Goal: Task Accomplishment & Management: Manage account settings

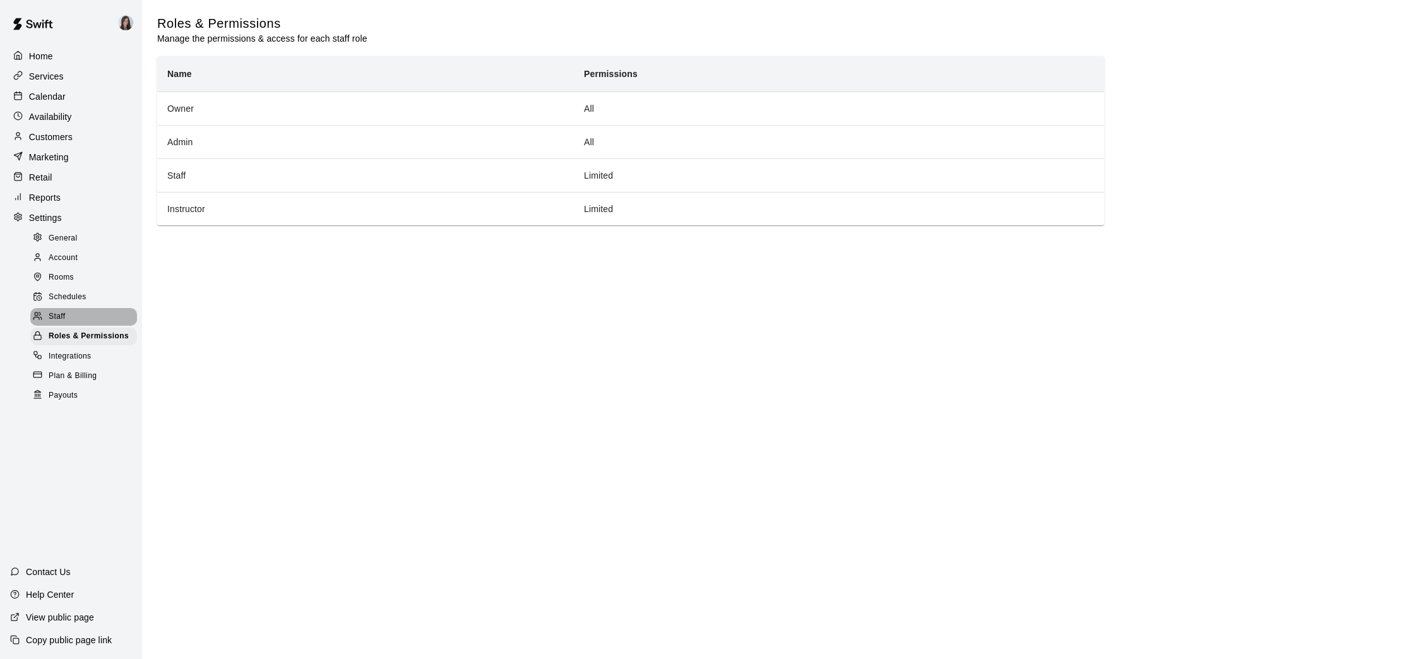
click at [64, 313] on span "Staff" at bounding box center [57, 317] width 16 height 13
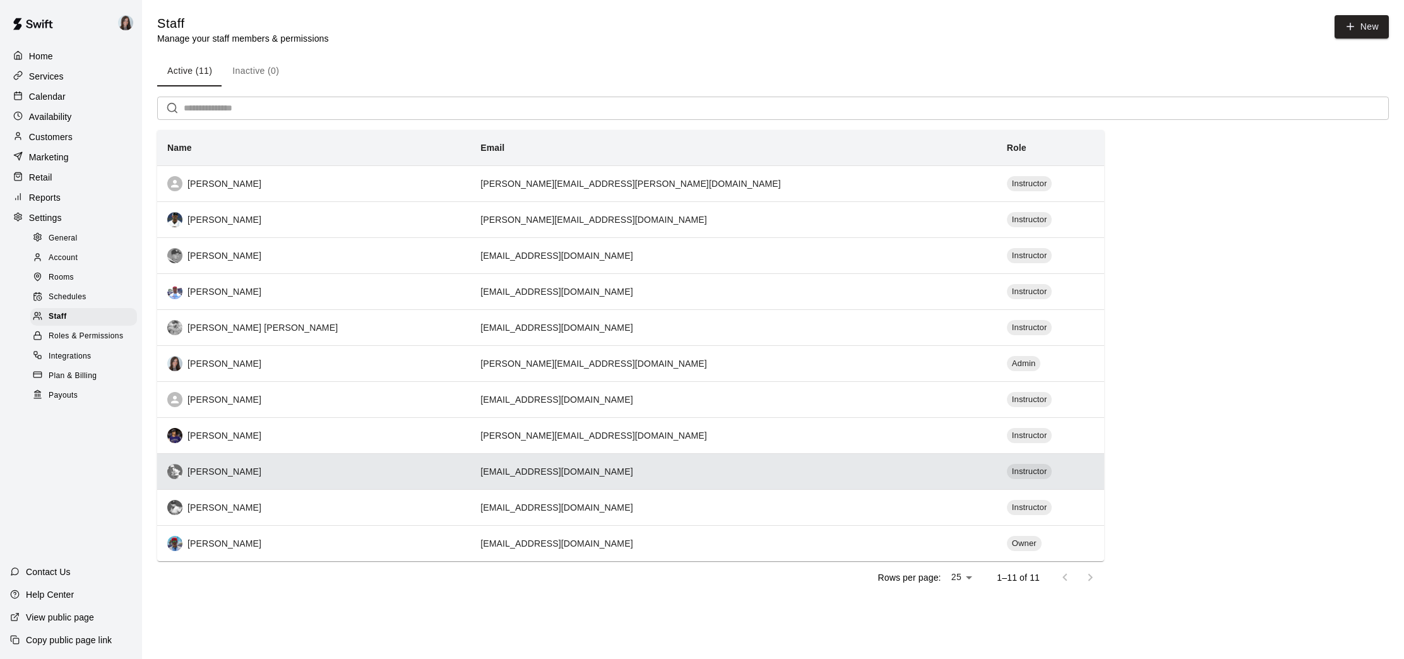
click at [229, 471] on div "[PERSON_NAME]" at bounding box center [313, 471] width 293 height 15
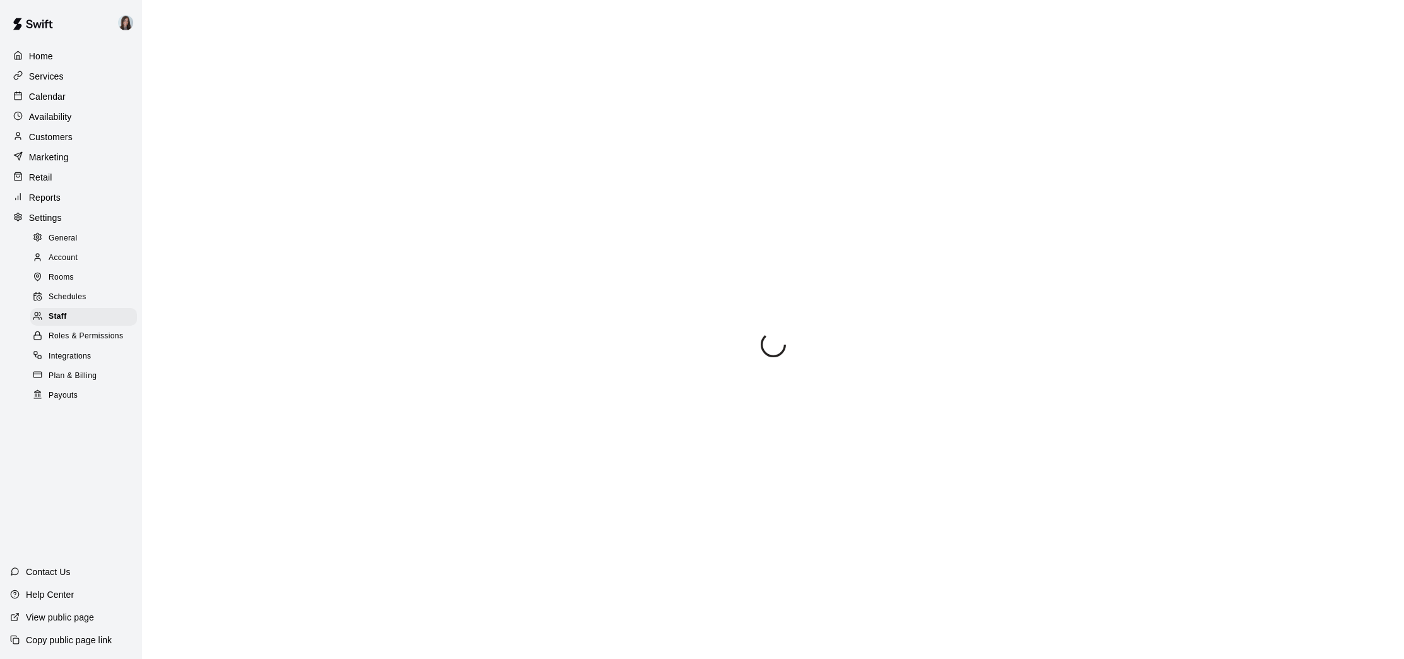
select select "**"
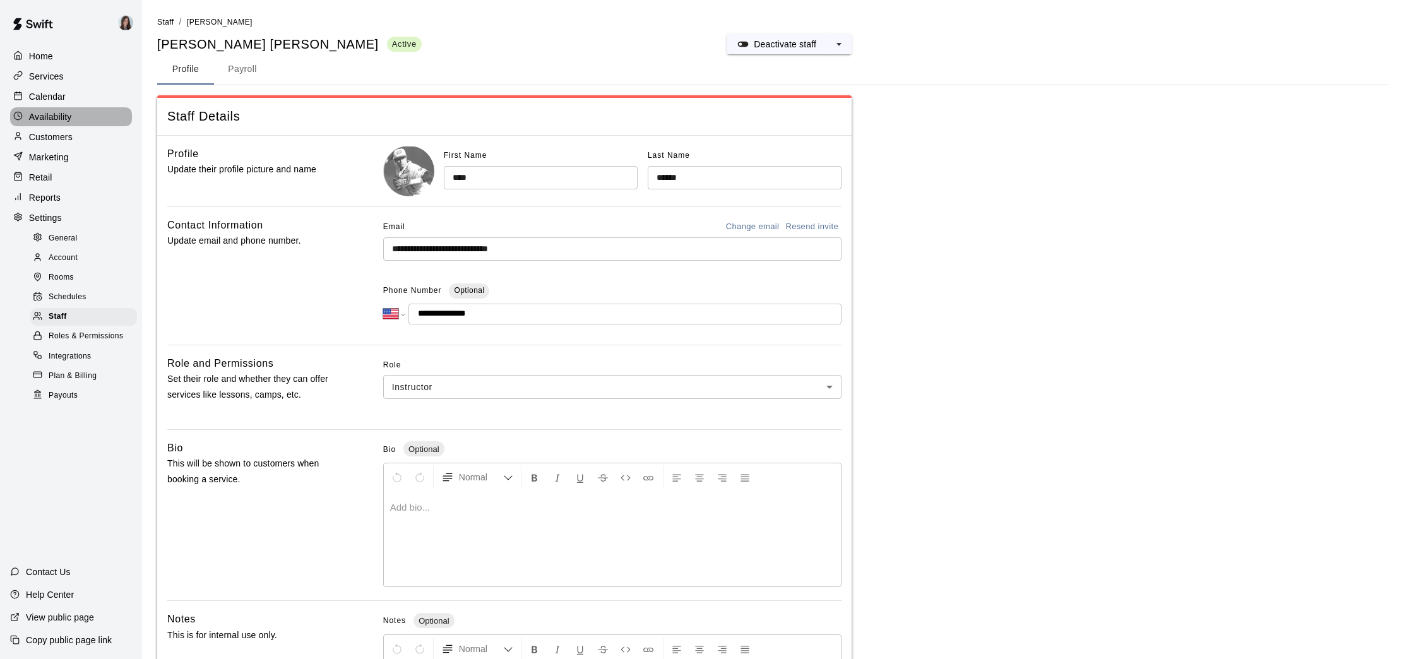
click at [52, 116] on p "Availability" at bounding box center [50, 116] width 43 height 13
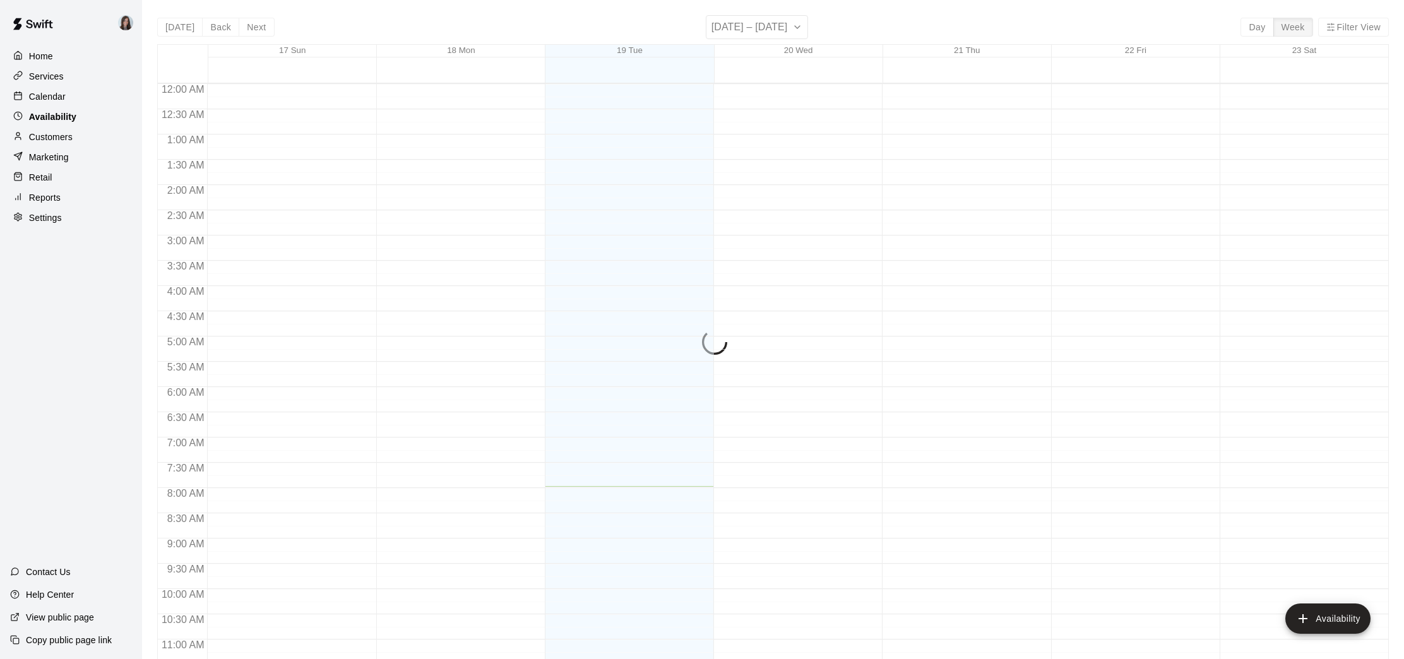
scroll to position [403, 0]
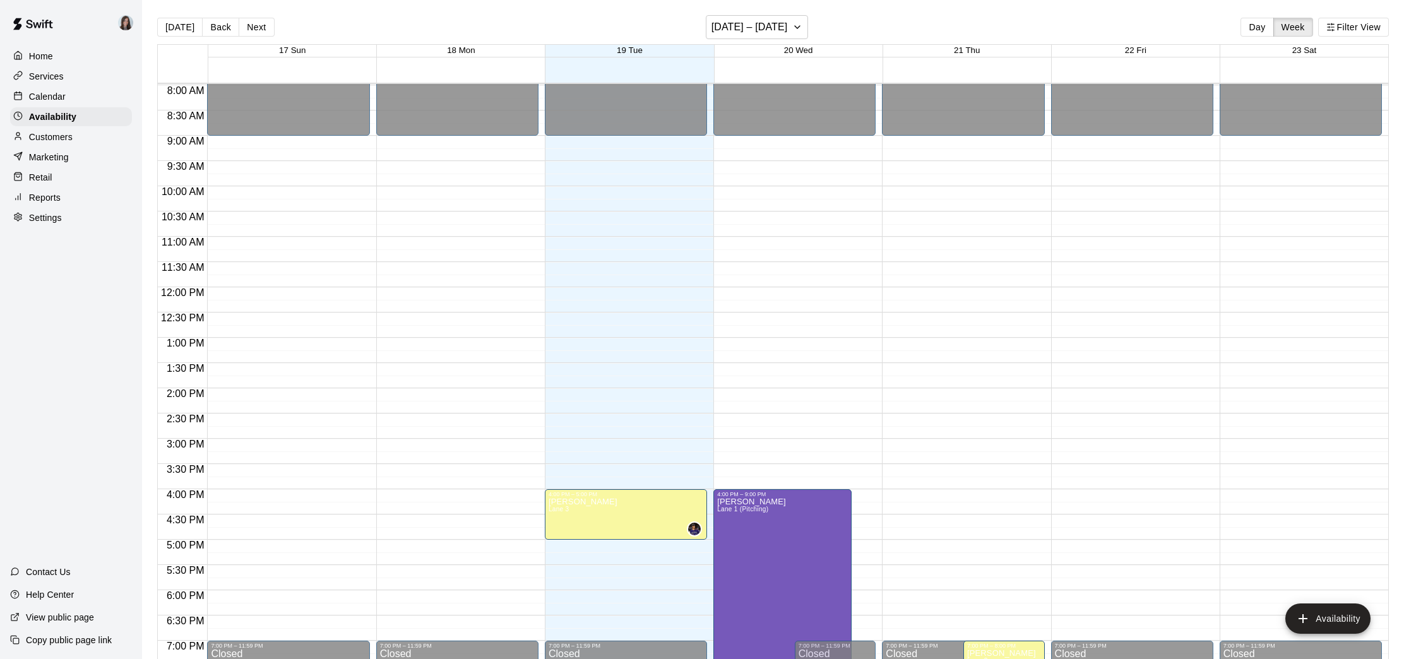
click at [45, 214] on p "Settings" at bounding box center [45, 217] width 33 height 13
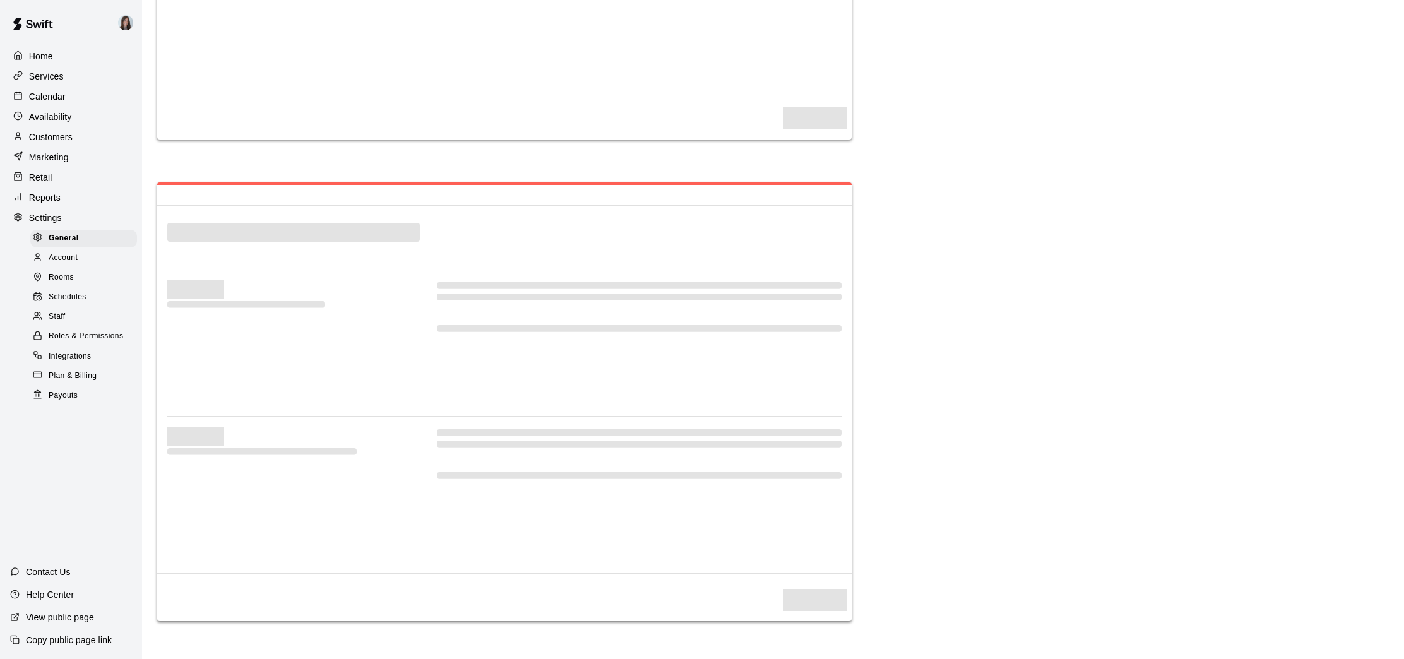
select select "**"
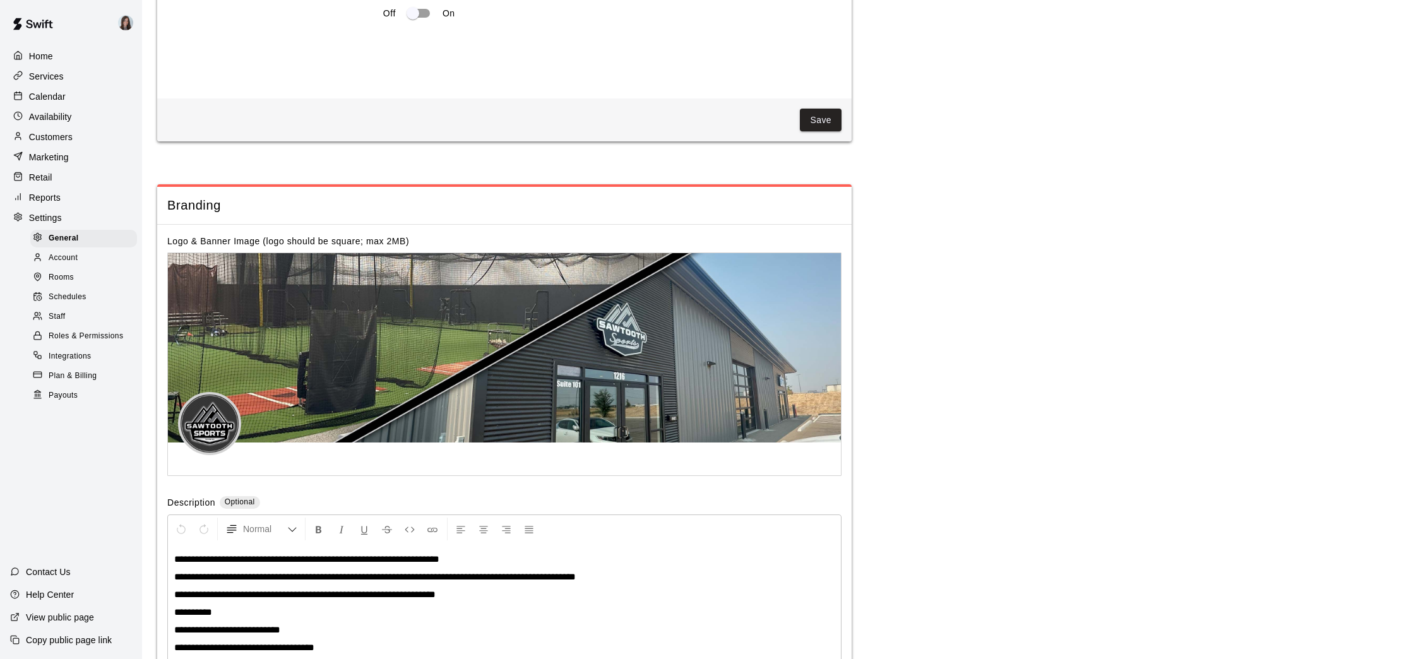
scroll to position [2466, 0]
click at [68, 299] on span "Schedules" at bounding box center [68, 297] width 38 height 13
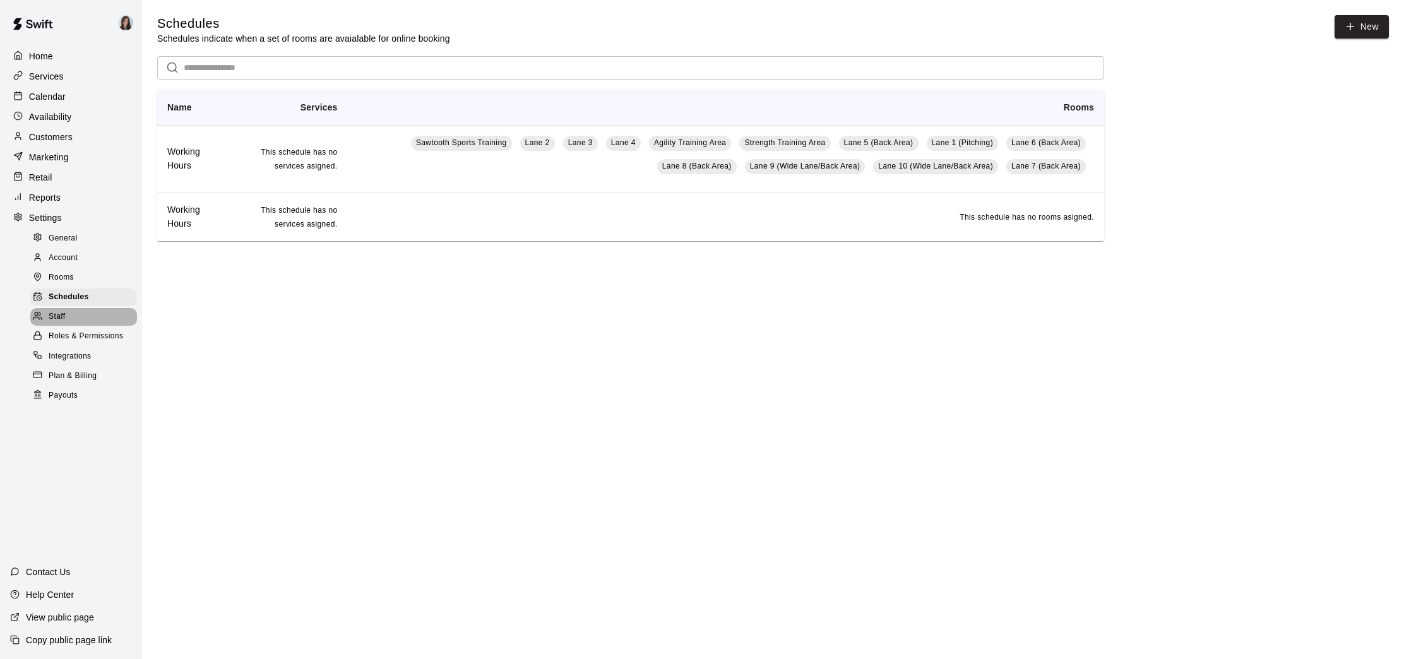
click at [57, 316] on span "Staff" at bounding box center [57, 317] width 16 height 13
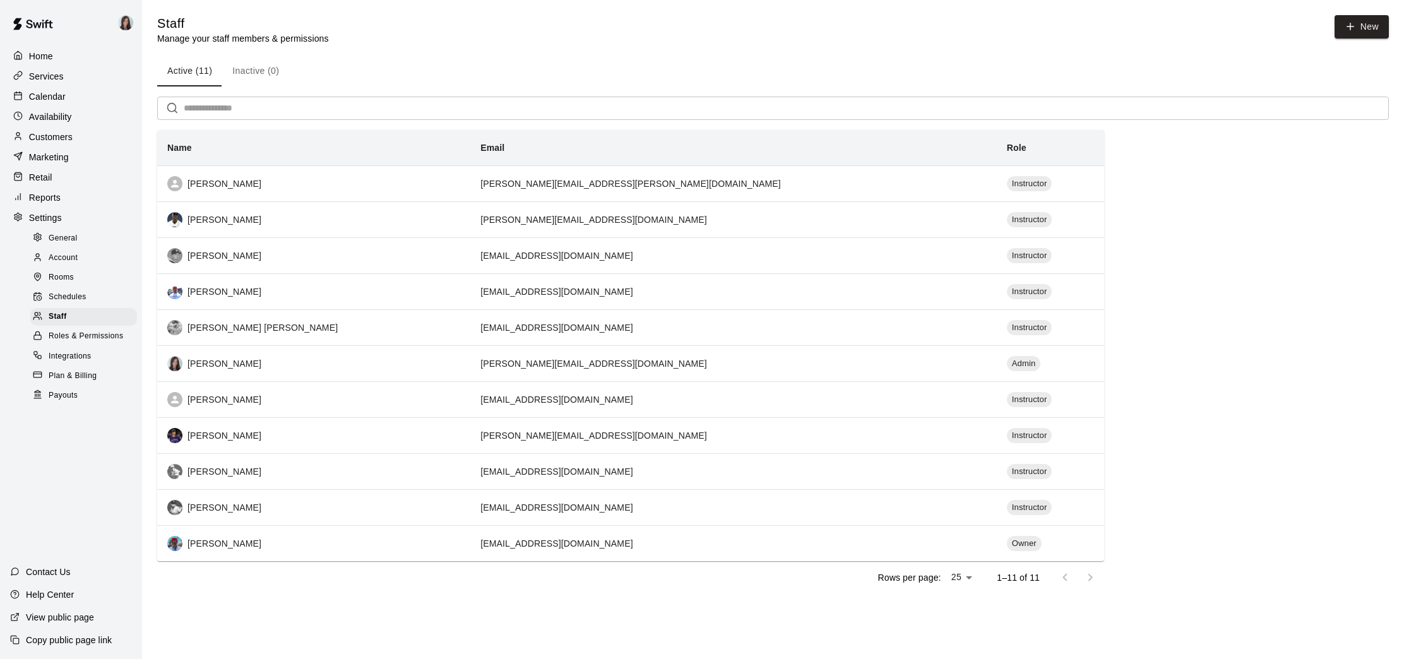
click at [73, 333] on span "Roles & Permissions" at bounding box center [86, 336] width 74 height 13
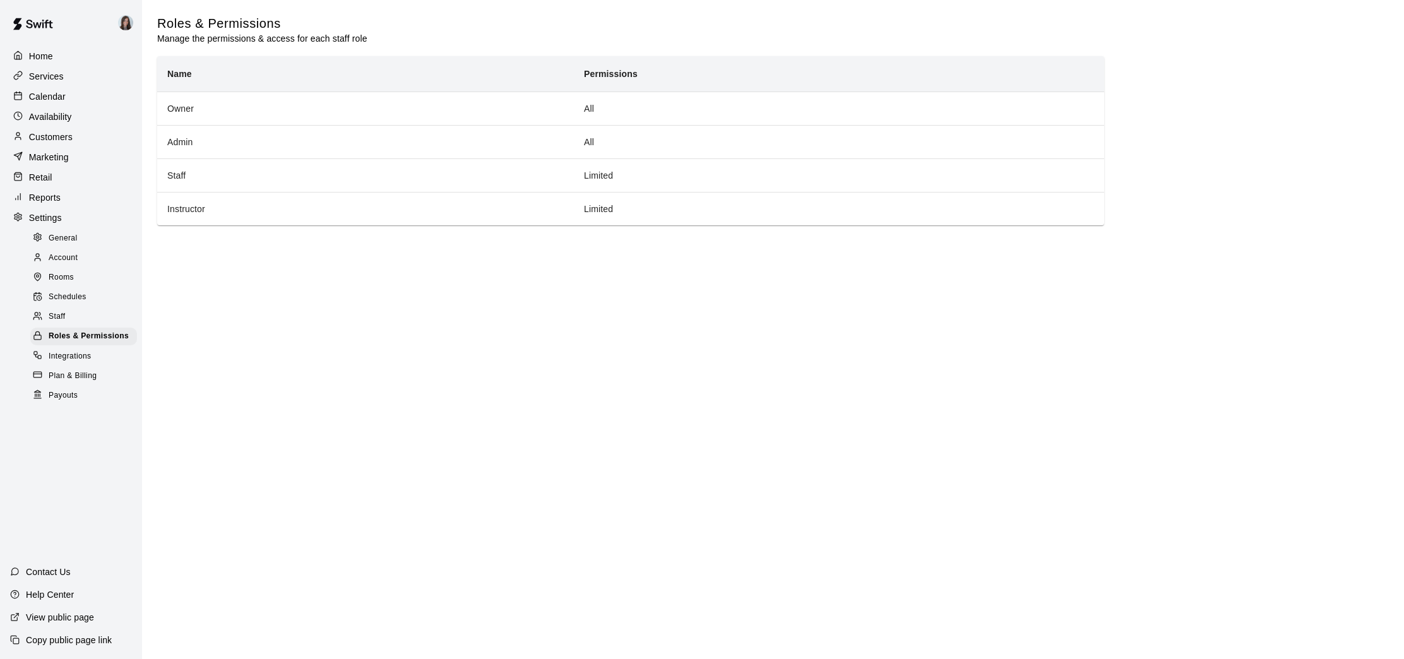
click at [71, 355] on span "Integrations" at bounding box center [70, 356] width 43 height 13
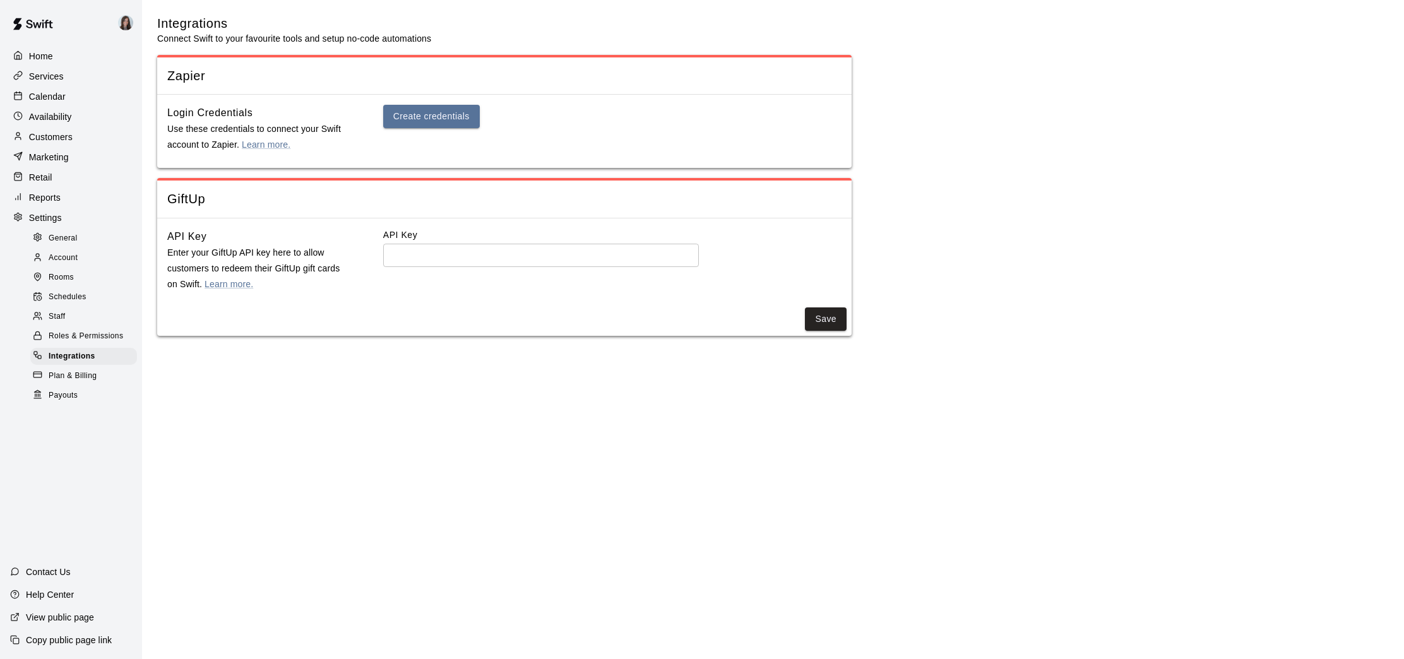
click at [78, 372] on span "Plan & Billing" at bounding box center [73, 376] width 48 height 13
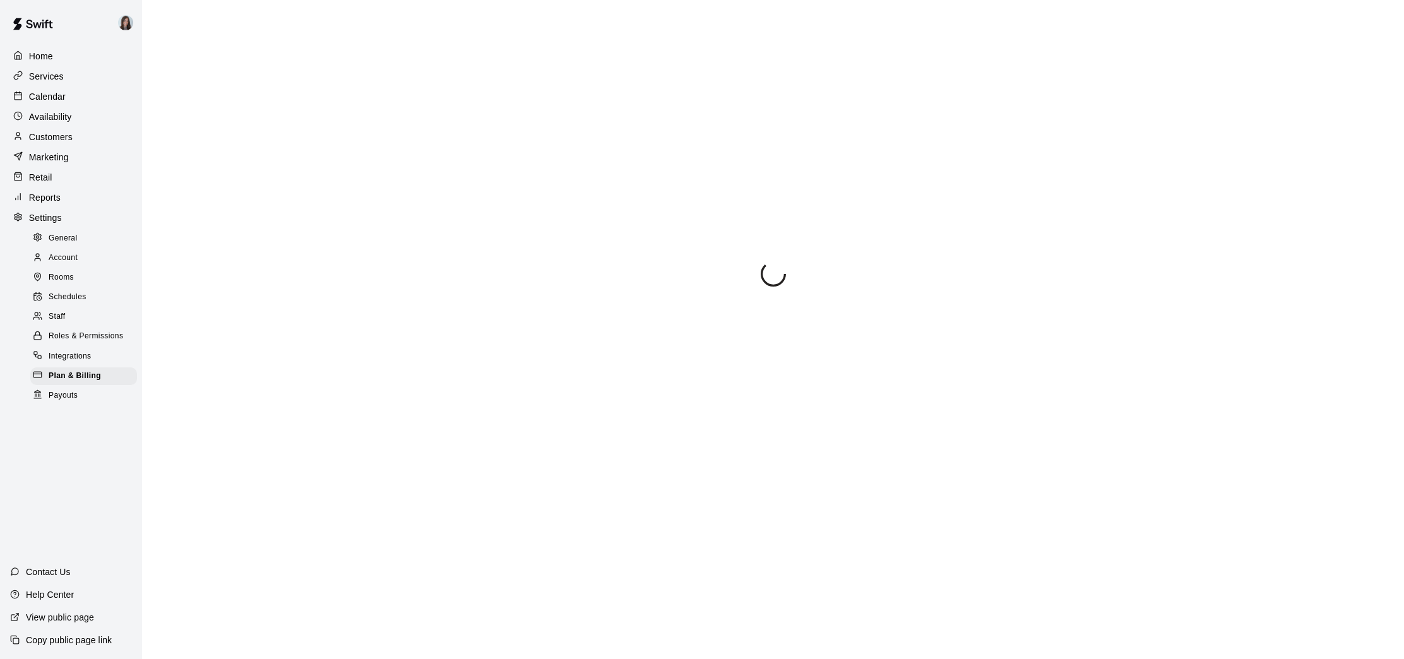
click at [71, 395] on span "Payouts" at bounding box center [63, 395] width 29 height 13
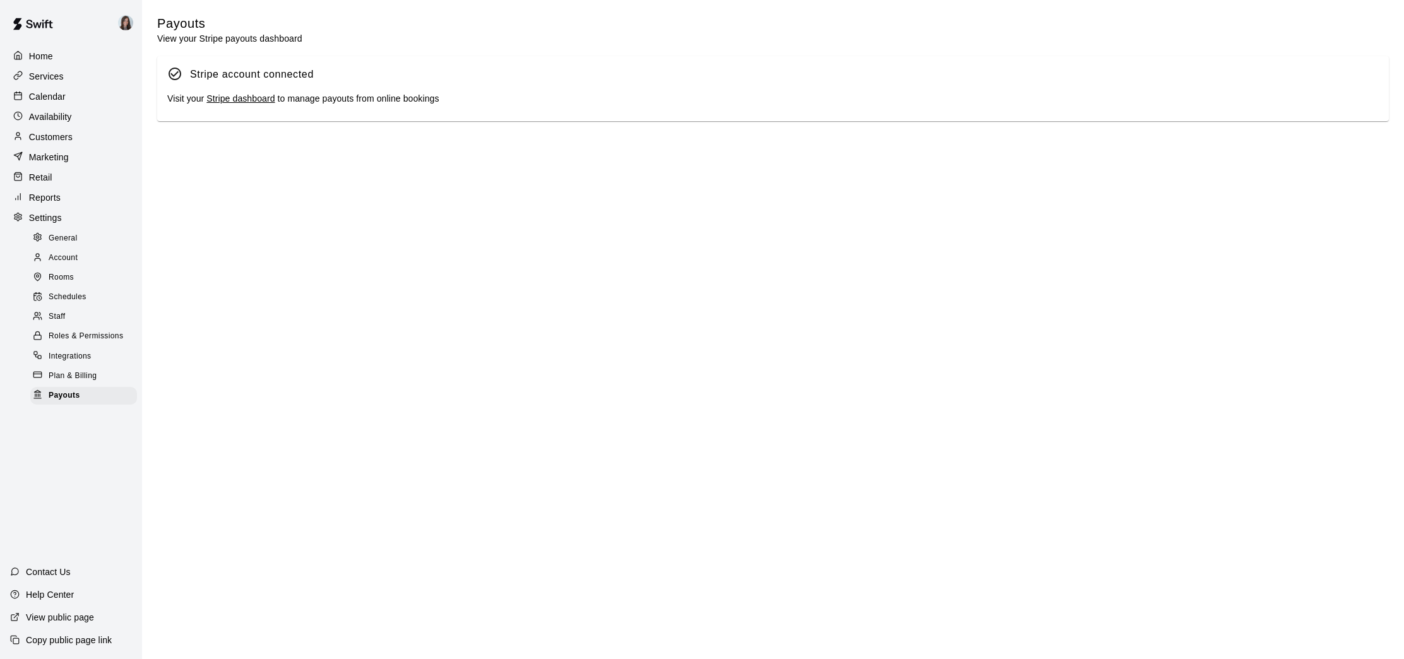
click at [58, 275] on span "Rooms" at bounding box center [61, 277] width 25 height 13
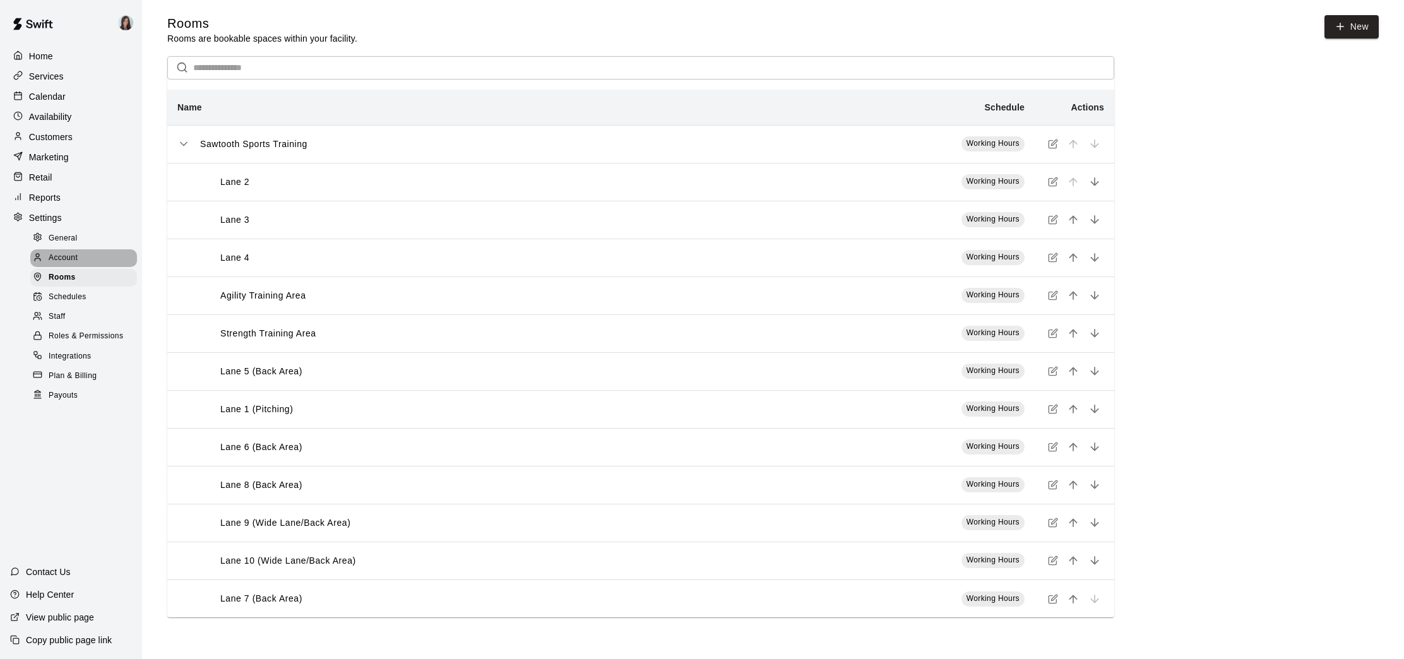
click at [68, 256] on span "Account" at bounding box center [63, 258] width 29 height 13
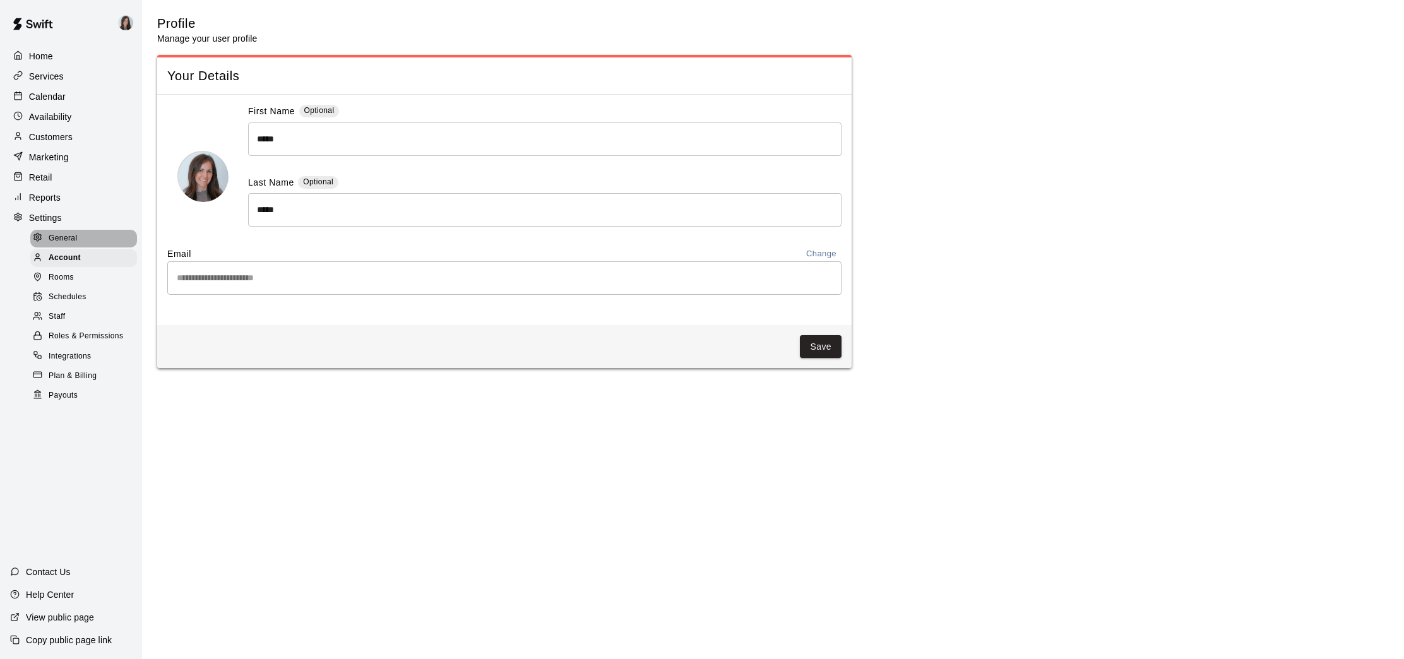
click at [70, 235] on span "General" at bounding box center [63, 238] width 29 height 13
select select "**"
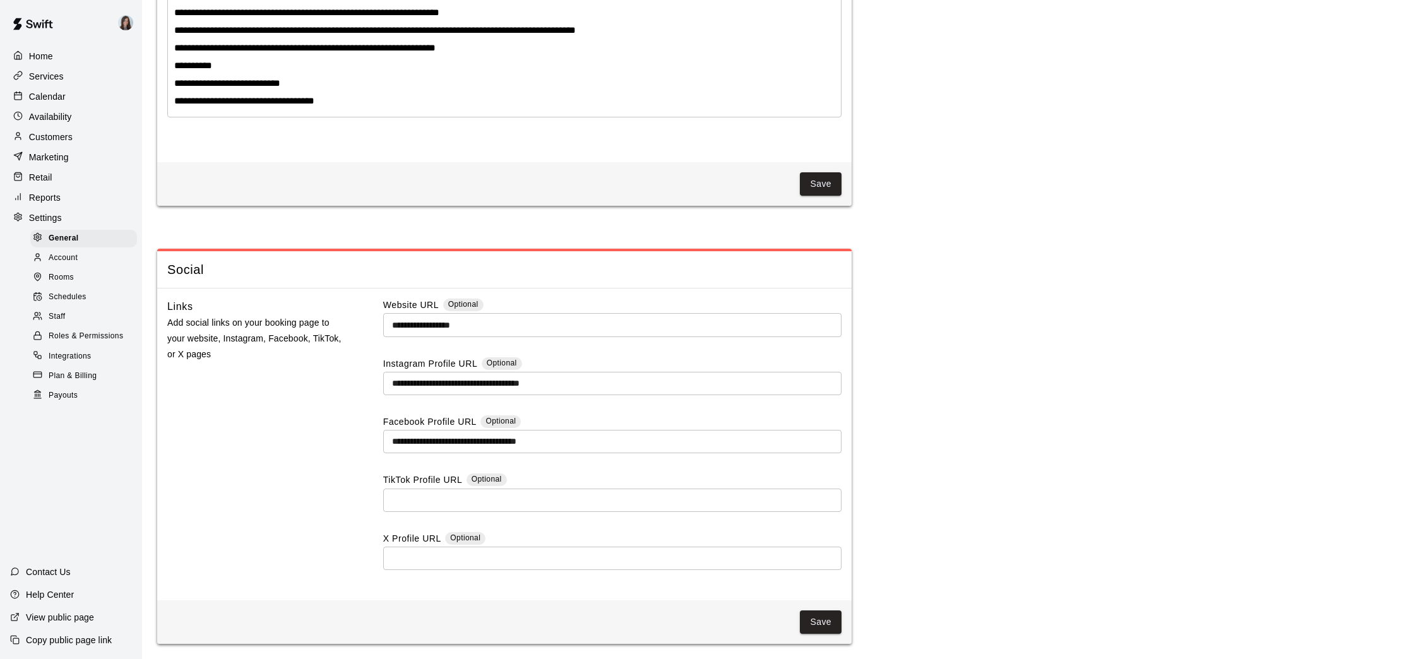
scroll to position [3023, 0]
click at [46, 75] on p "Services" at bounding box center [46, 76] width 35 height 13
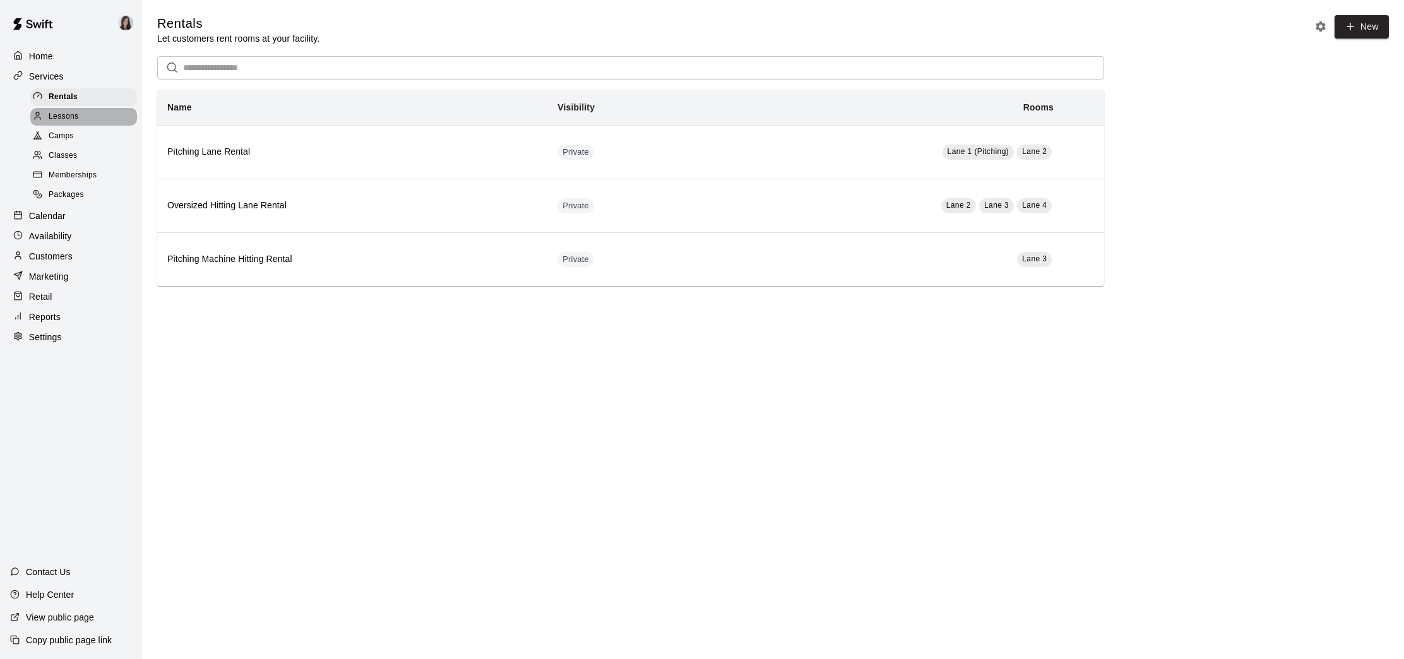
click at [59, 116] on span "Lessons" at bounding box center [64, 116] width 30 height 13
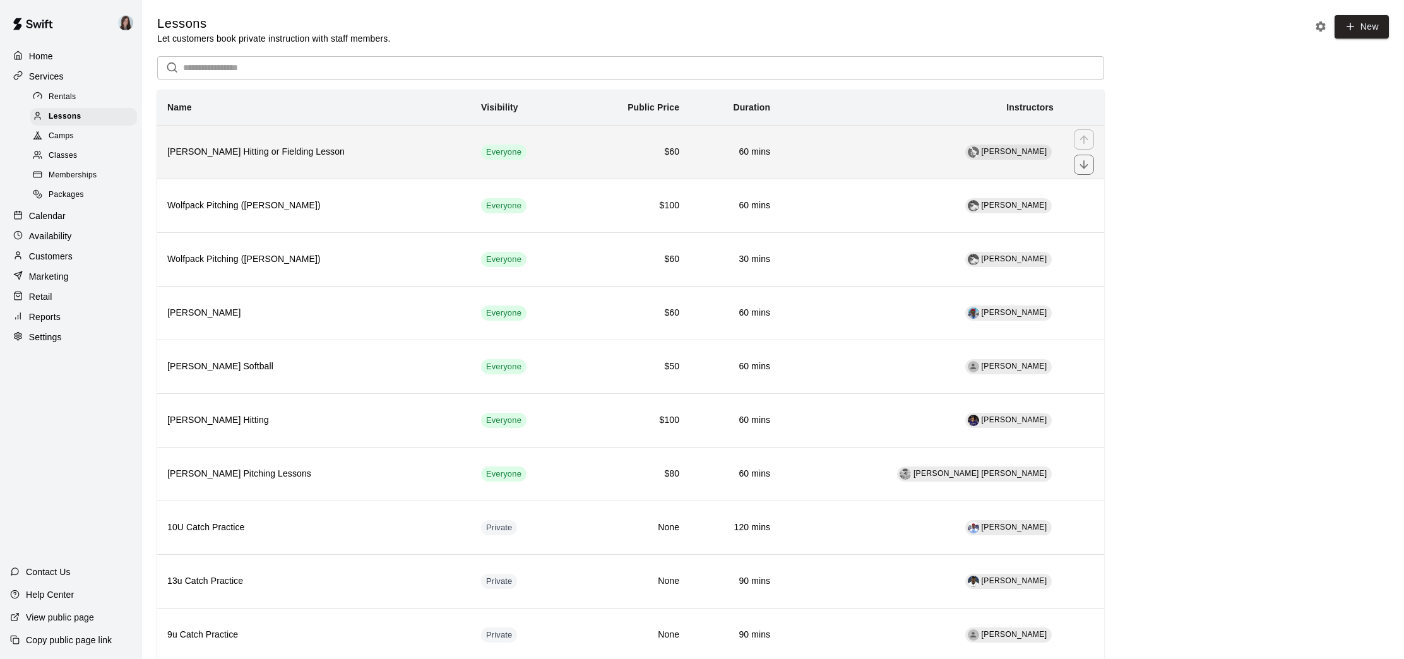
click at [253, 151] on h6 "[PERSON_NAME] Hitting or Fielding Lesson" at bounding box center [314, 152] width 294 height 14
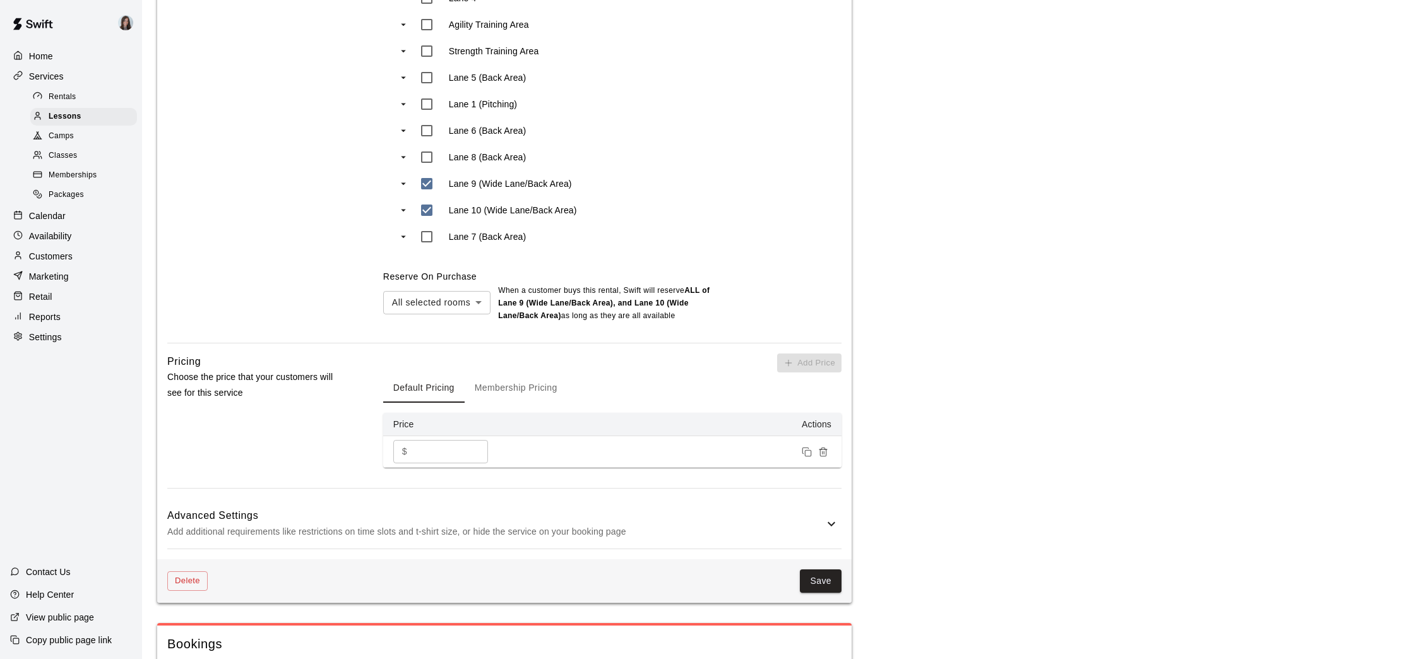
scroll to position [672, 0]
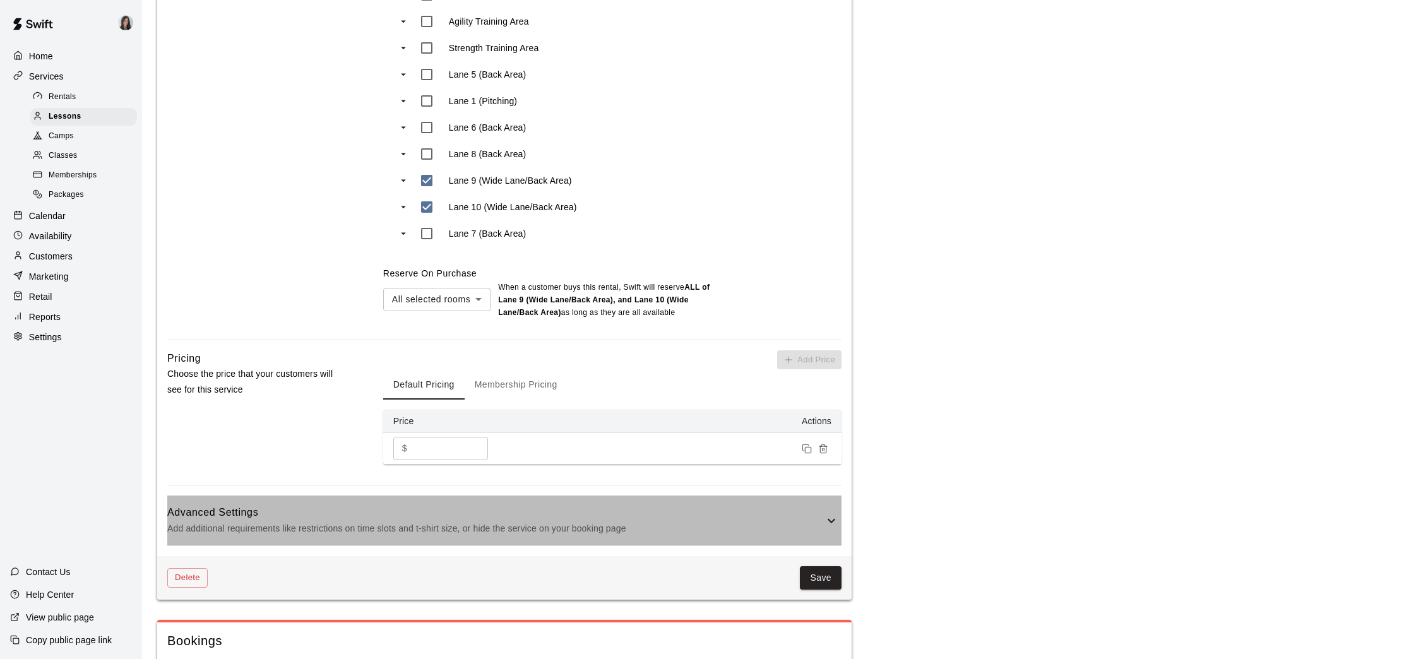
click at [829, 520] on icon at bounding box center [832, 520] width 8 height 4
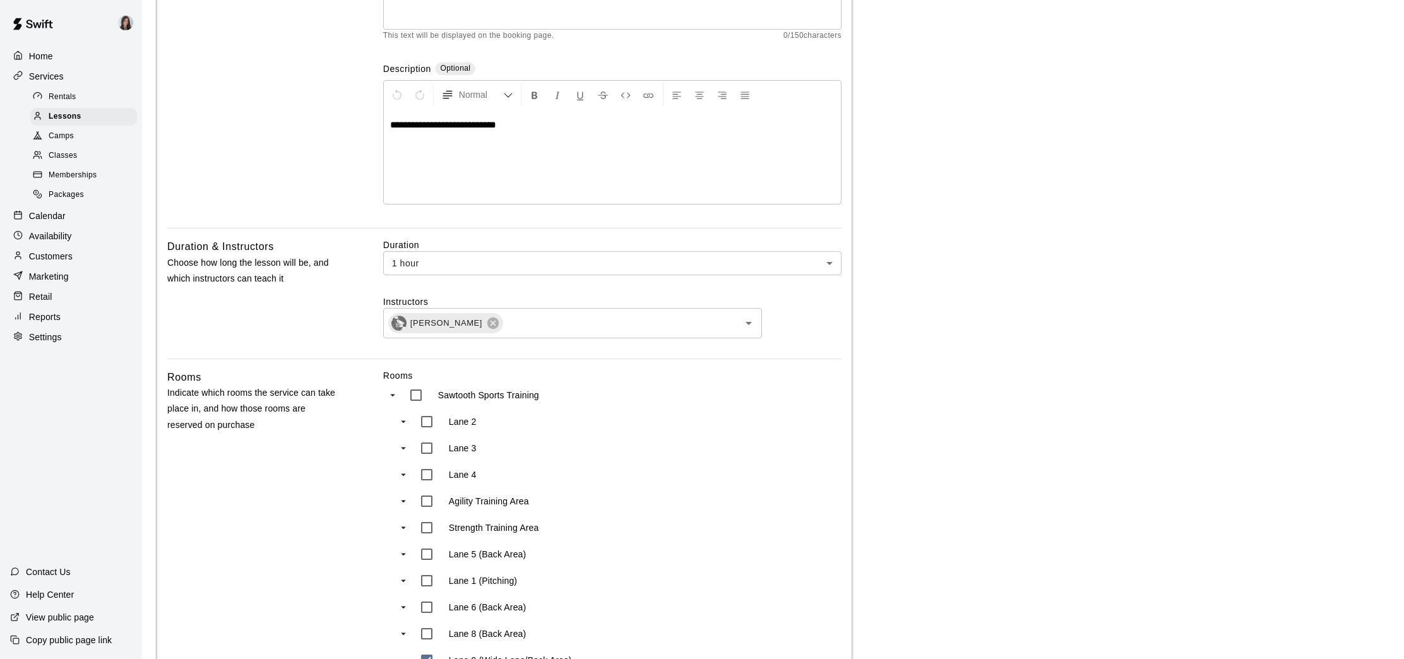
scroll to position [189, 0]
click at [62, 175] on span "Memberships" at bounding box center [73, 175] width 48 height 13
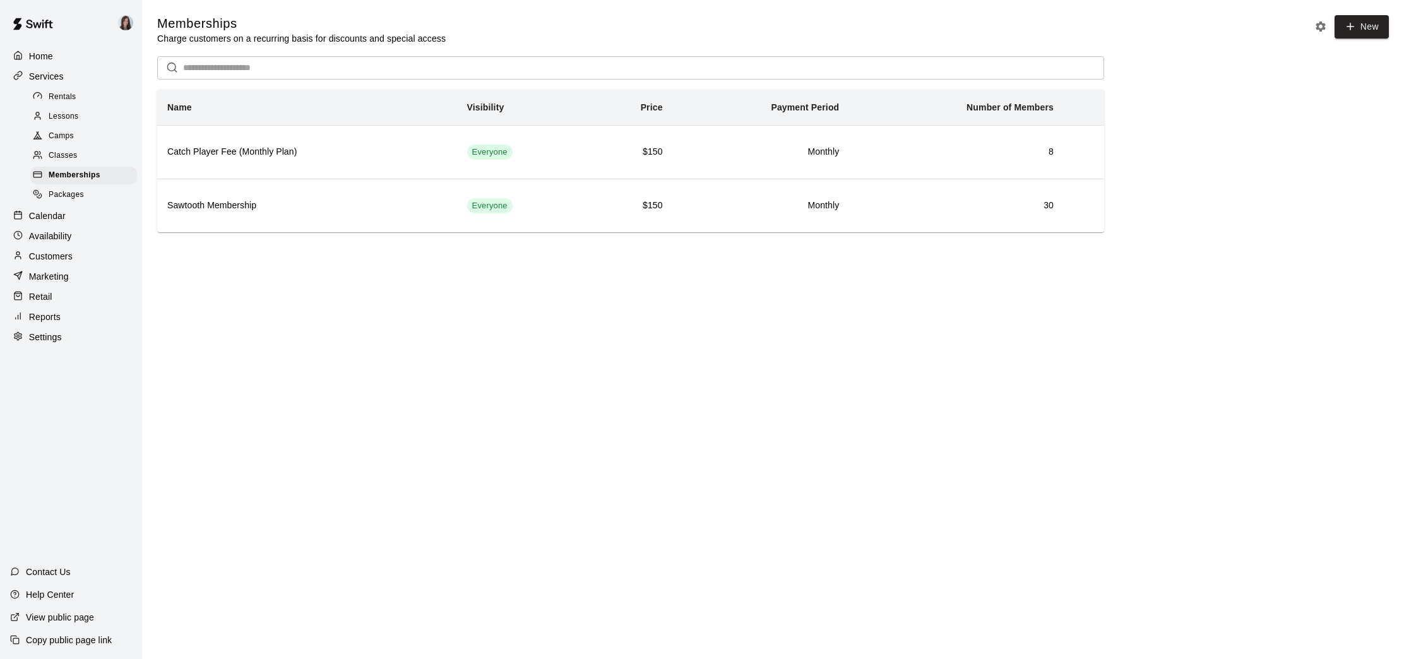
click at [67, 194] on span "Packages" at bounding box center [66, 195] width 35 height 13
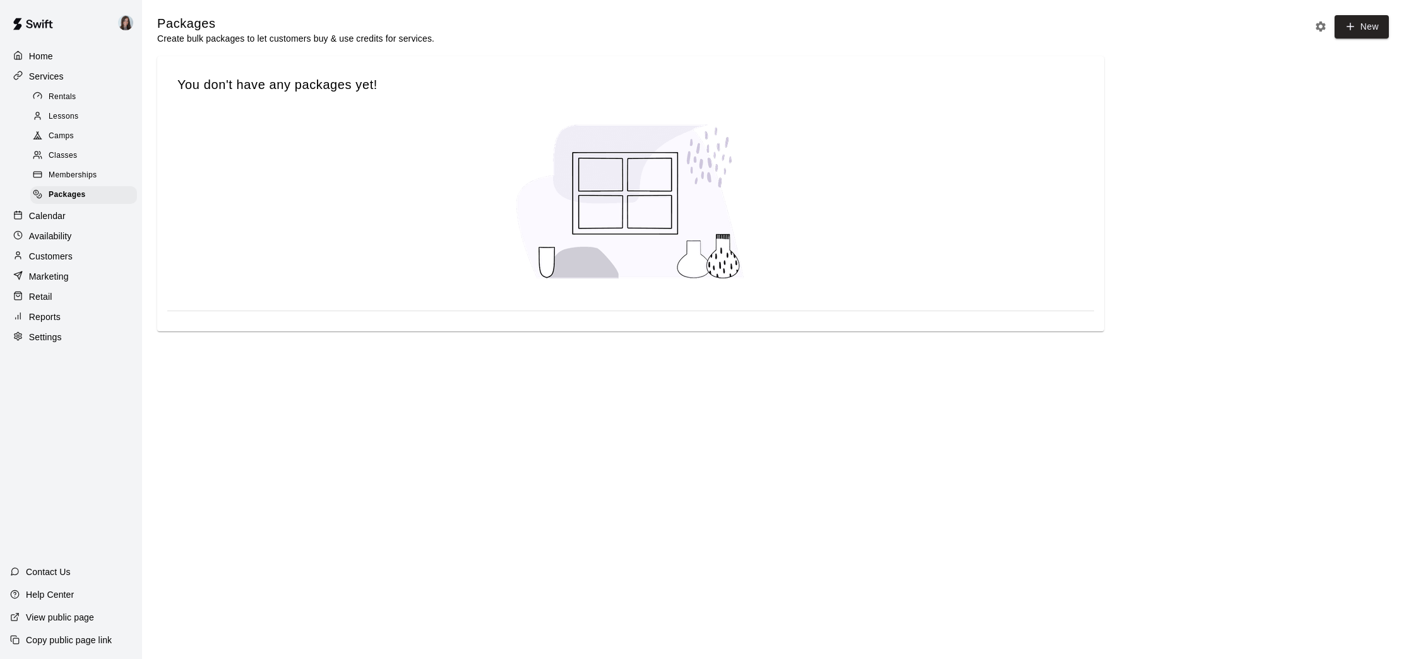
click at [63, 153] on span "Classes" at bounding box center [63, 156] width 28 height 13
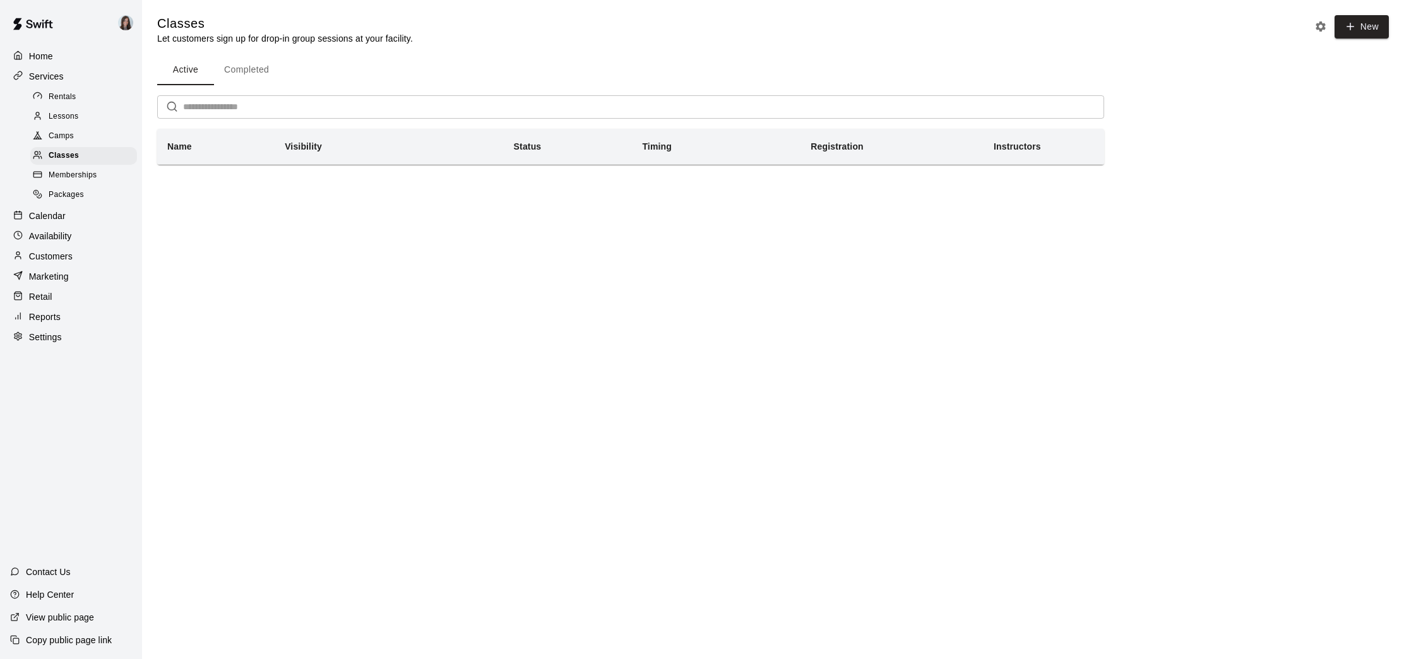
click at [53, 235] on p "Availability" at bounding box center [50, 236] width 43 height 13
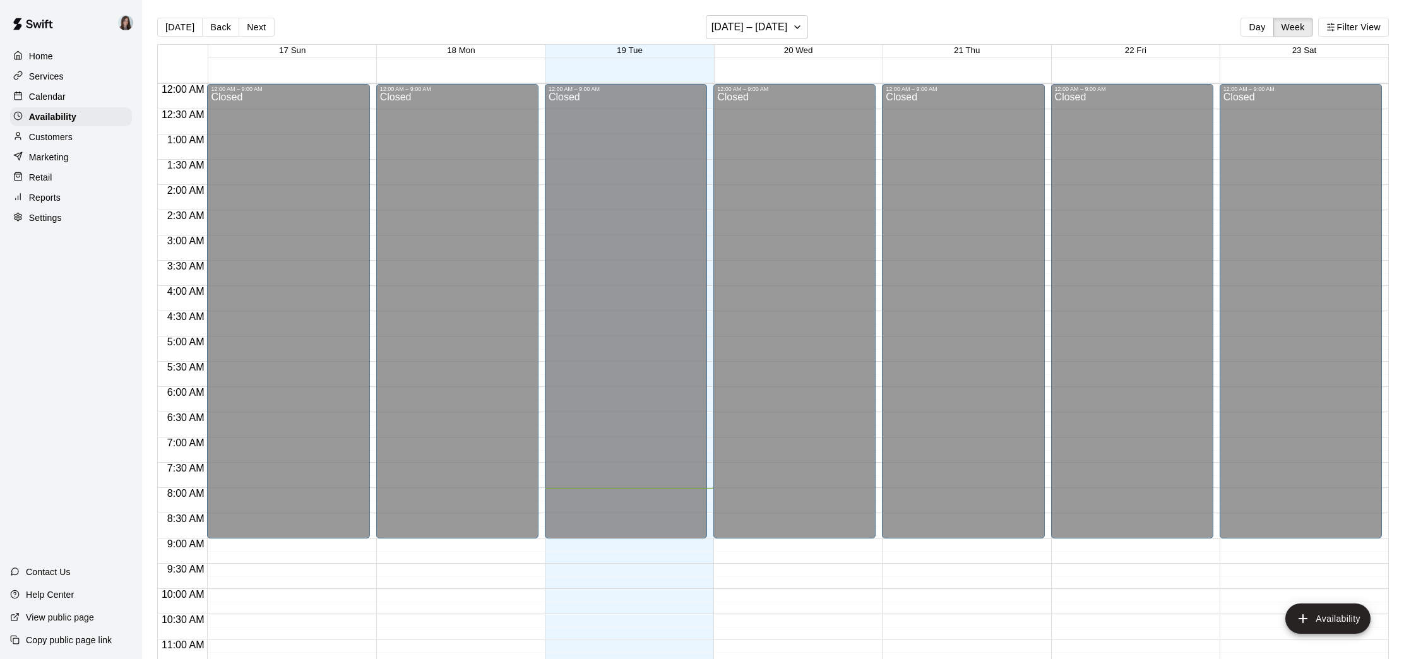
scroll to position [405, 0]
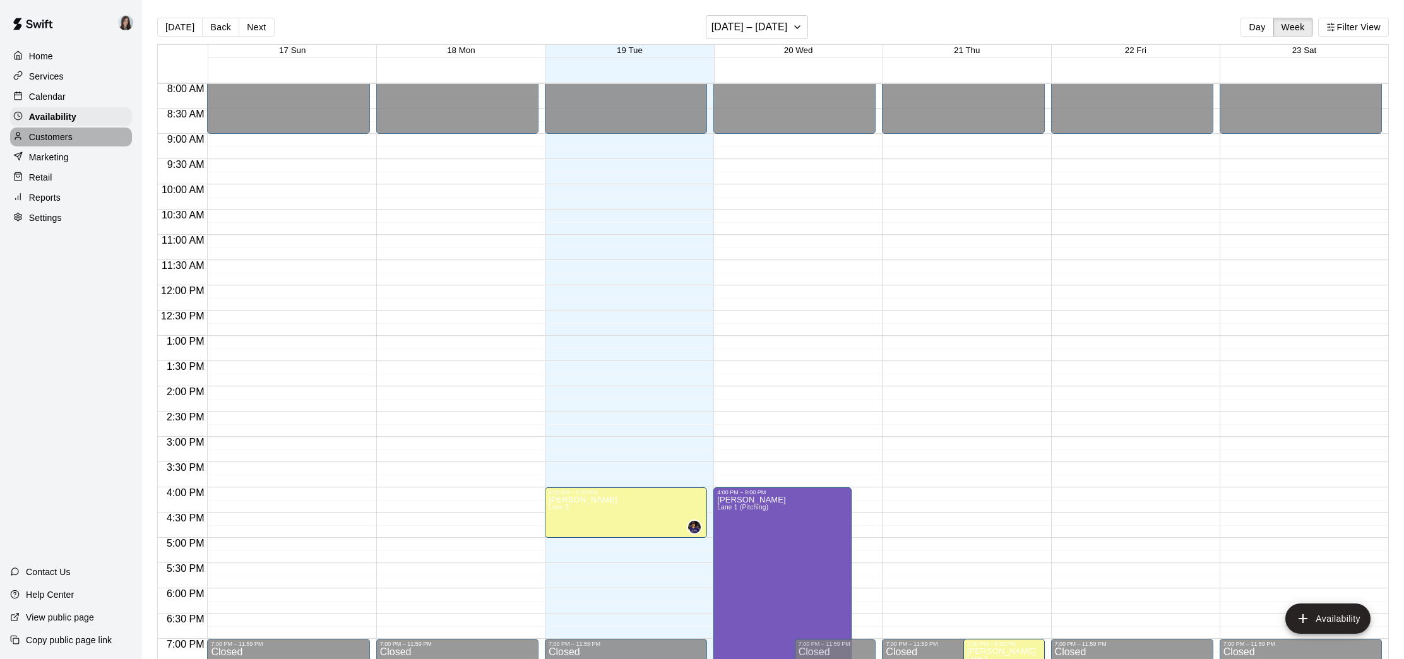
click at [44, 136] on p "Customers" at bounding box center [51, 137] width 44 height 13
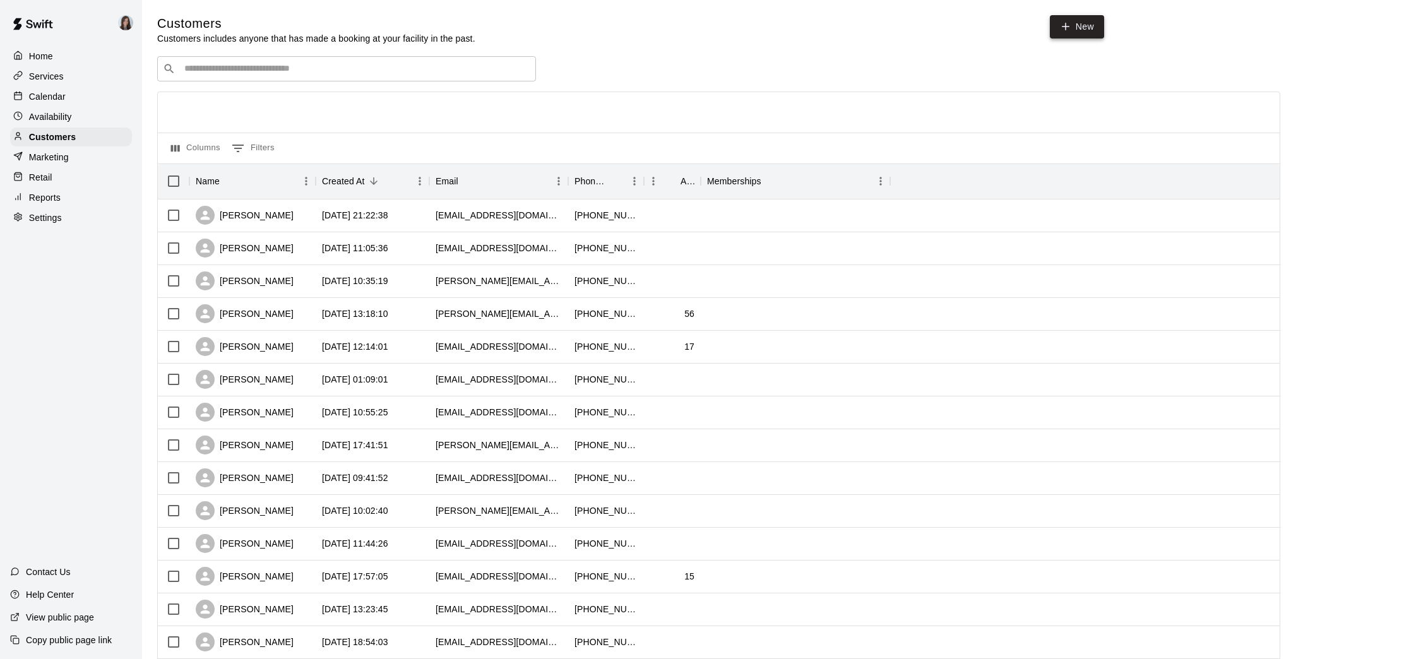
click at [1095, 32] on link "New" at bounding box center [1077, 26] width 54 height 23
select select "**"
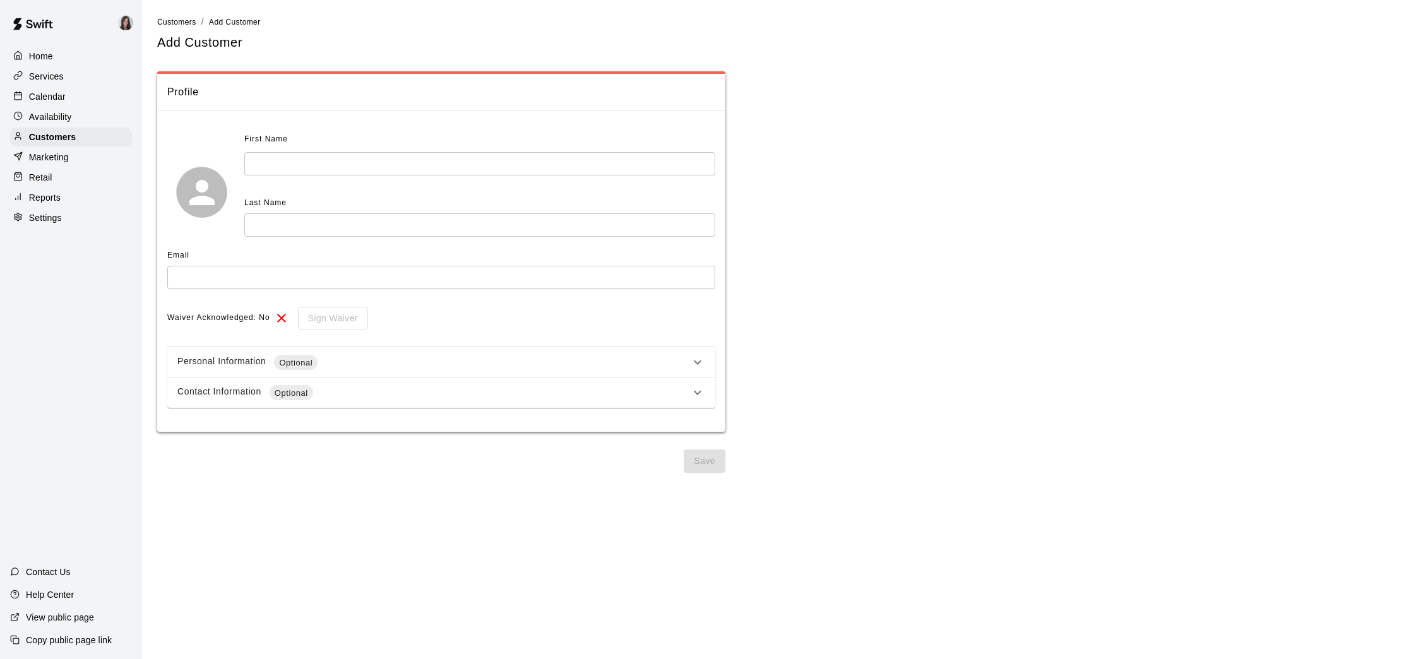
click at [693, 360] on icon at bounding box center [697, 362] width 15 height 15
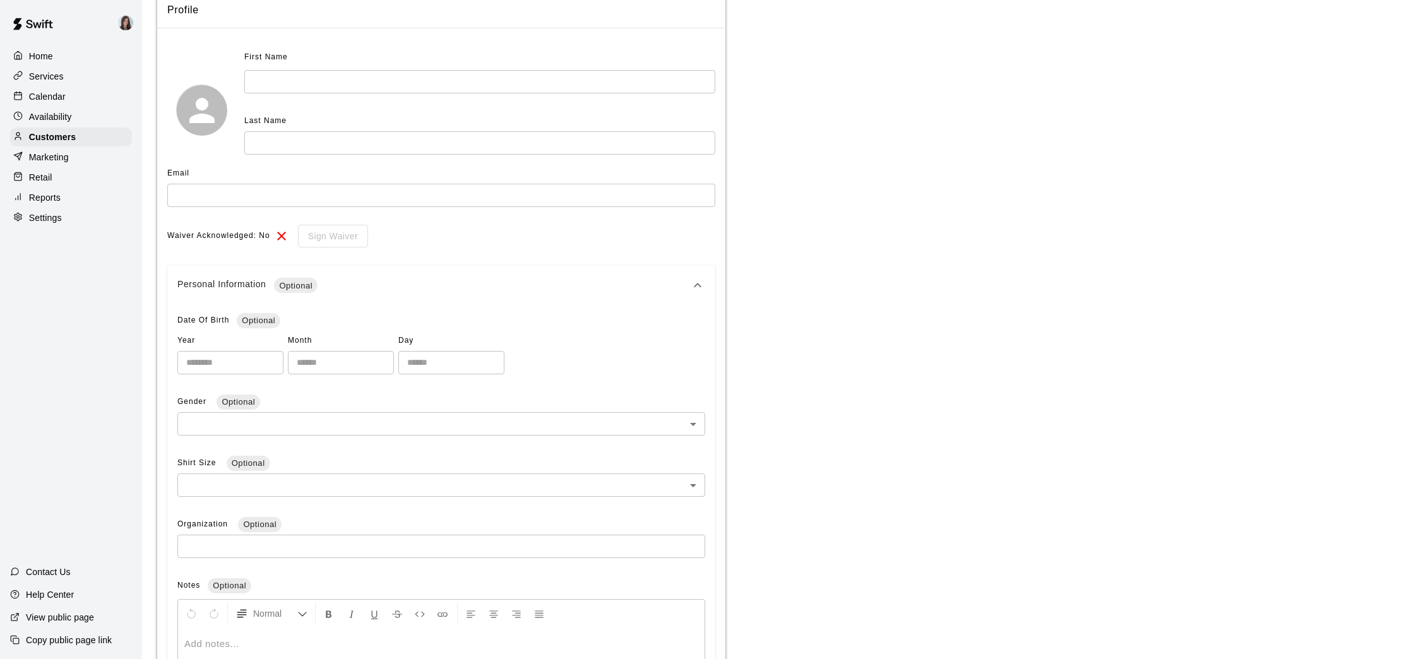
scroll to position [83, 0]
click at [263, 319] on span "Optional" at bounding box center [259, 319] width 44 height 13
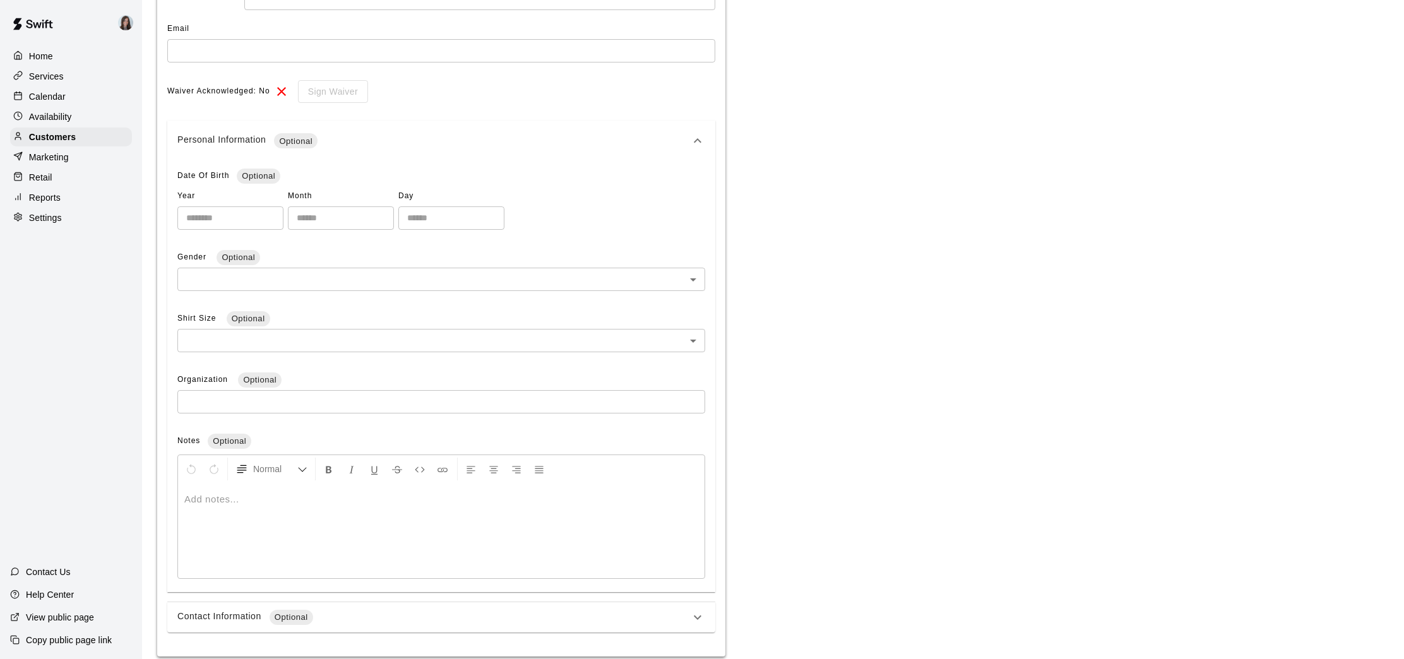
scroll to position [233, 0]
click at [293, 275] on body "**********" at bounding box center [702, 234] width 1404 height 934
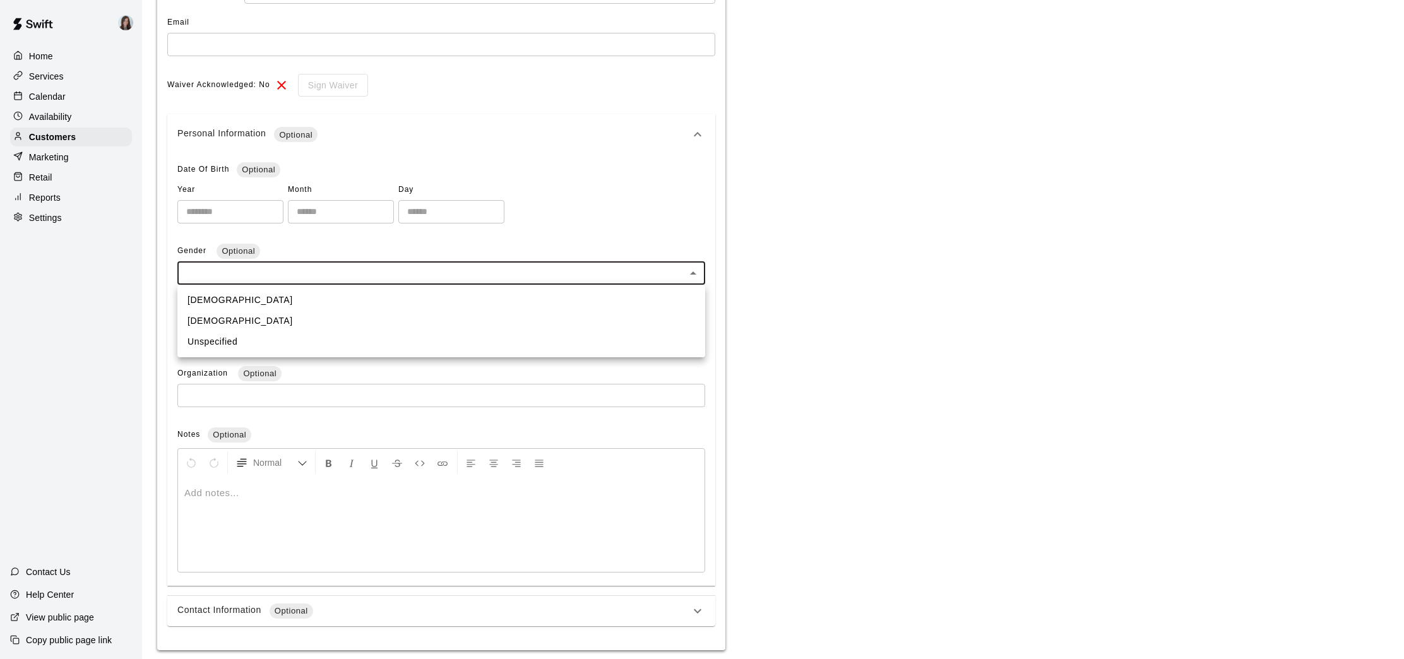
click at [321, 254] on div at bounding box center [702, 329] width 1404 height 659
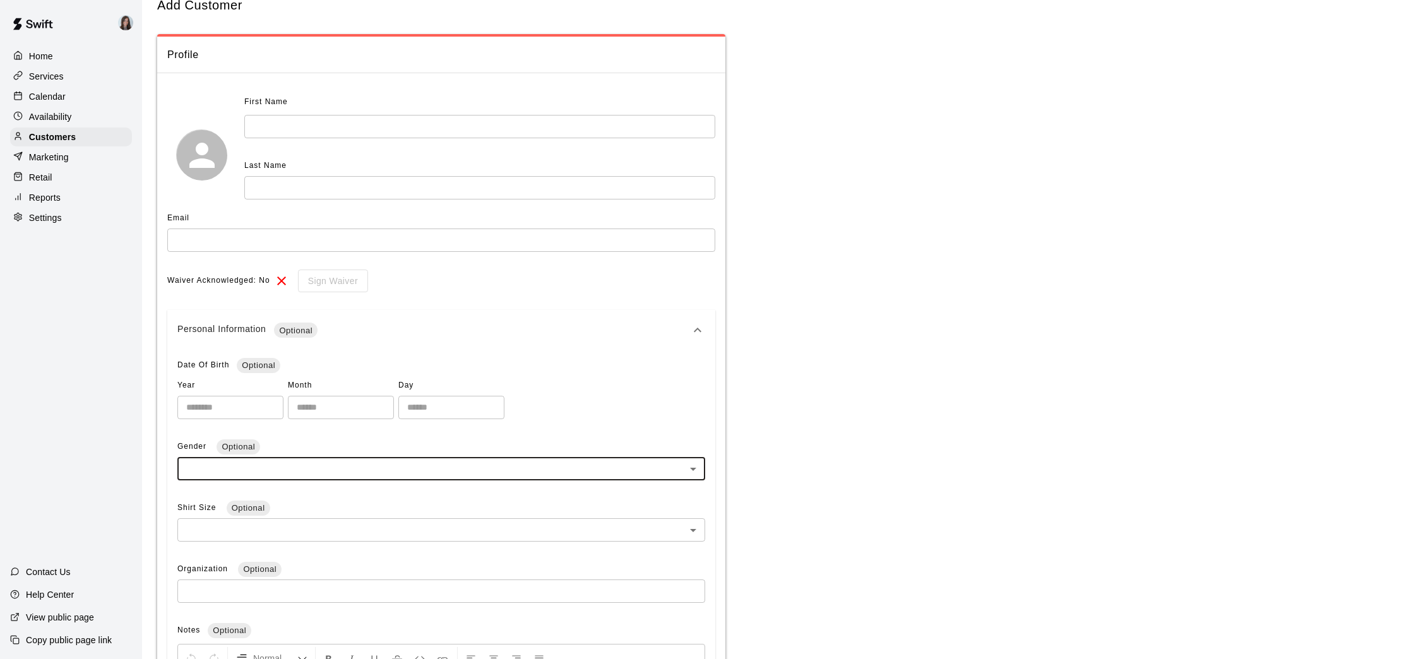
scroll to position [0, 0]
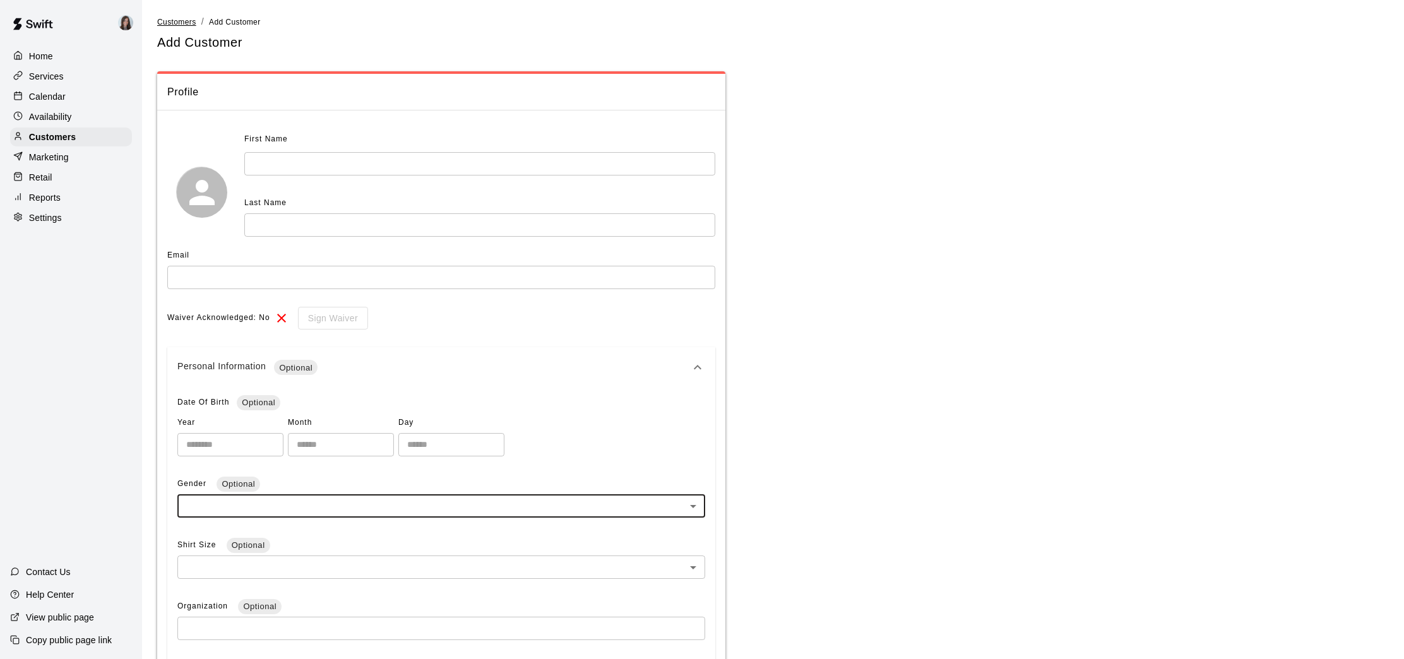
click at [175, 19] on span "Customers" at bounding box center [176, 22] width 39 height 9
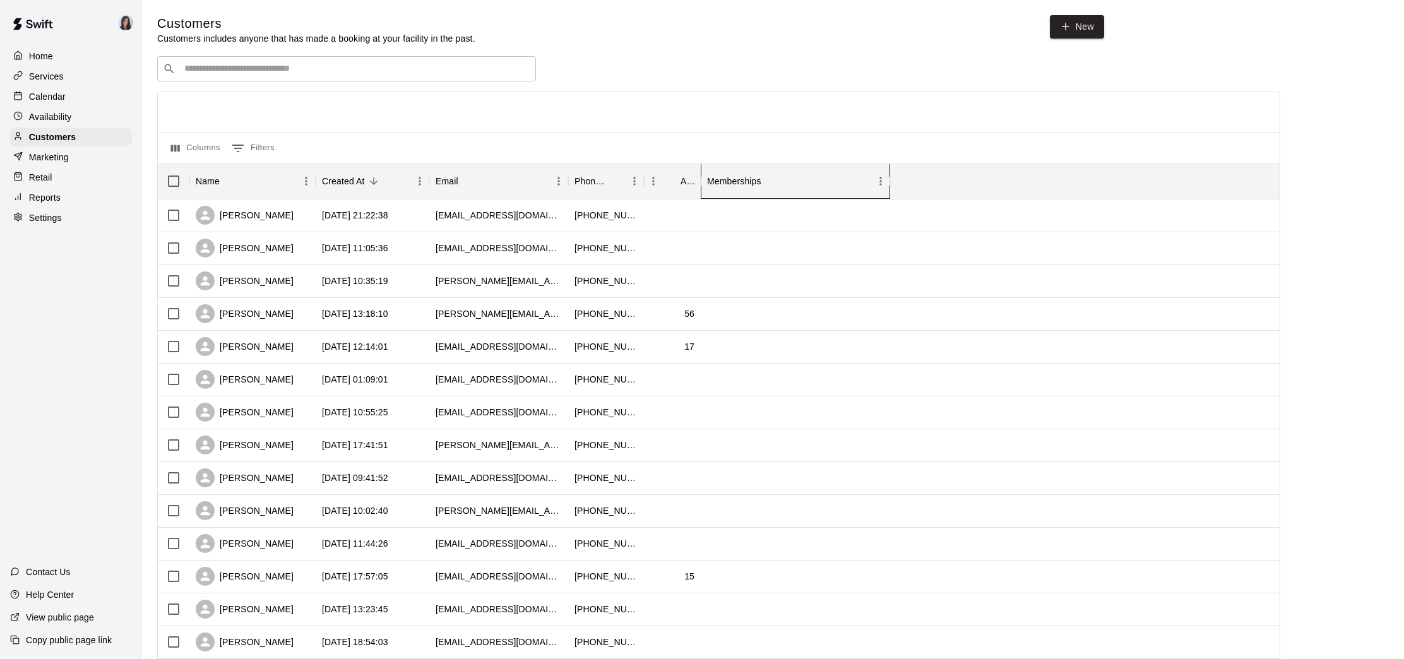
click at [882, 182] on div "Memberships" at bounding box center [795, 181] width 189 height 35
click at [882, 182] on icon "Menu" at bounding box center [880, 181] width 13 height 13
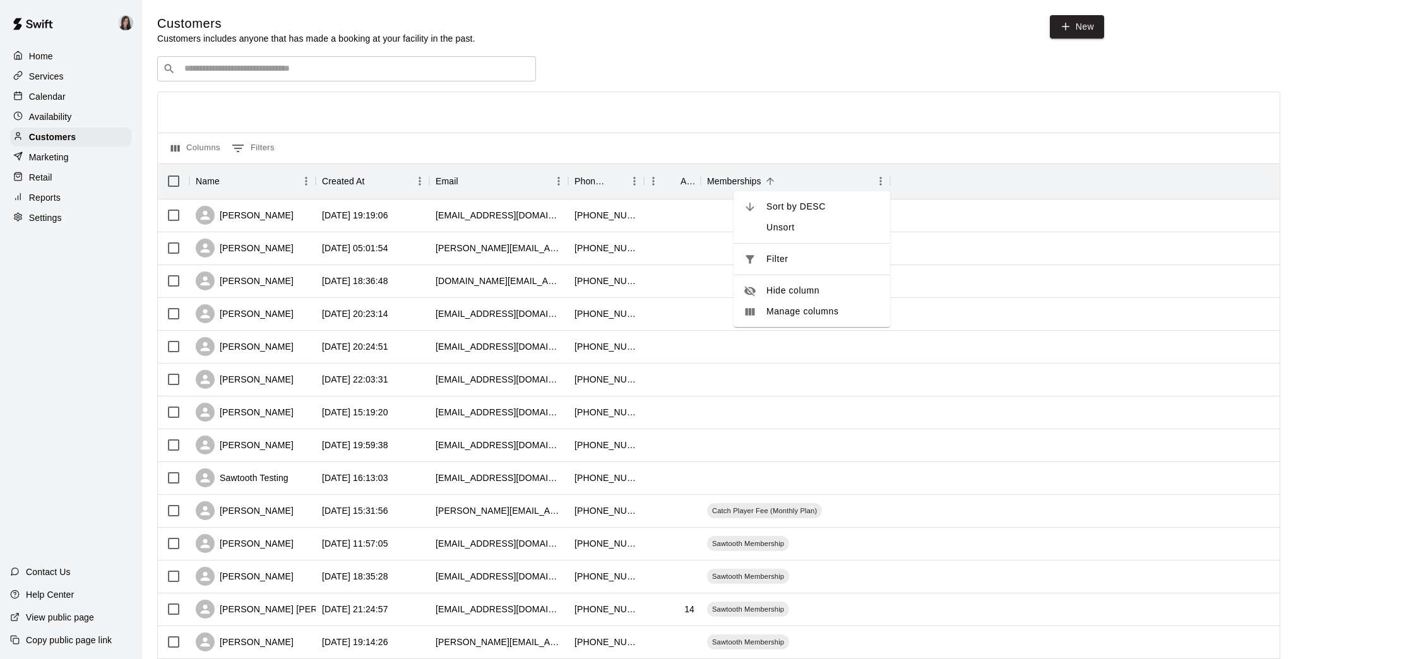
click at [845, 124] on div at bounding box center [719, 112] width 1122 height 40
click at [42, 162] on p "Marketing" at bounding box center [49, 157] width 40 height 13
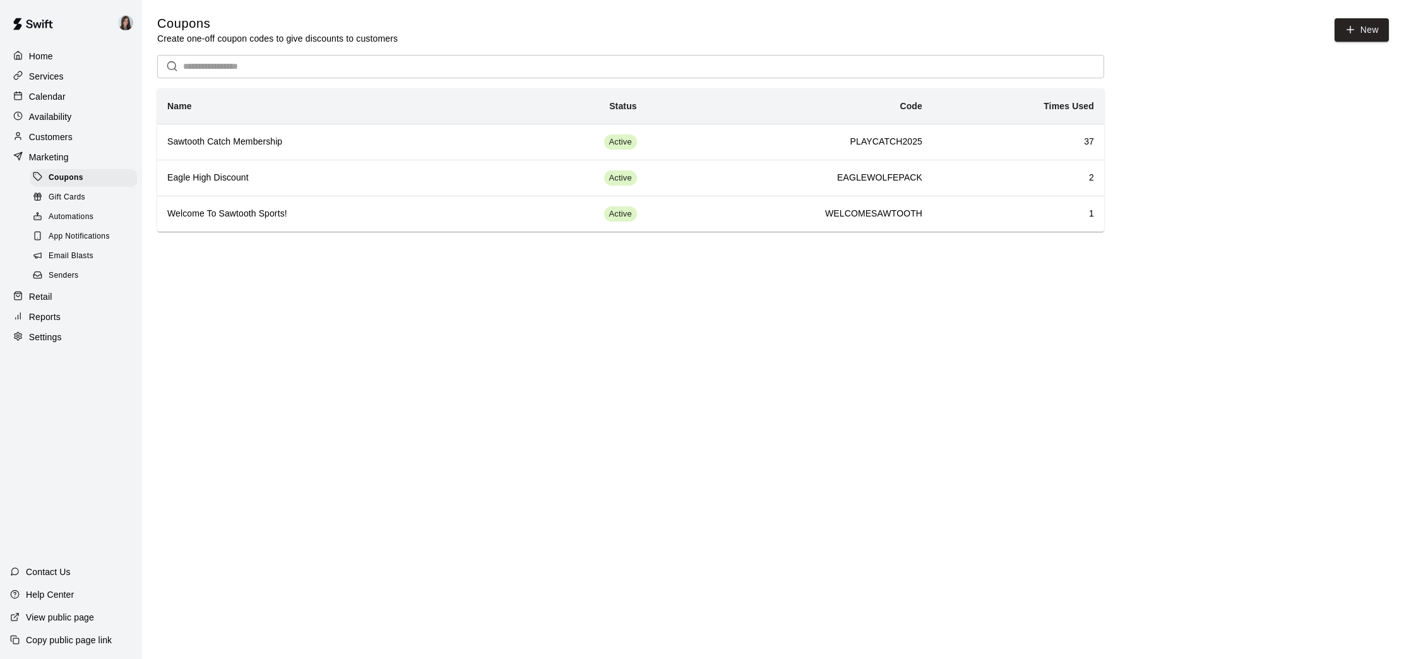
click at [73, 258] on span "Email Blasts" at bounding box center [71, 256] width 45 height 13
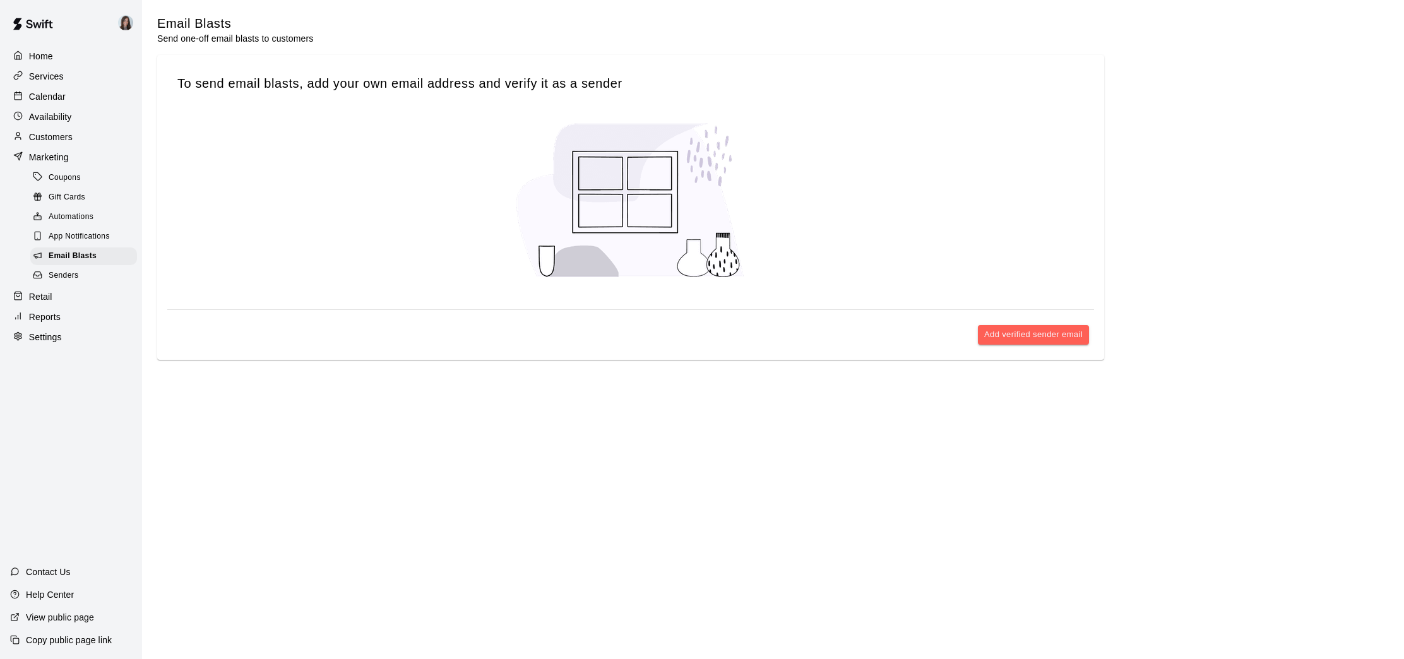
click at [71, 276] on span "Senders" at bounding box center [64, 276] width 30 height 13
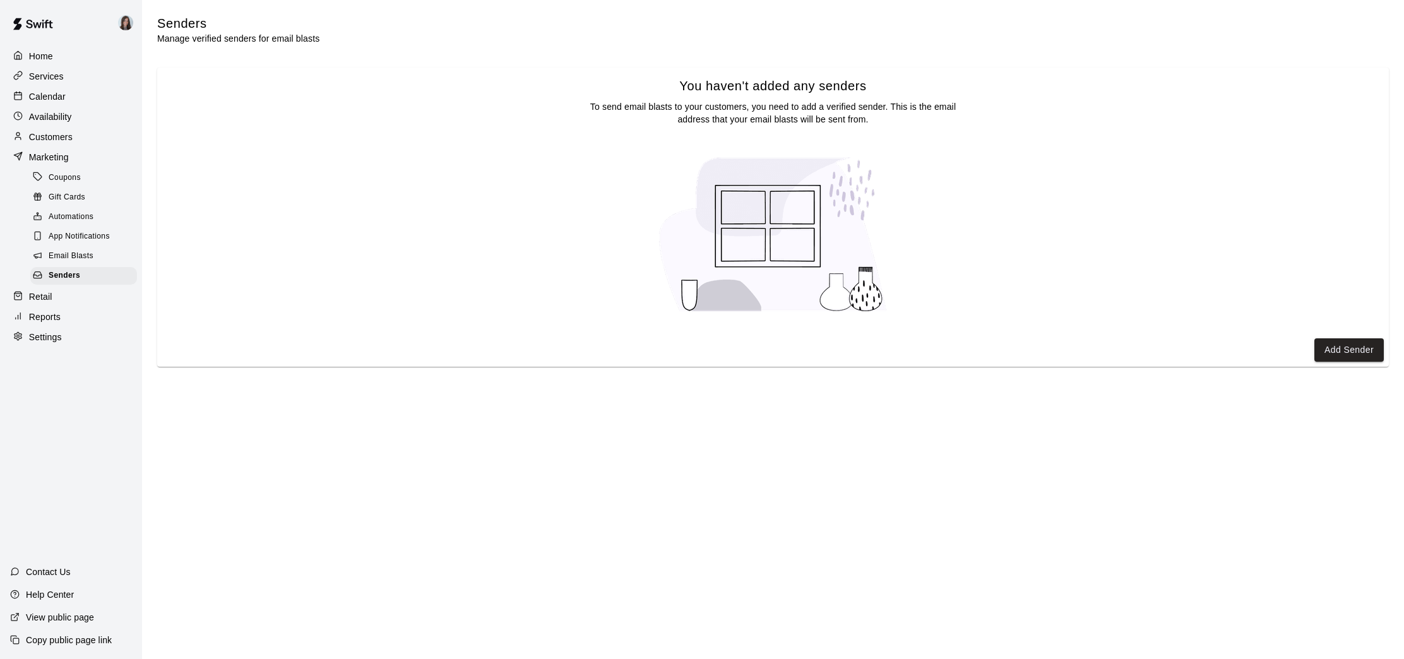
click at [49, 299] on p "Retail" at bounding box center [40, 296] width 23 height 13
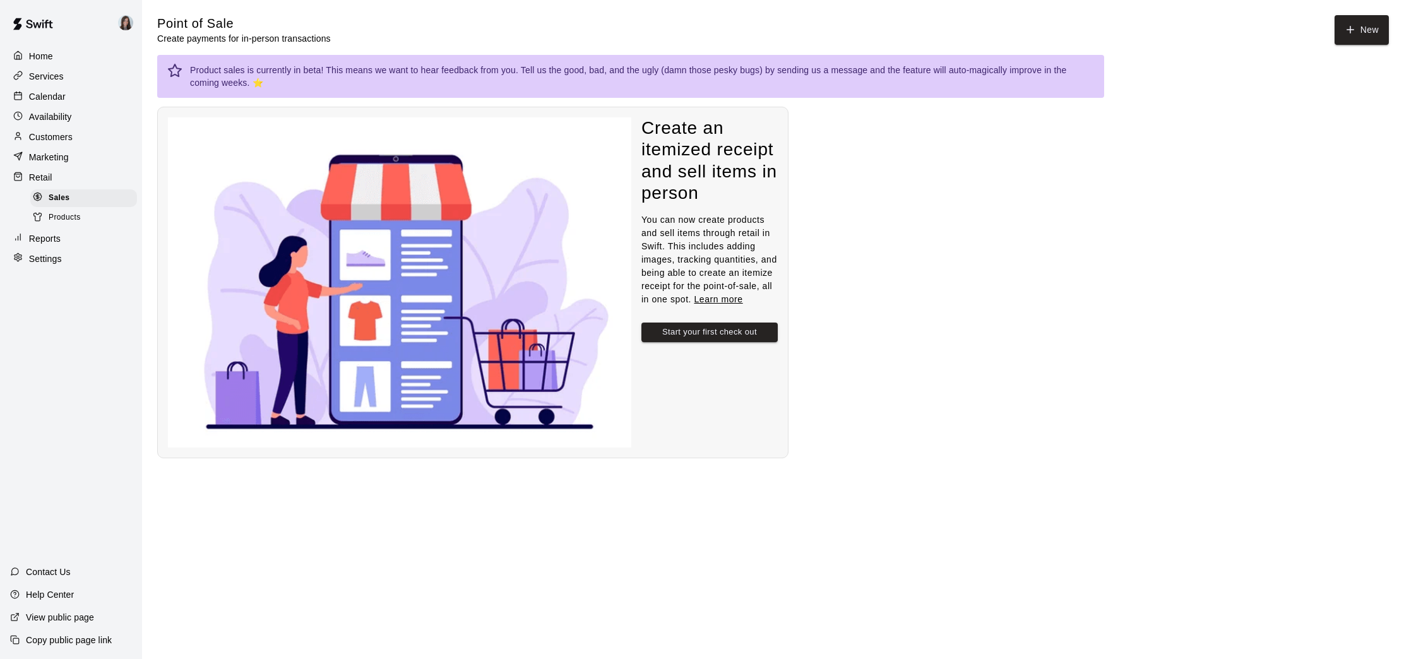
click at [64, 217] on span "Products" at bounding box center [65, 217] width 32 height 13
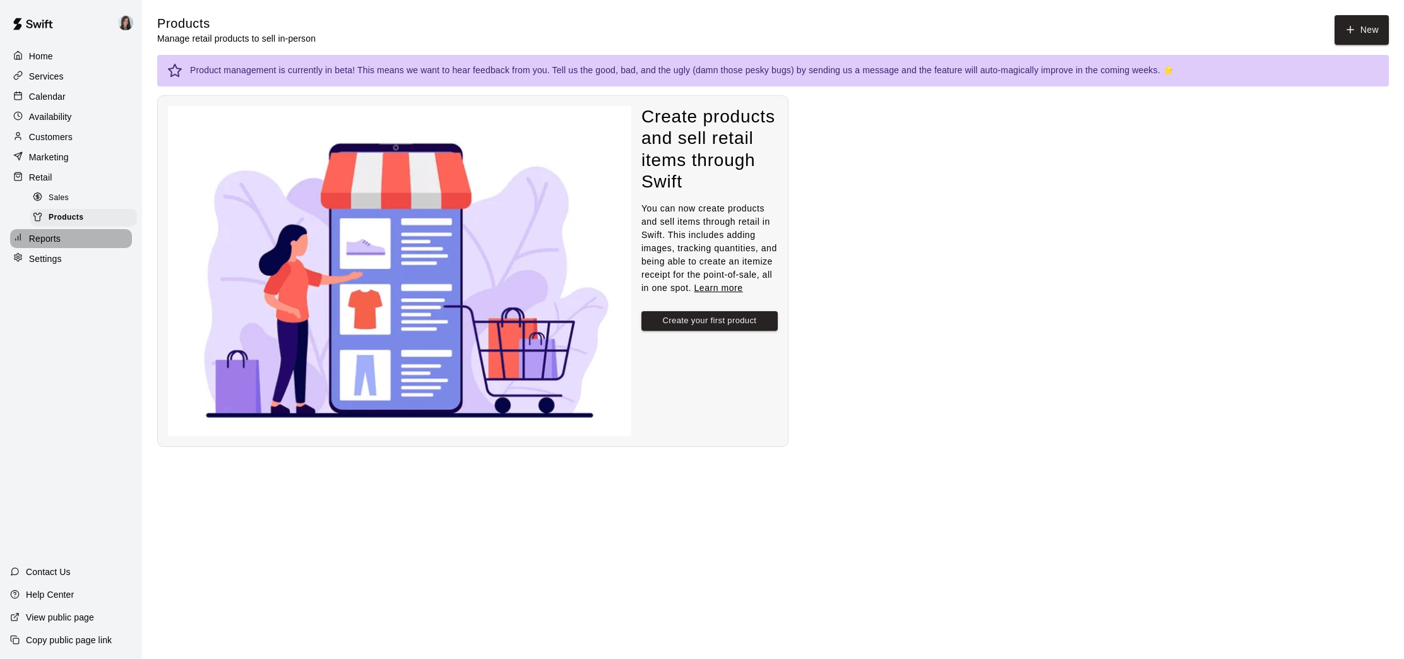
click at [48, 238] on p "Reports" at bounding box center [45, 238] width 32 height 13
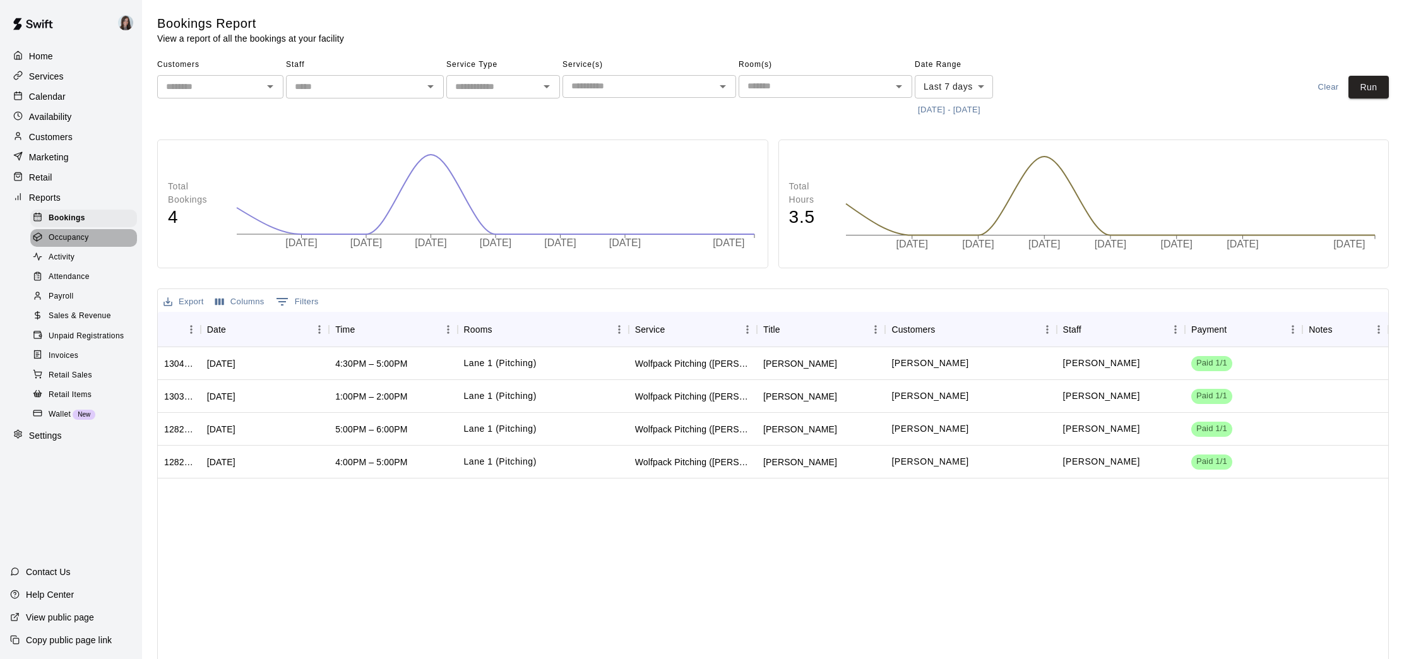
click at [66, 239] on span "Occupancy" at bounding box center [69, 238] width 40 height 13
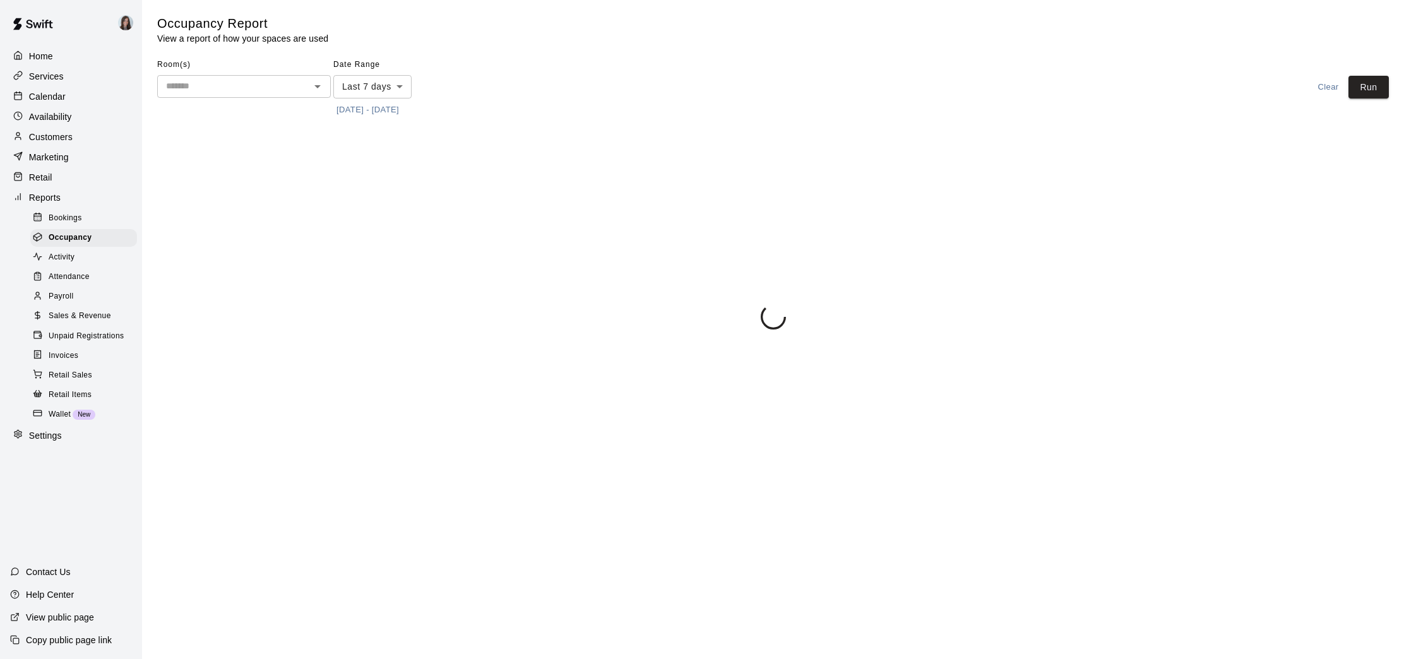
click at [66, 254] on span "Activity" at bounding box center [62, 257] width 26 height 13
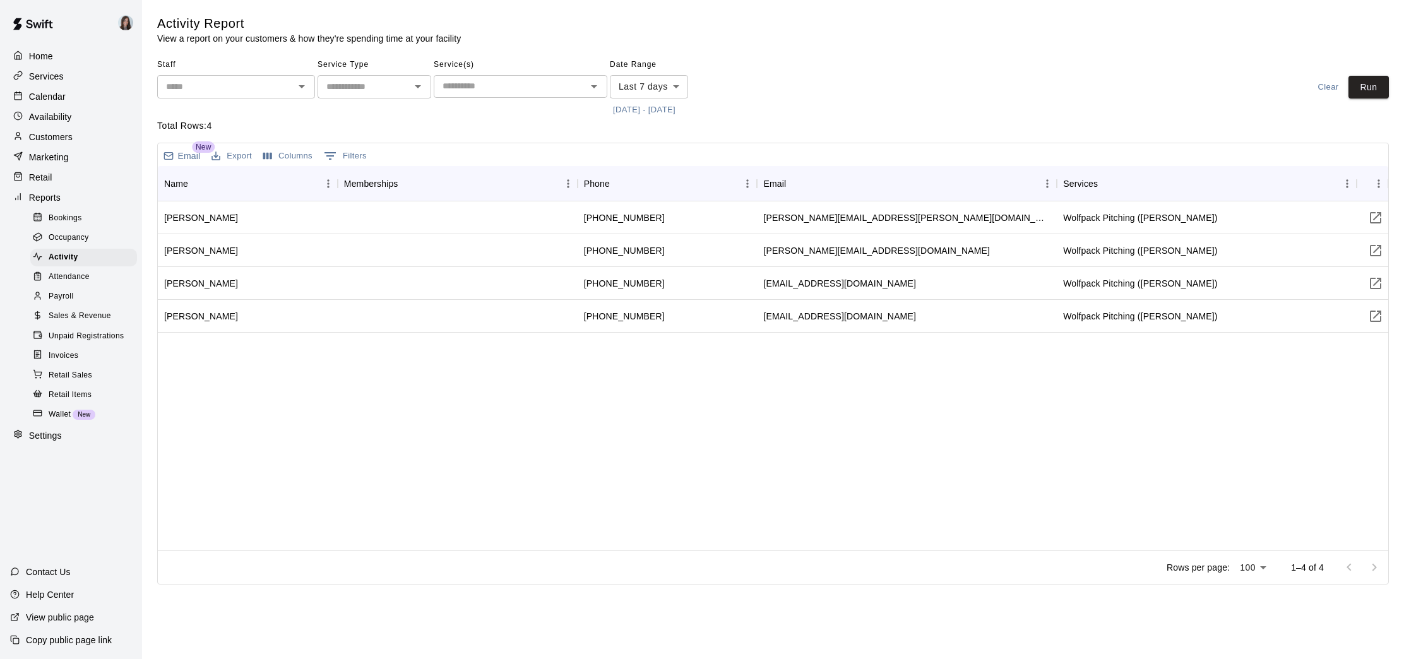
click at [70, 275] on span "Attendance" at bounding box center [69, 277] width 41 height 13
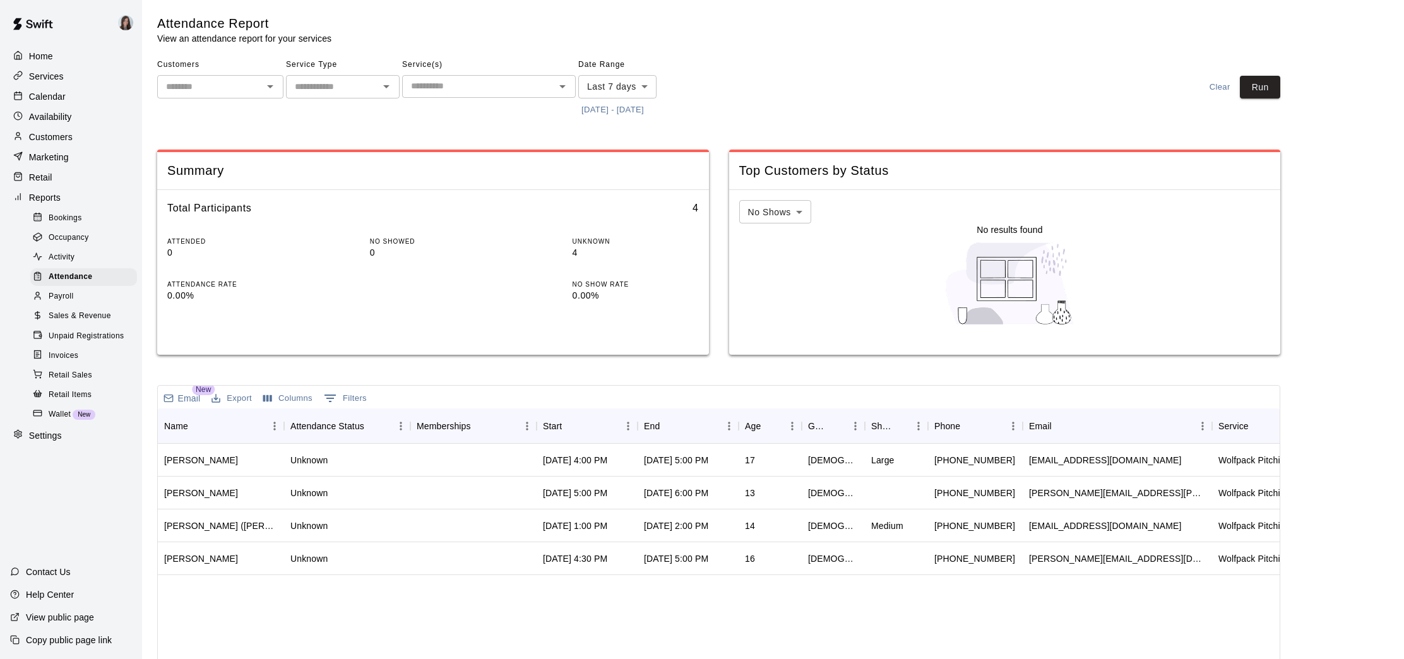
click at [65, 294] on span "Payroll" at bounding box center [61, 296] width 25 height 13
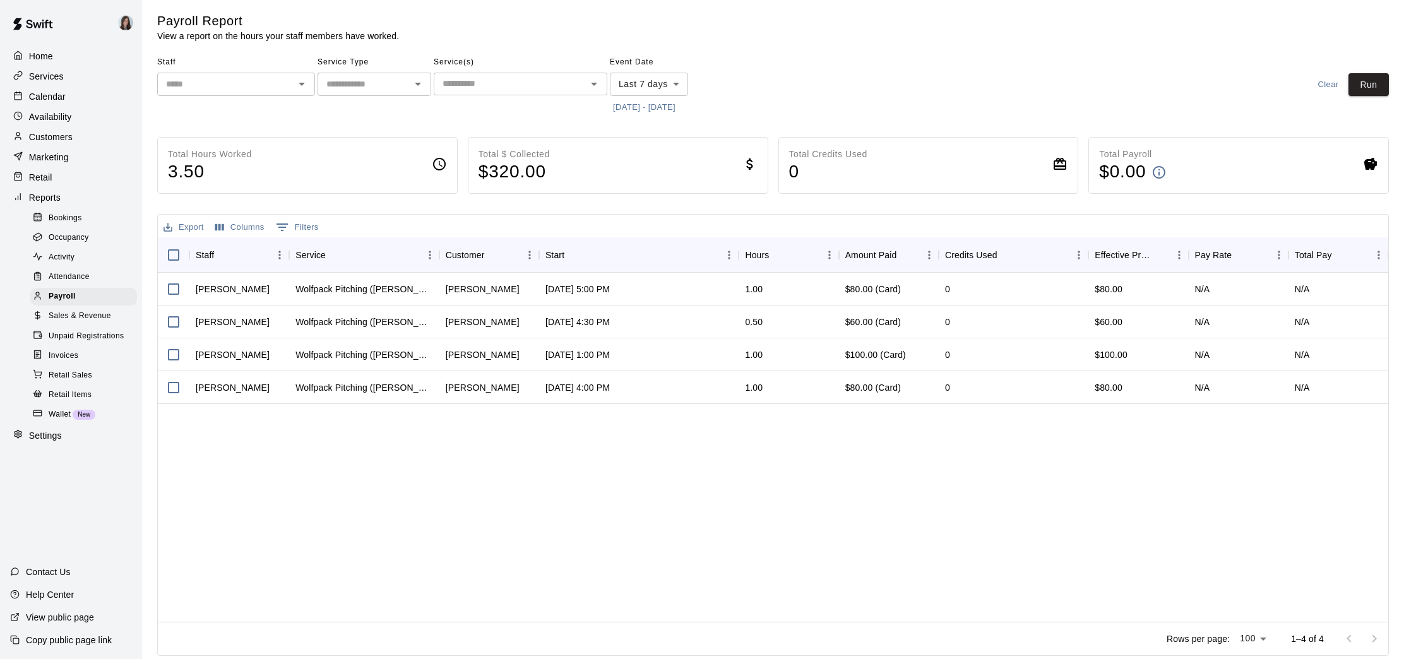
click at [51, 436] on p "Settings" at bounding box center [45, 435] width 33 height 13
select select "**"
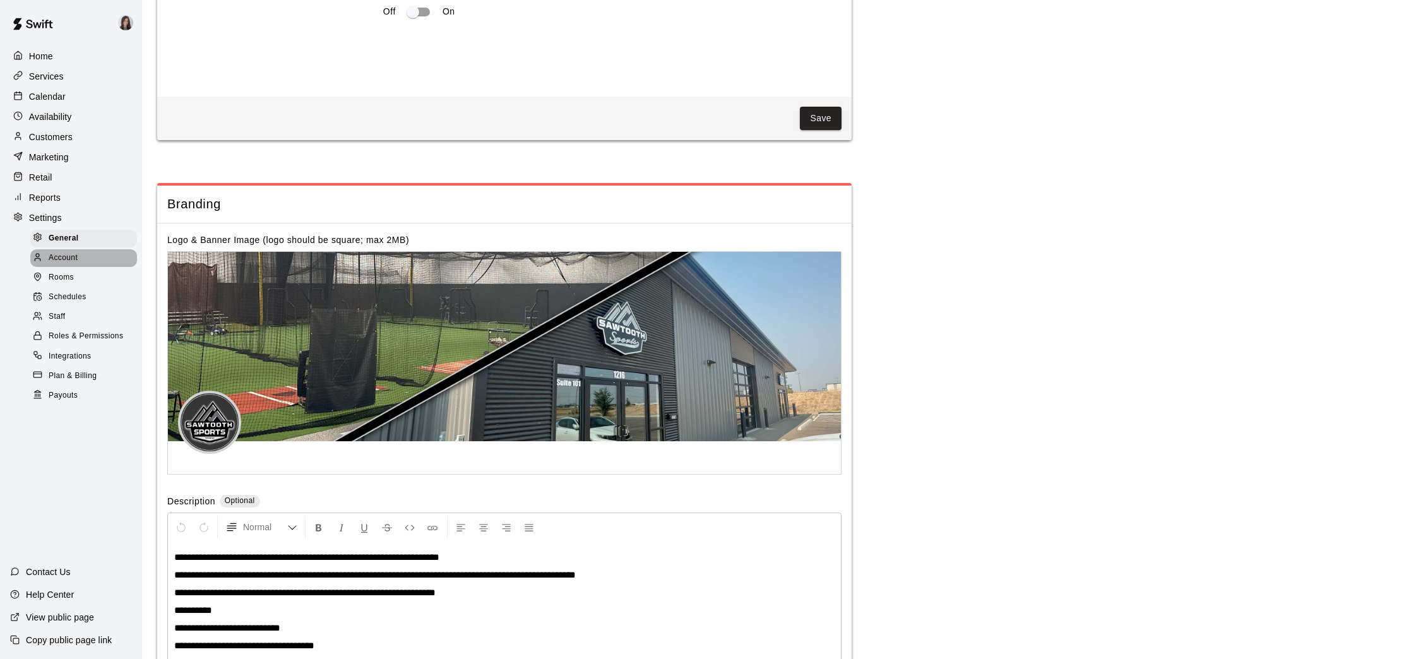
click at [59, 261] on span "Account" at bounding box center [63, 258] width 29 height 13
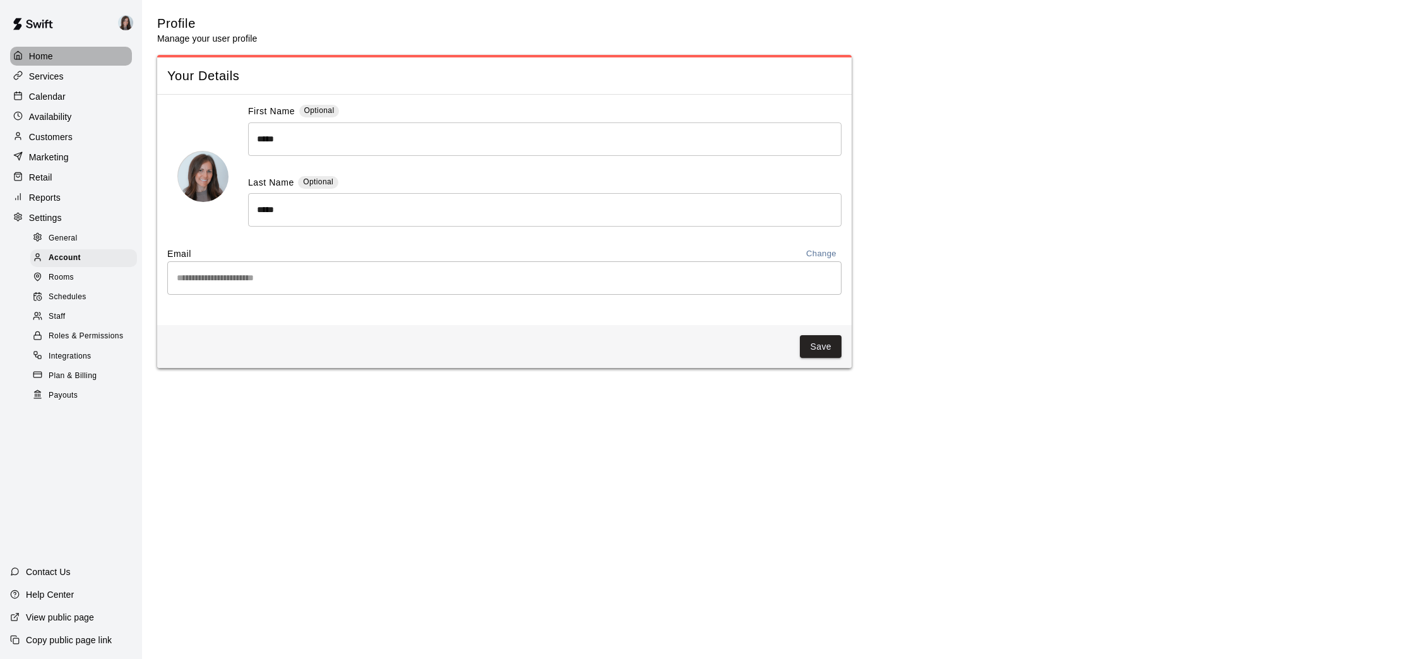
click at [42, 54] on p "Home" at bounding box center [41, 56] width 24 height 13
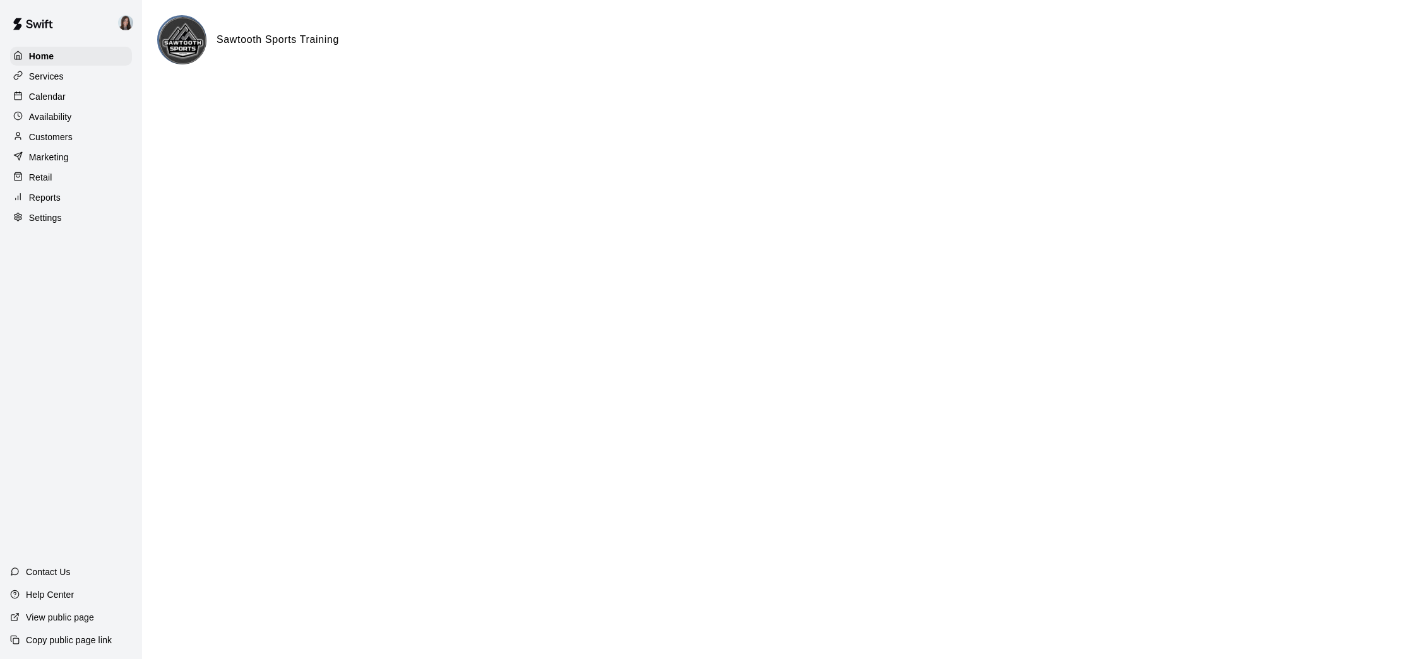
click at [37, 74] on p "Services" at bounding box center [46, 76] width 35 height 13
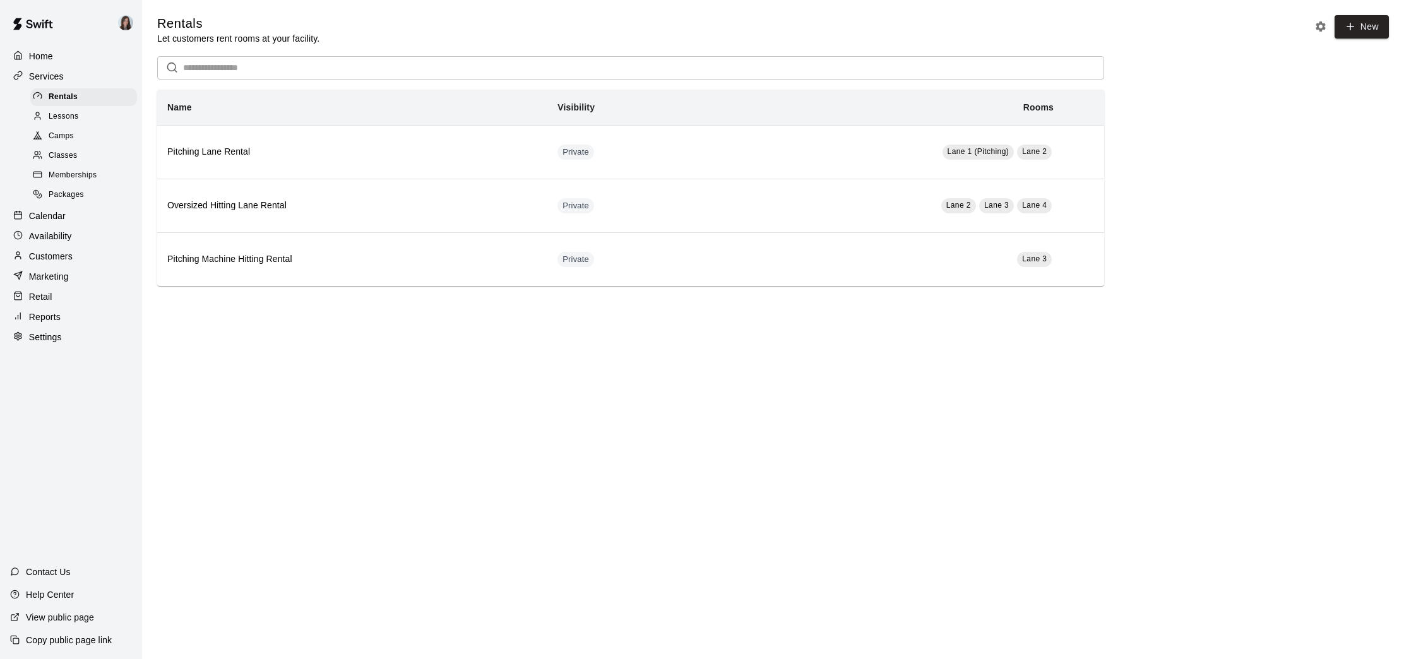
click at [50, 254] on p "Customers" at bounding box center [51, 256] width 44 height 13
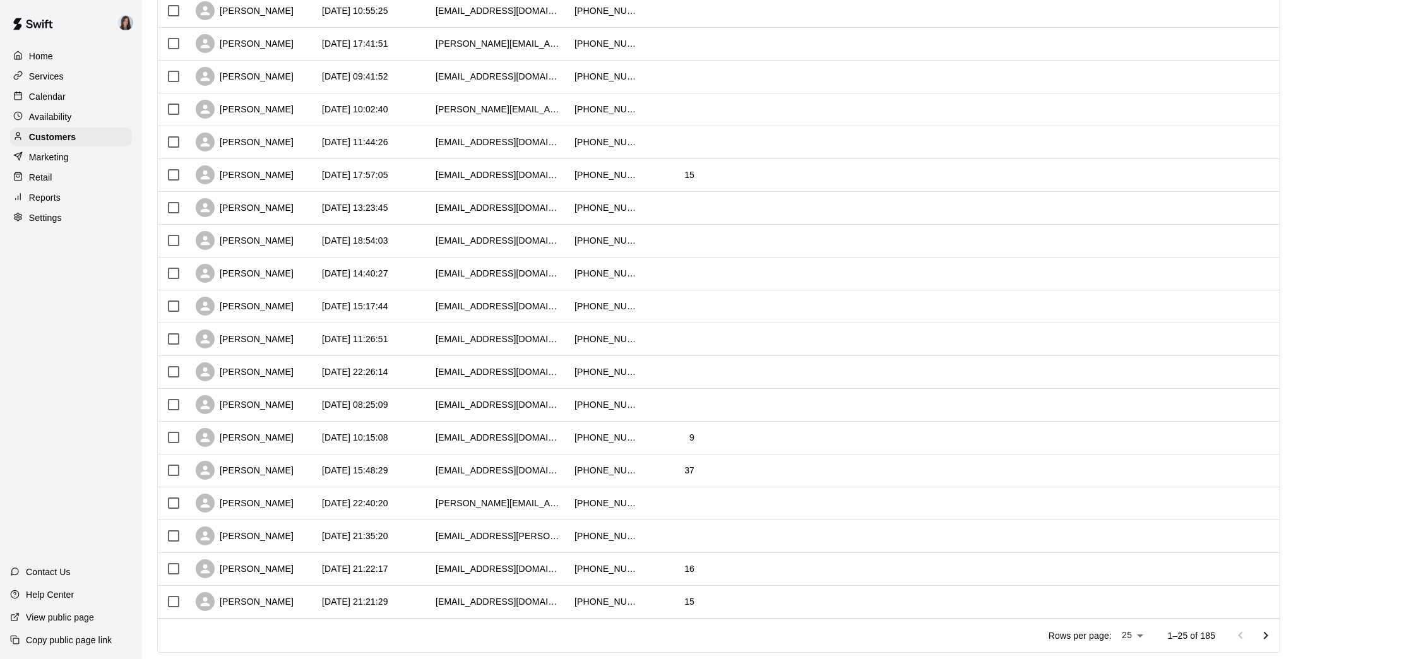
scroll to position [431, 0]
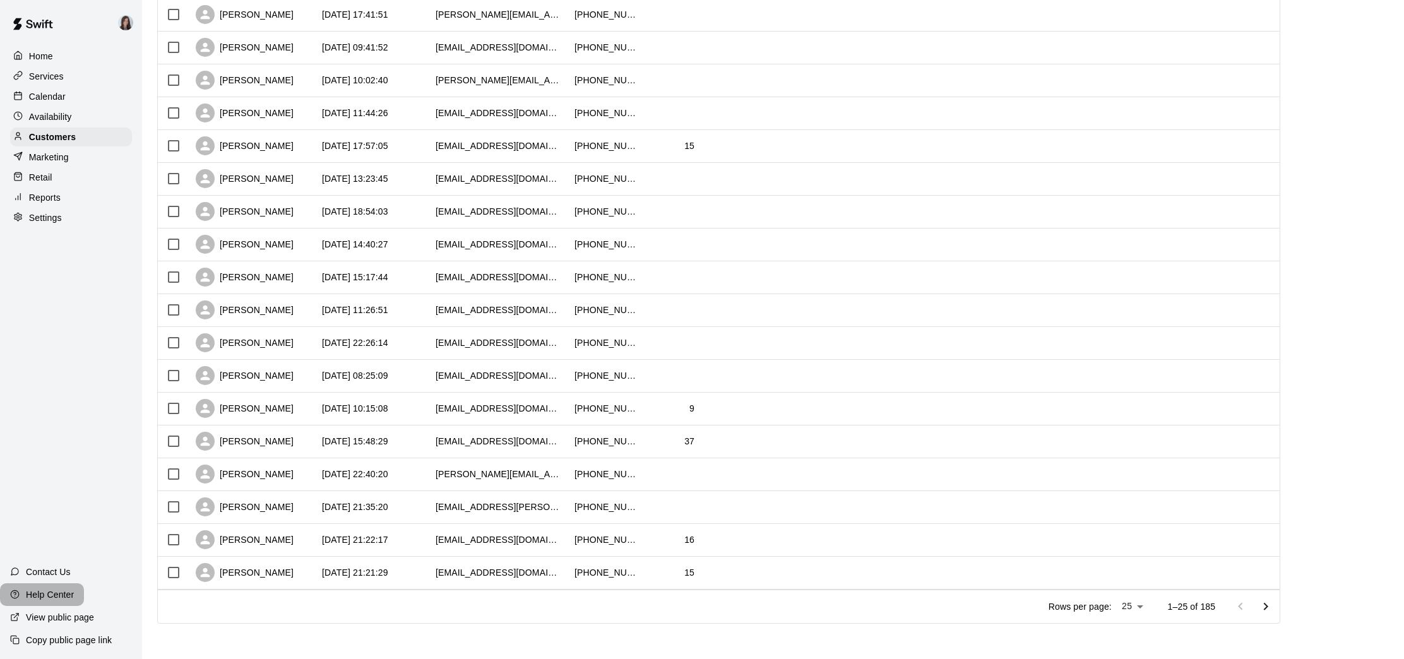
click at [45, 593] on p "Help Center" at bounding box center [50, 594] width 48 height 13
click at [41, 217] on p "Settings" at bounding box center [45, 217] width 33 height 13
select select "**"
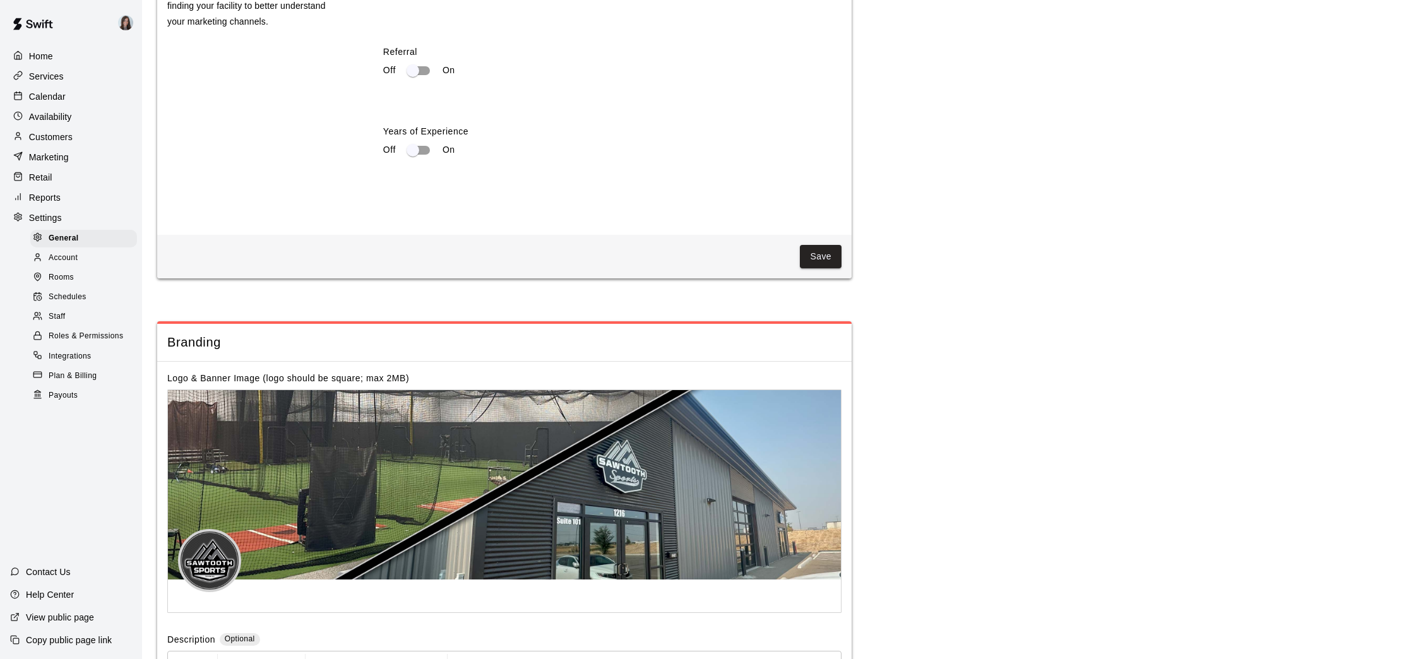
scroll to position [2469, 0]
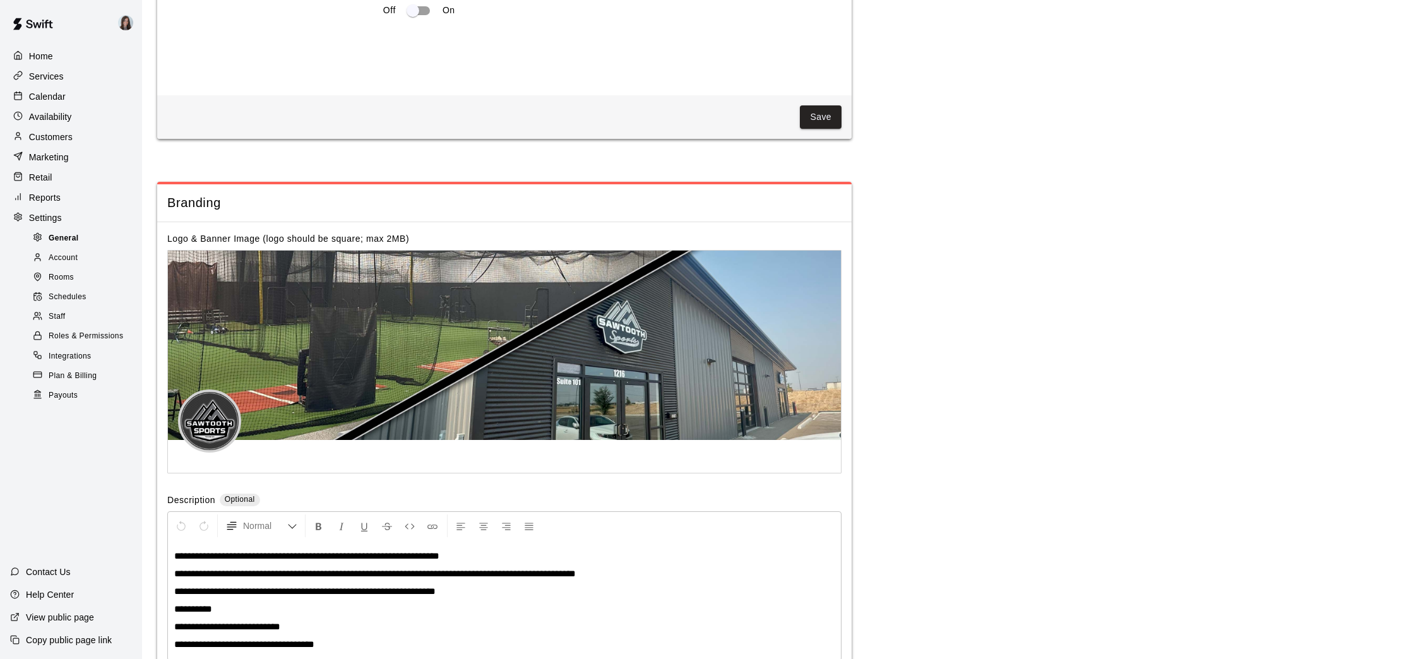
click at [69, 235] on span "General" at bounding box center [64, 238] width 30 height 13
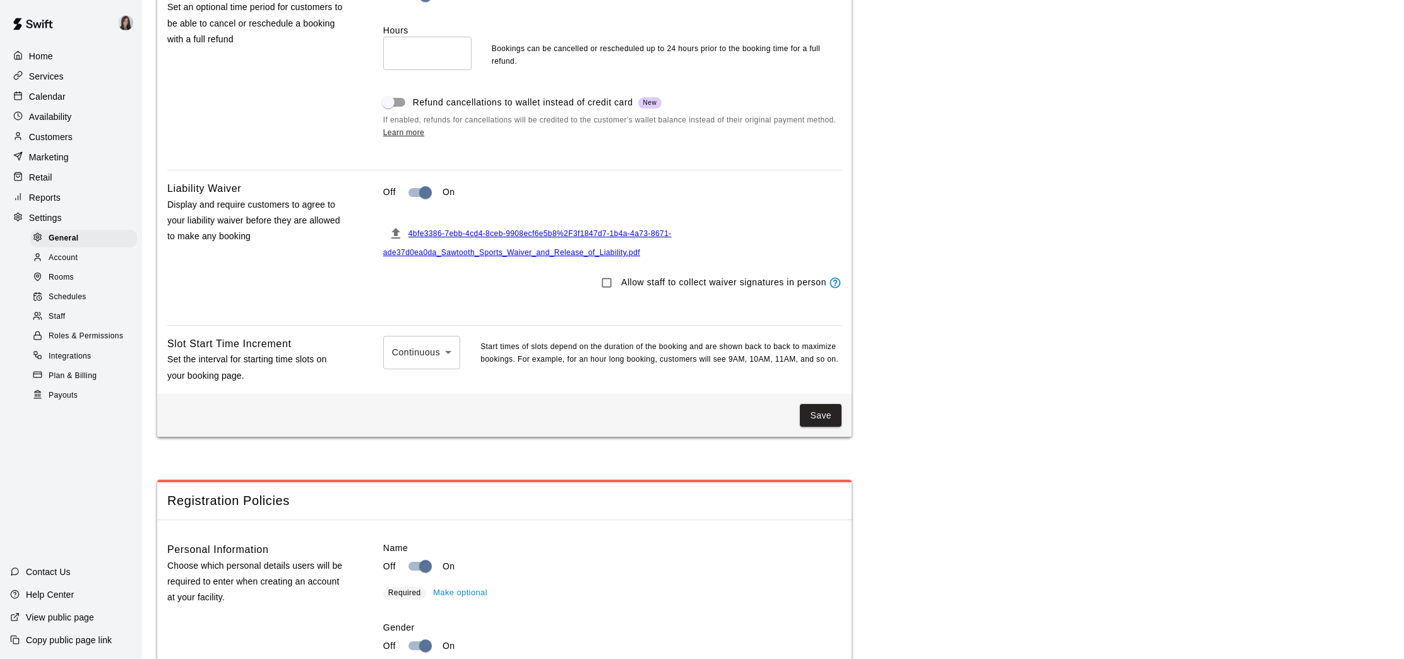
scroll to position [1225, 0]
click at [371, 364] on div at bounding box center [702, 329] width 1404 height 659
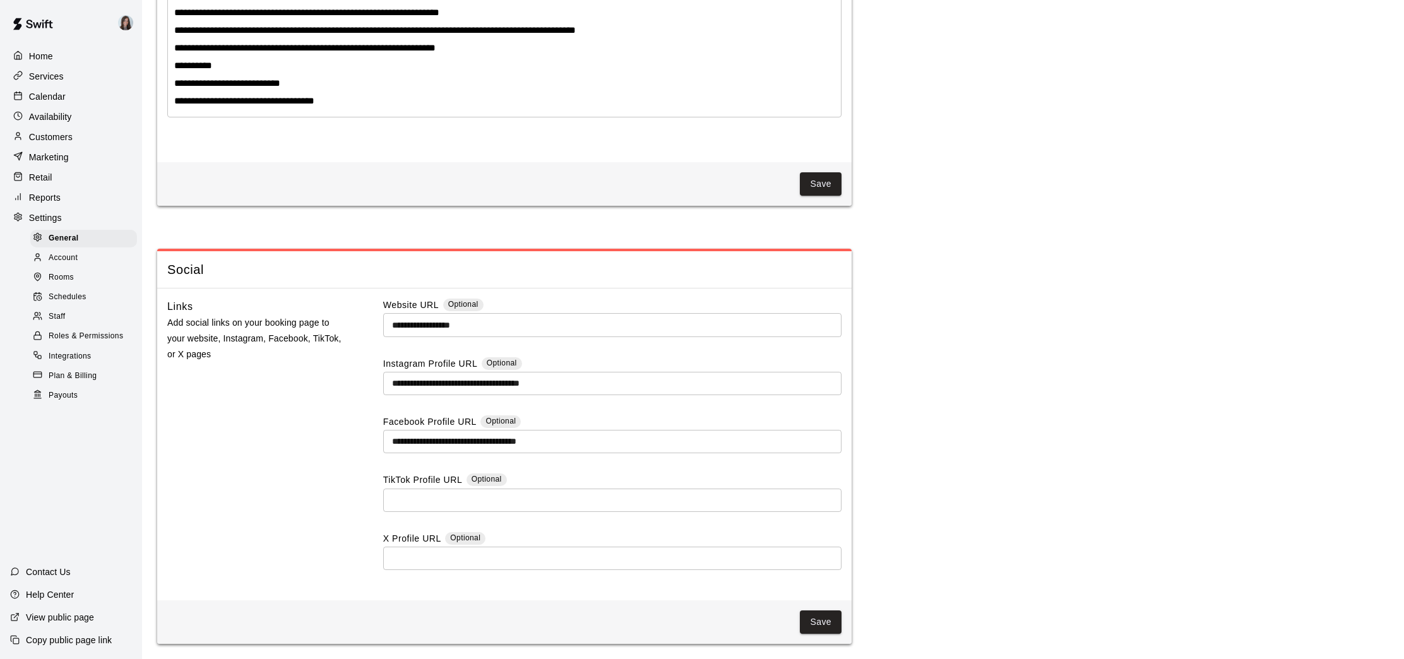
scroll to position [3177, 0]
click at [61, 238] on span "General" at bounding box center [64, 238] width 30 height 13
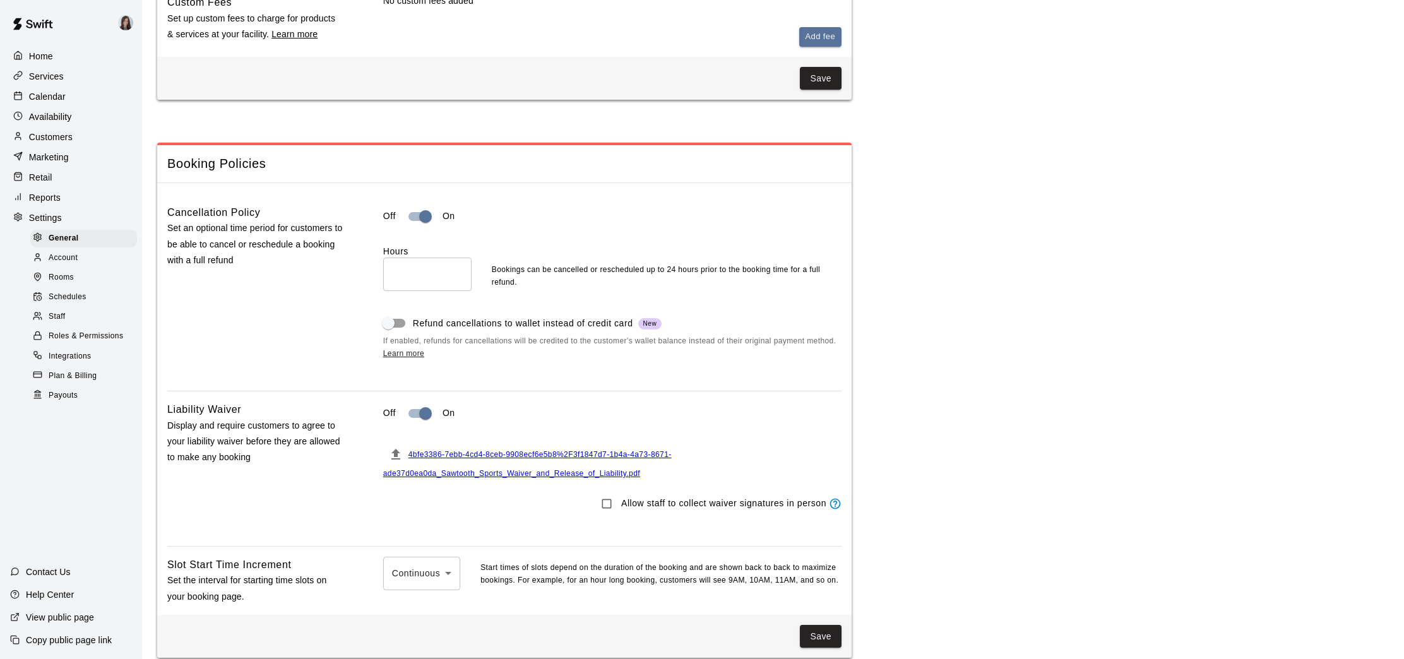
scroll to position [1004, 0]
click at [57, 97] on p "Calendar" at bounding box center [47, 96] width 37 height 13
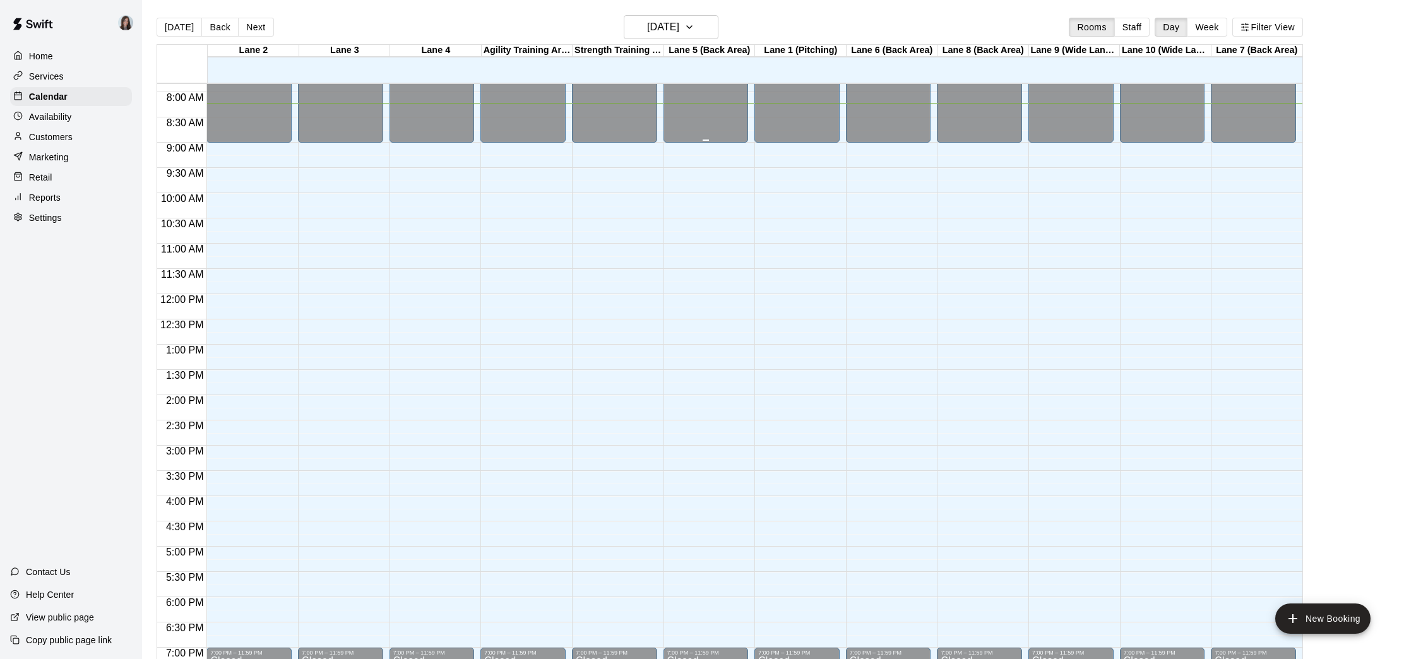
scroll to position [411, 0]
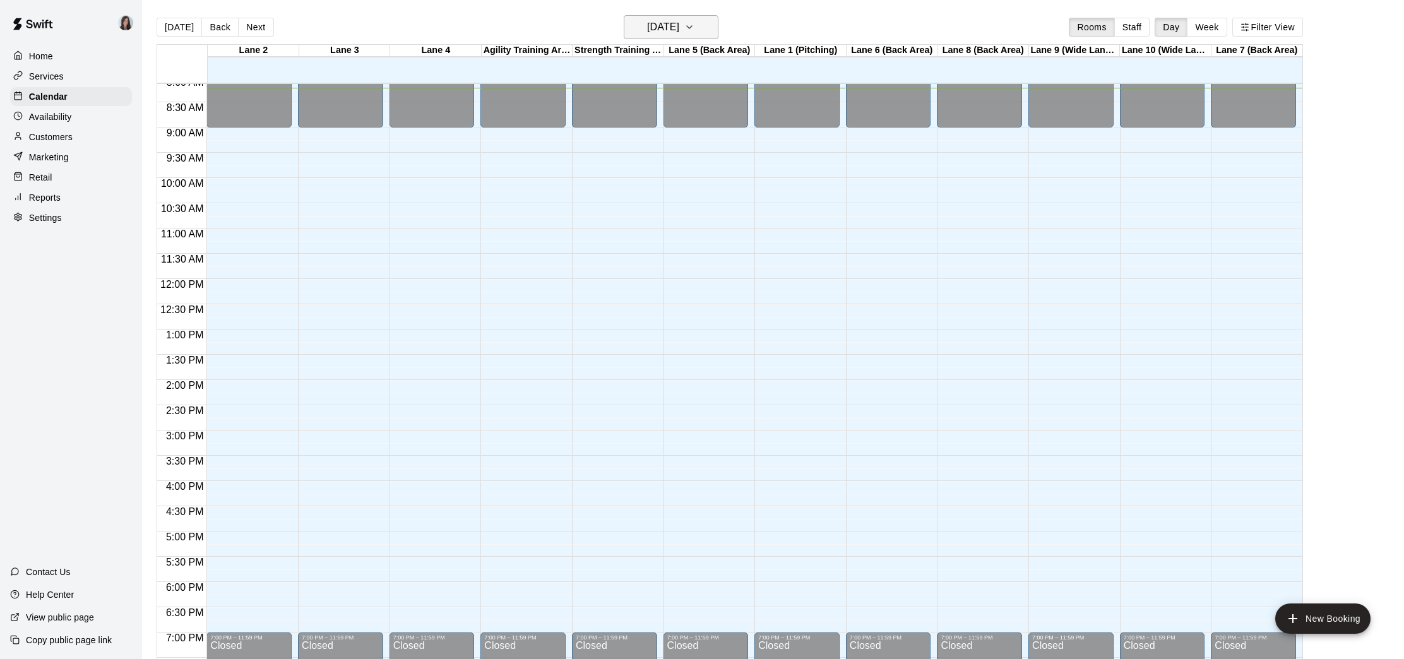
click at [694, 30] on icon "button" at bounding box center [689, 27] width 10 height 15
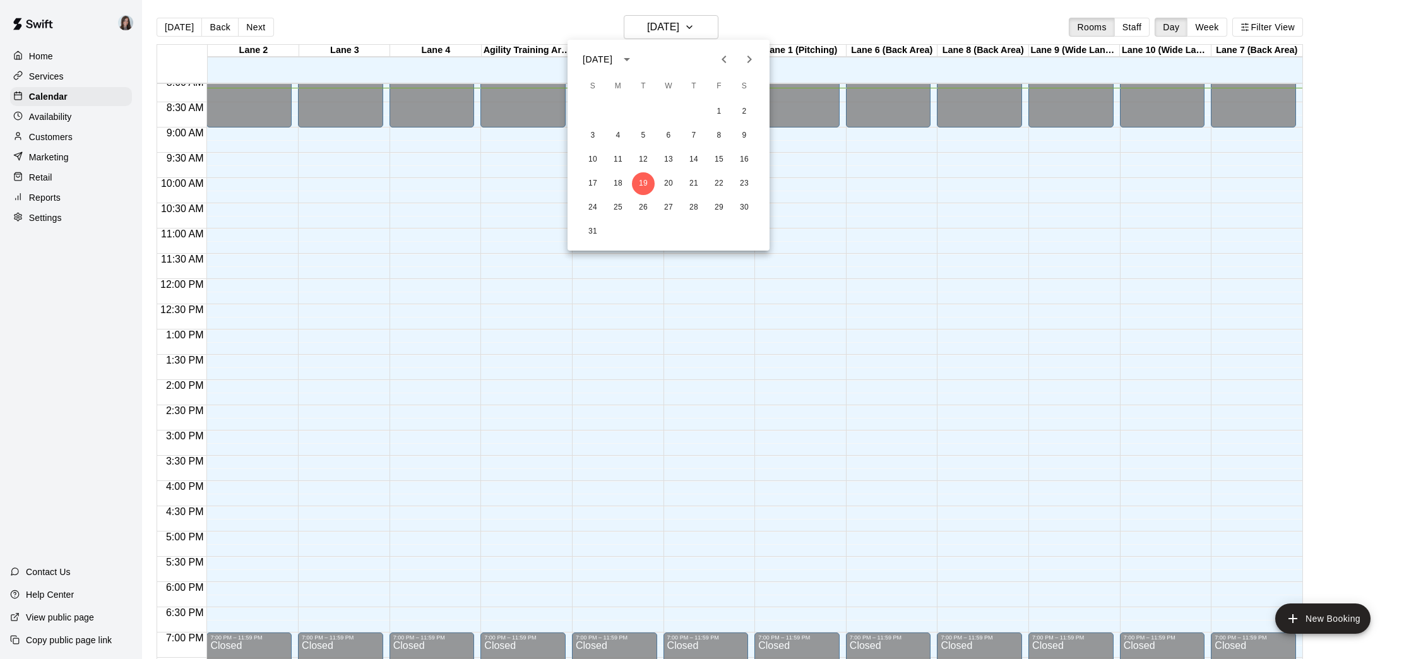
click at [750, 62] on icon "Next month" at bounding box center [749, 59] width 15 height 15
click at [613, 109] on button "1" at bounding box center [618, 111] width 23 height 23
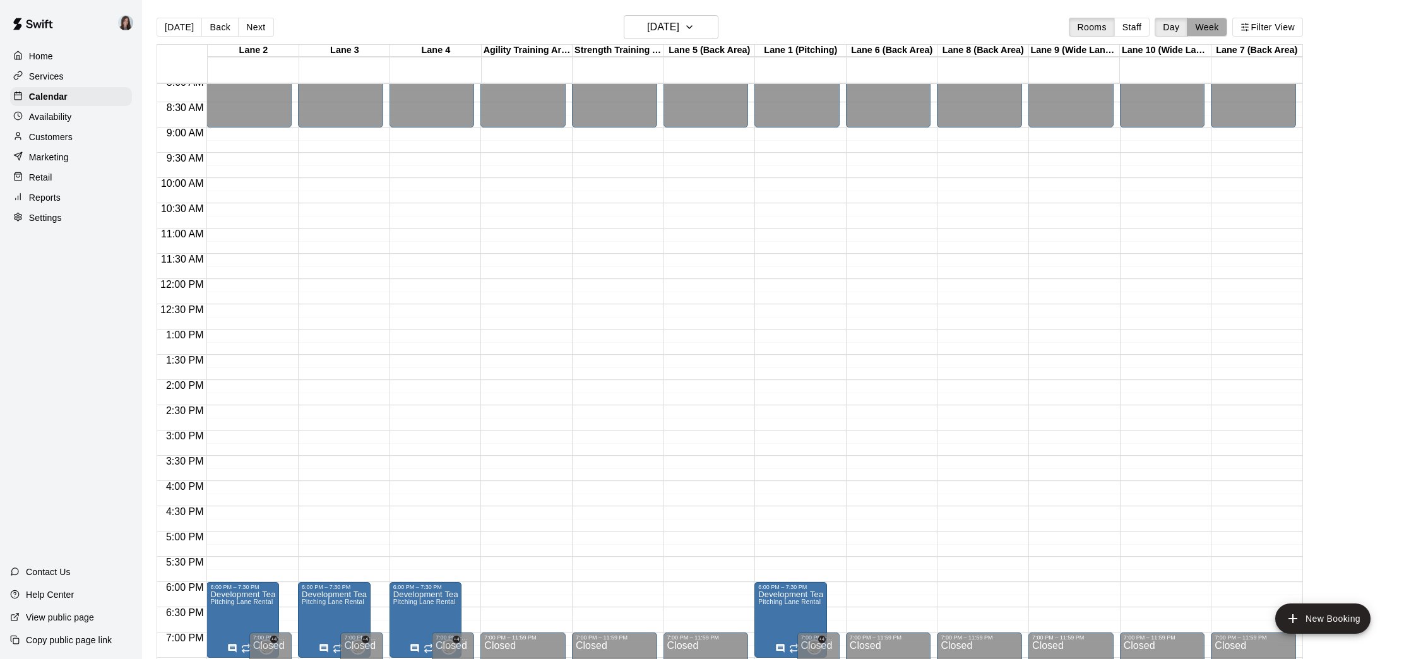
click at [1208, 23] on button "Week" at bounding box center [1207, 27] width 40 height 19
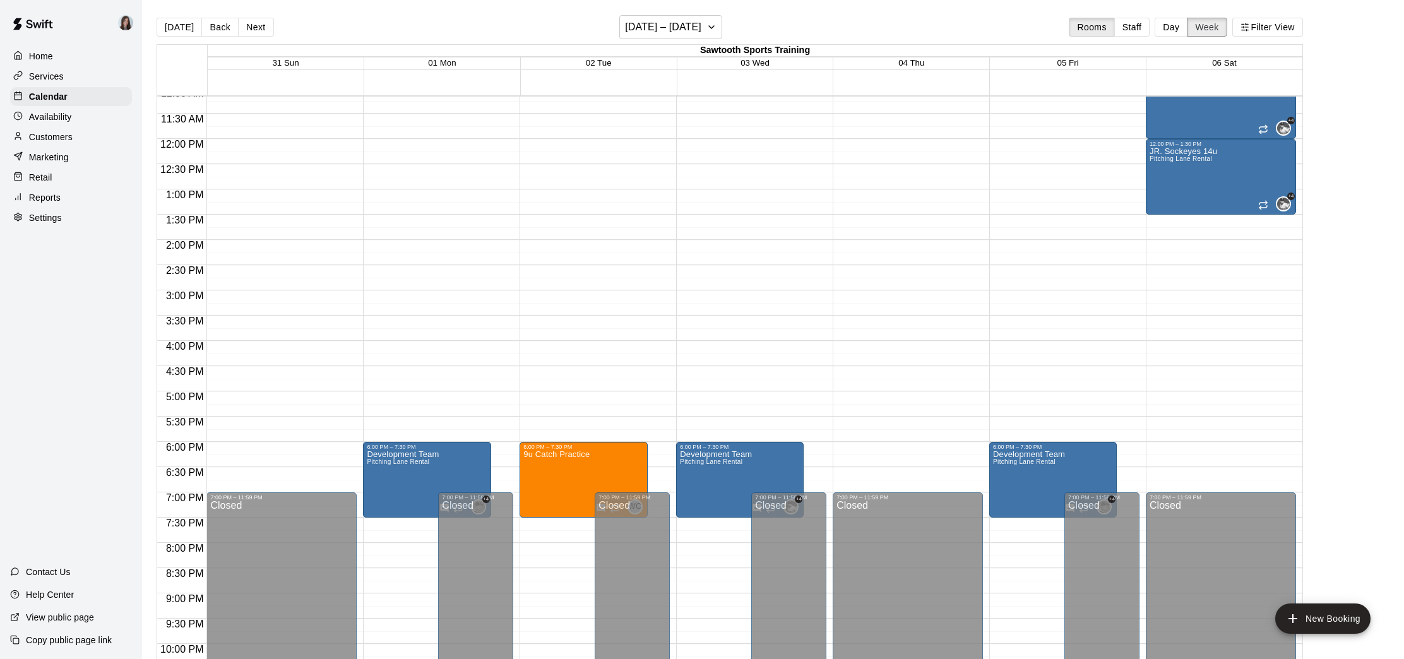
scroll to position [578, 0]
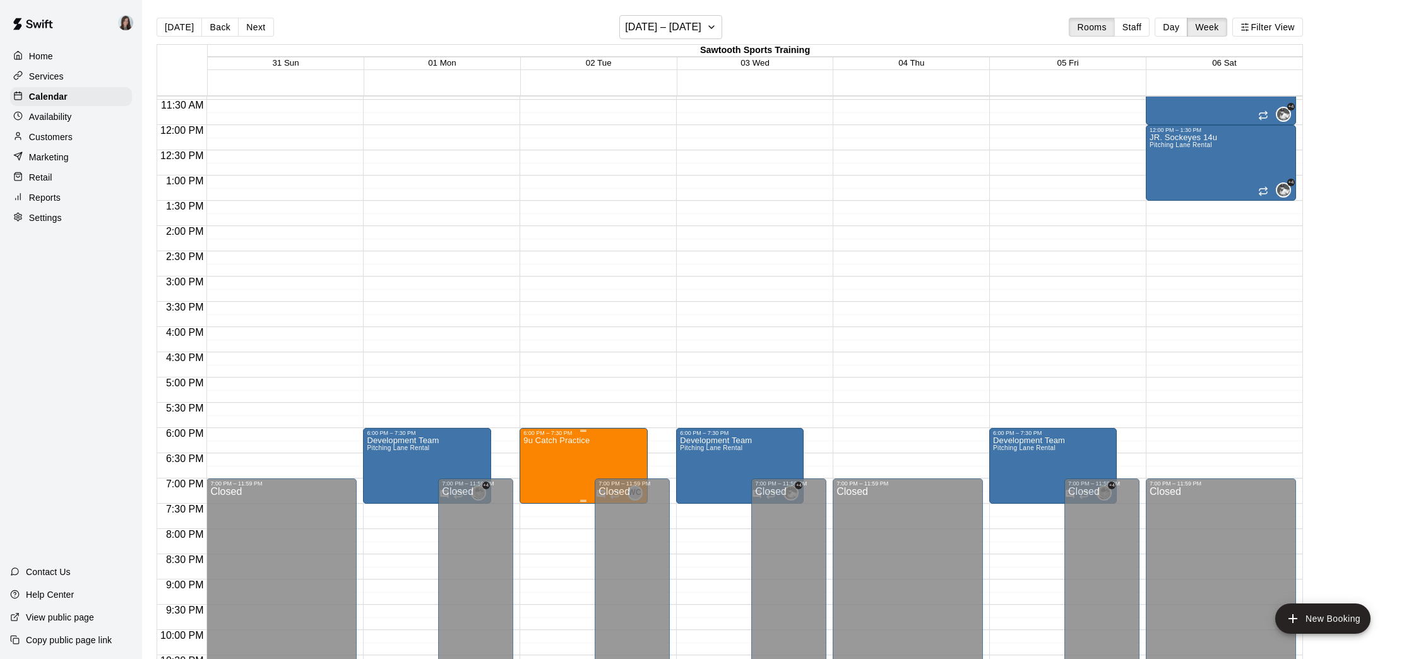
click at [540, 446] on icon "edit" at bounding box center [536, 449] width 11 height 11
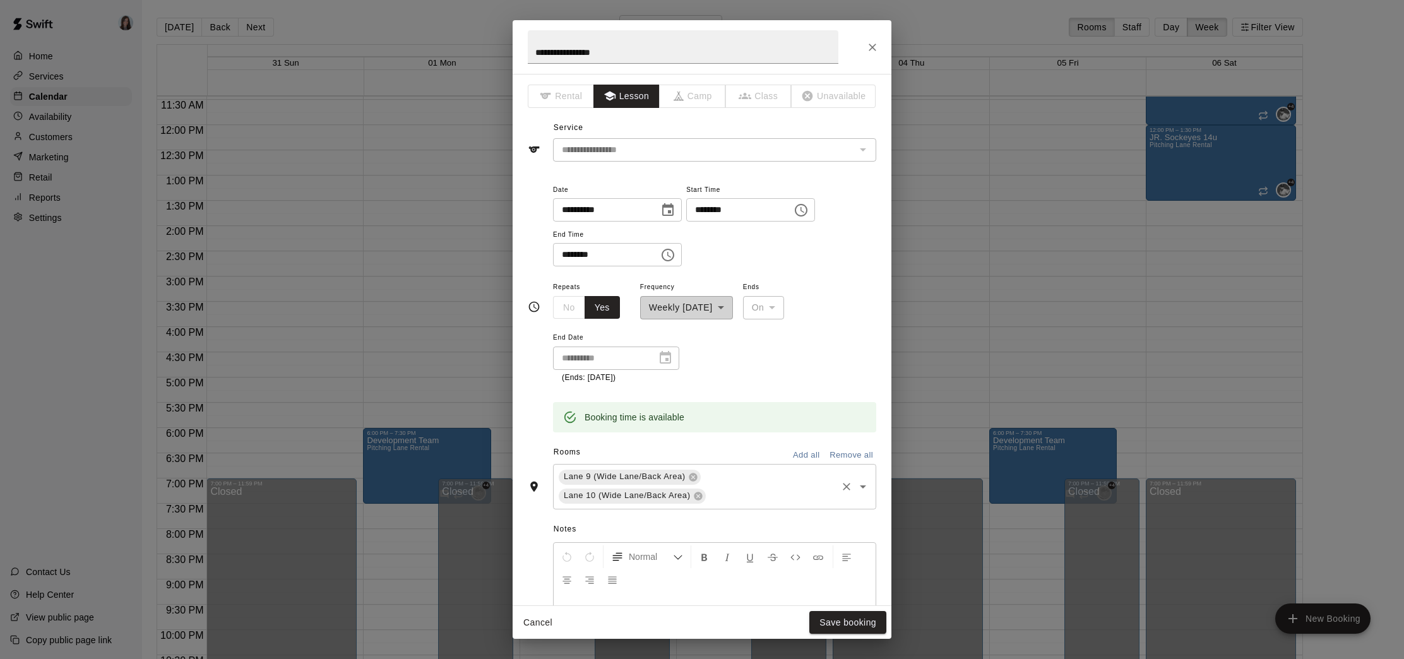
click at [769, 496] on input "text" at bounding box center [772, 496] width 128 height 16
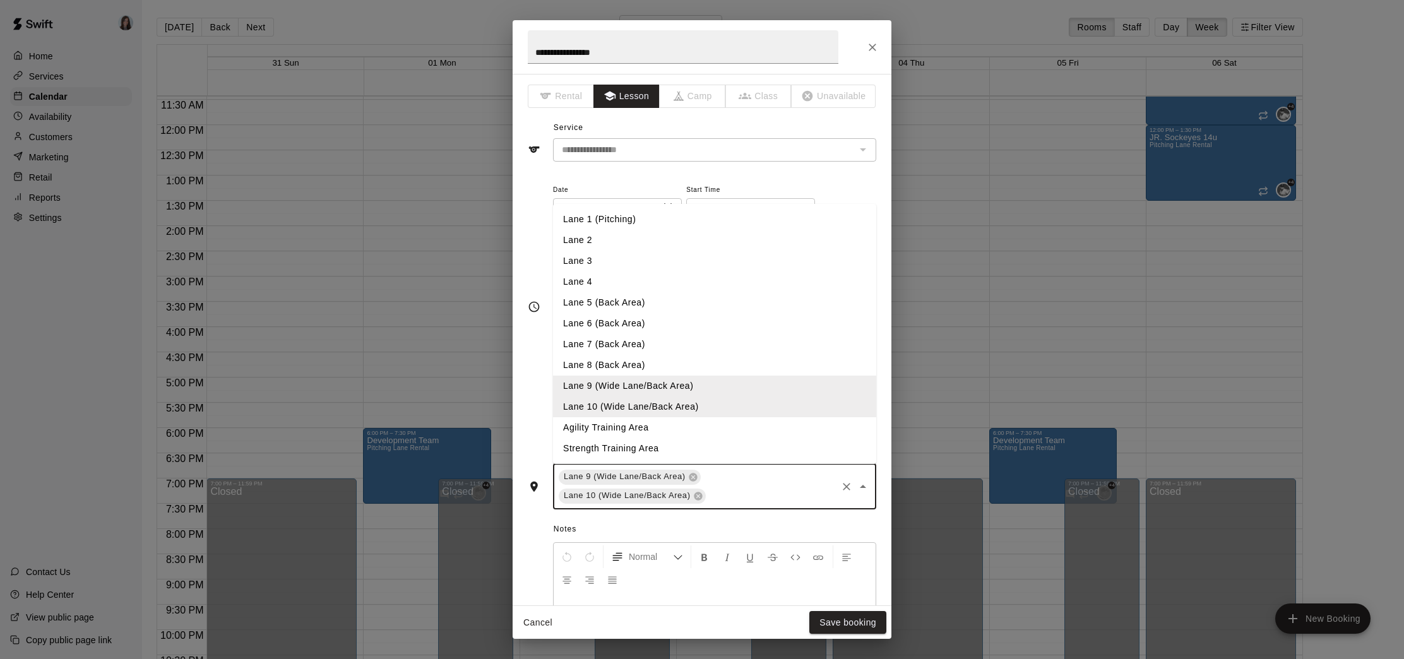
click at [616, 282] on li "Lane 4" at bounding box center [714, 281] width 323 height 21
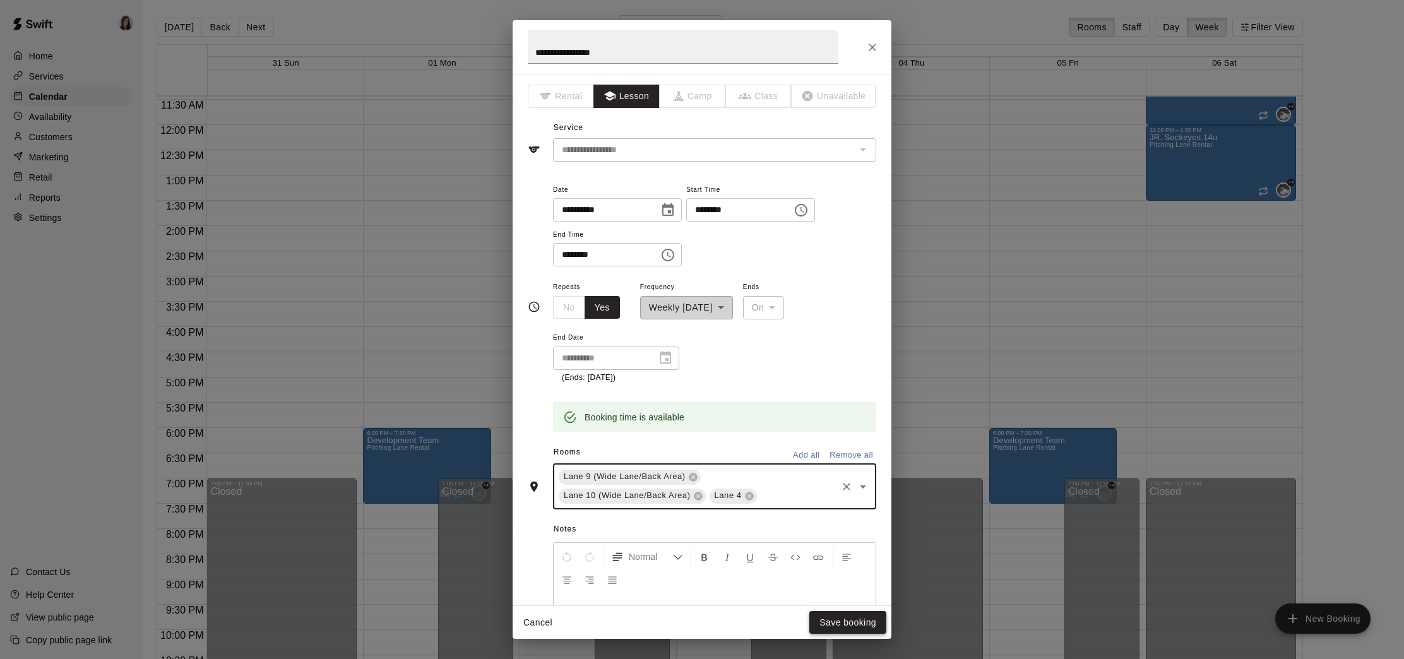
click at [845, 624] on button "Save booking" at bounding box center [847, 622] width 77 height 23
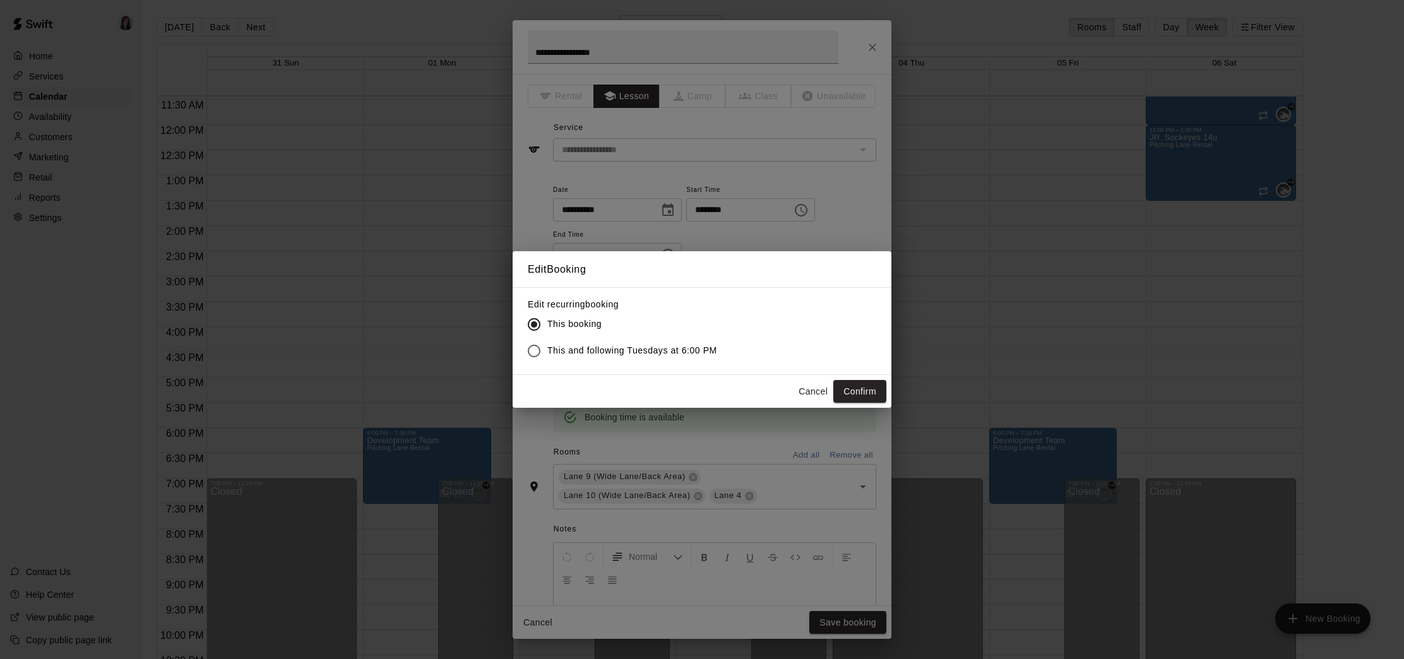
drag, startPoint x: 624, startPoint y: 352, endPoint x: 638, endPoint y: 354, distance: 14.0
click at [624, 351] on span "This and following Tuesdays at 6:00 PM" at bounding box center [632, 350] width 170 height 13
click at [862, 387] on button "Confirm" at bounding box center [859, 391] width 53 height 23
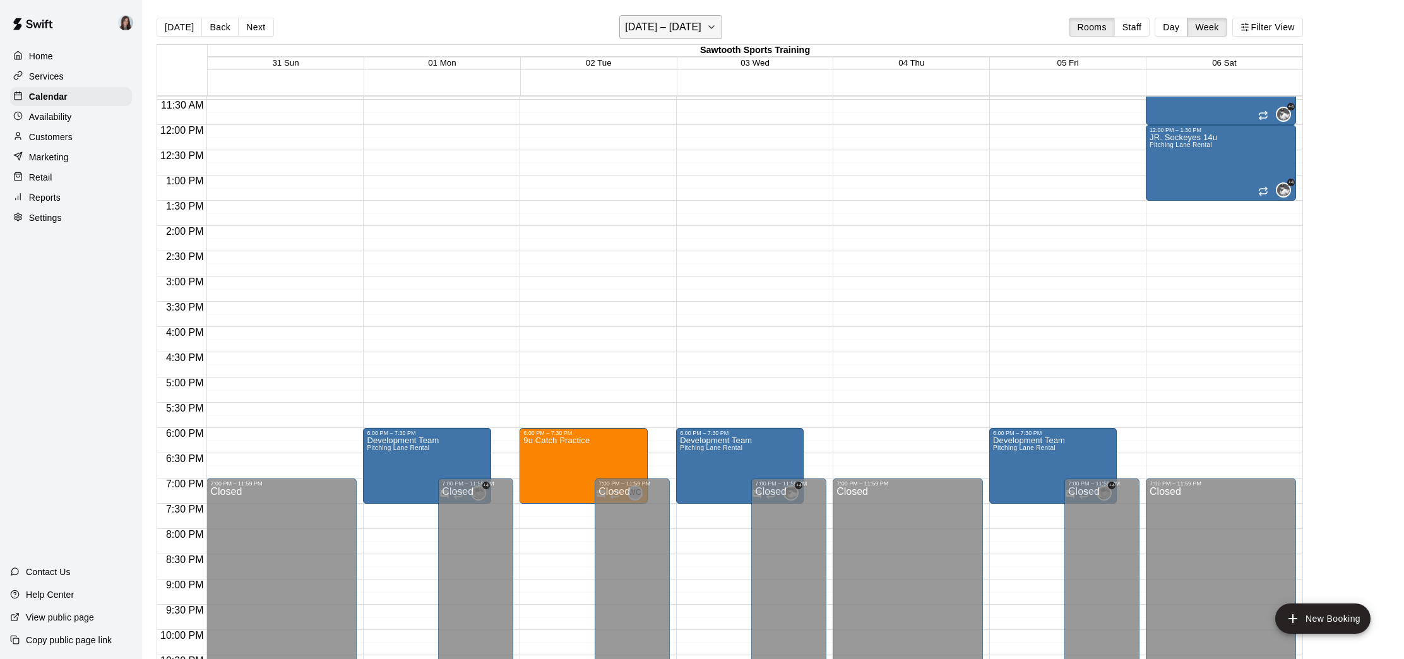
click at [701, 28] on h6 "[DATE] – [DATE]" at bounding box center [663, 27] width 76 height 18
click at [621, 130] on button "8" at bounding box center [623, 135] width 23 height 23
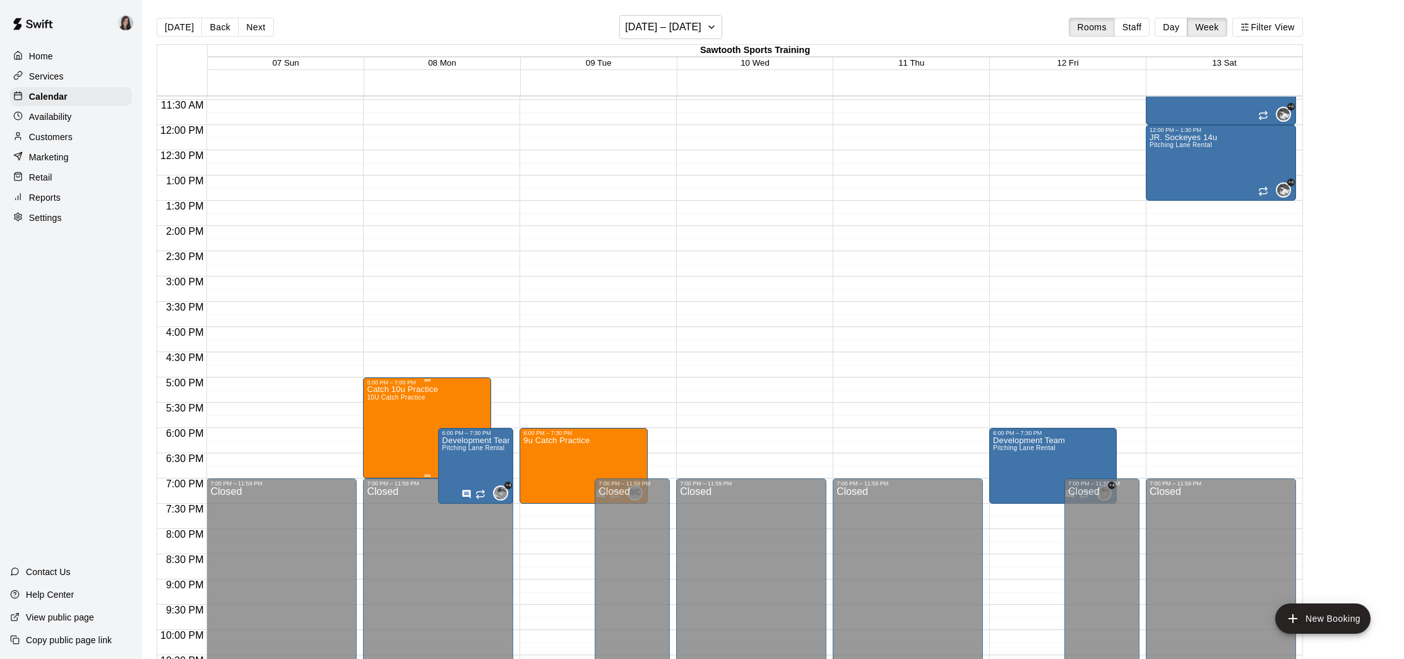
click at [376, 399] on icon "edit" at bounding box center [379, 399] width 15 height 15
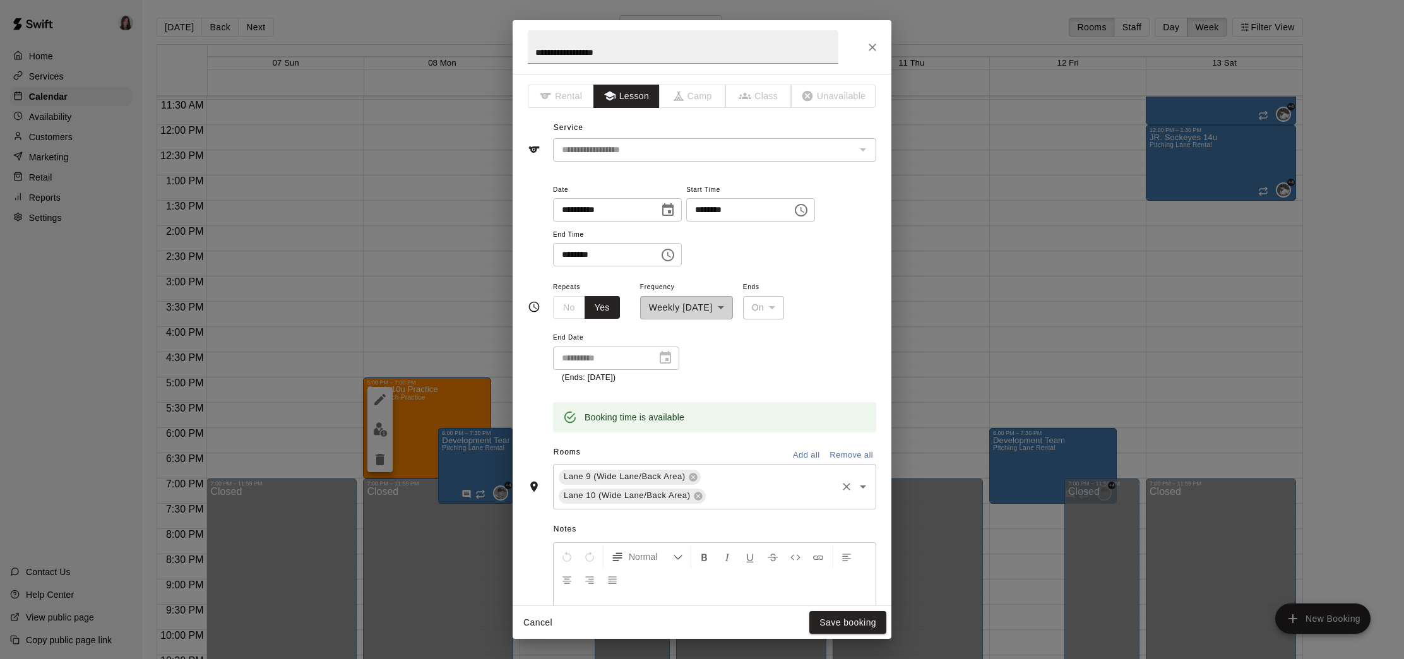
click at [737, 480] on div "Lane 9 (Wide Lane/Back Area) Lane 10 ([GEOGRAPHIC_DATA]/Back Area) ​" at bounding box center [714, 486] width 323 height 45
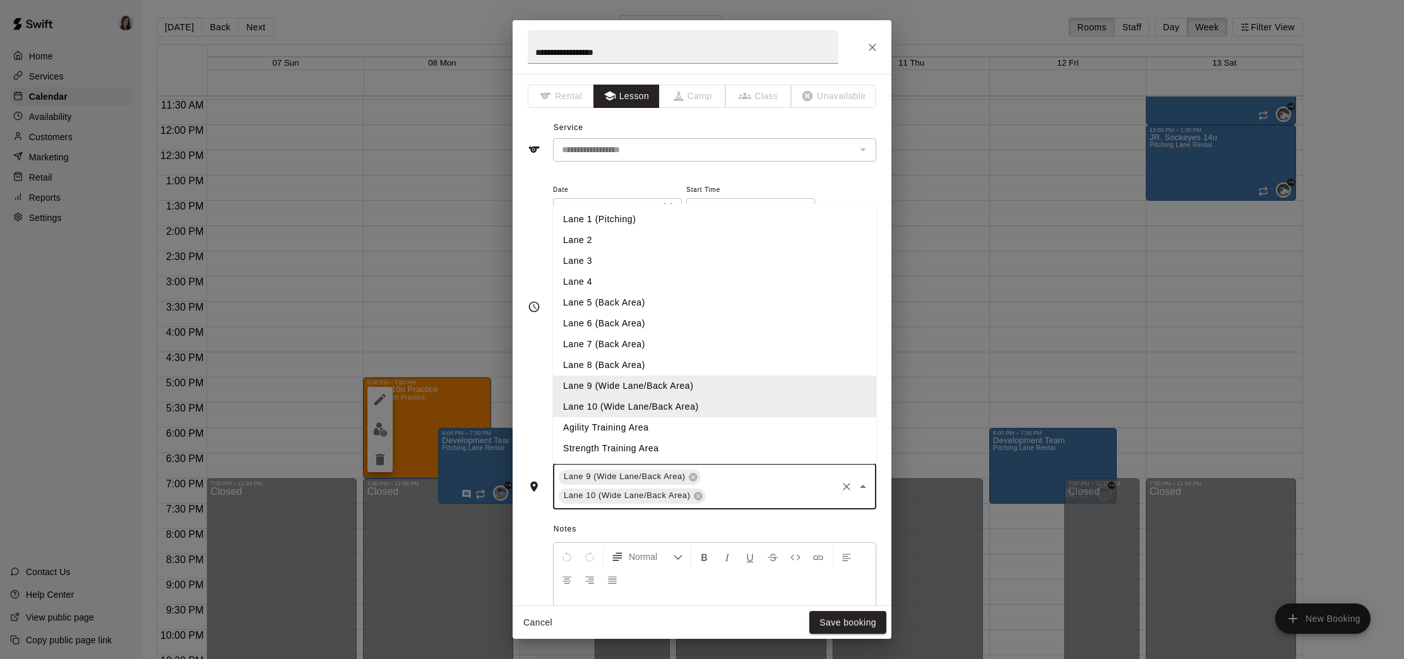
click at [605, 278] on li "Lane 4" at bounding box center [714, 281] width 323 height 21
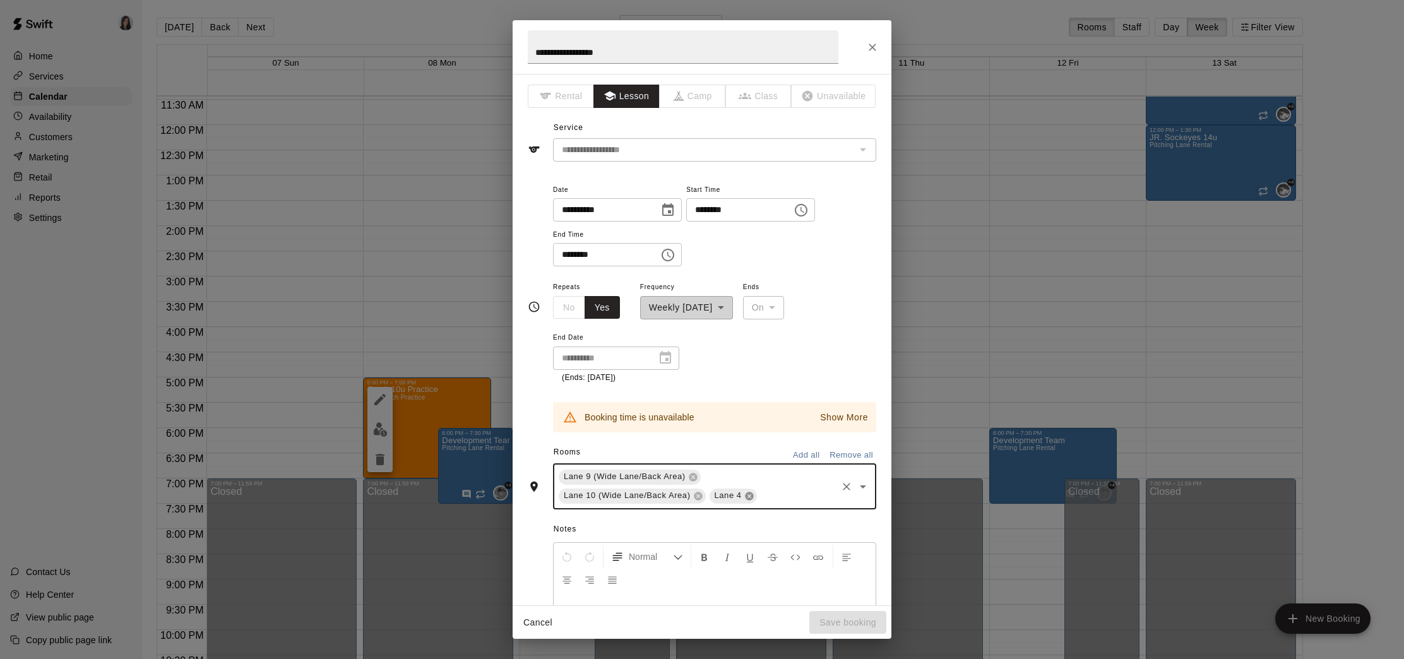
click at [752, 494] on icon at bounding box center [749, 496] width 8 height 8
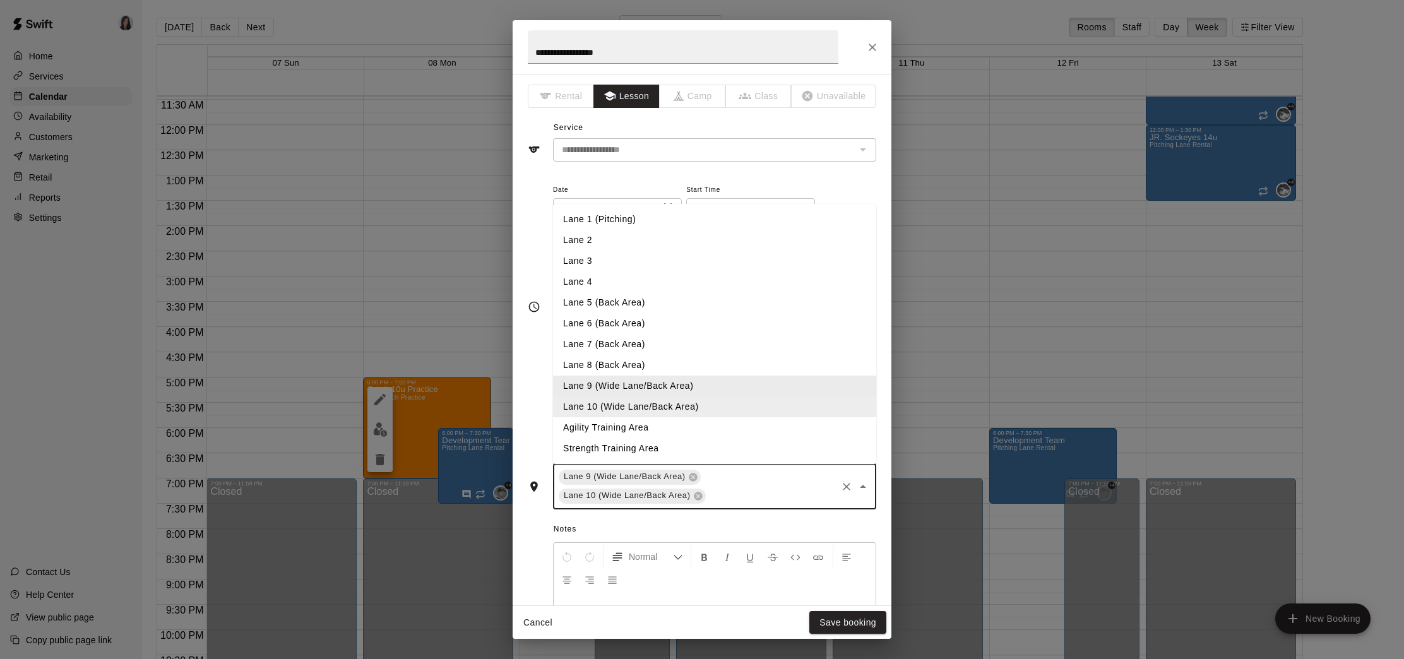
click at [761, 494] on input "text" at bounding box center [772, 496] width 128 height 16
click at [873, 44] on icon "Close" at bounding box center [872, 47] width 13 height 13
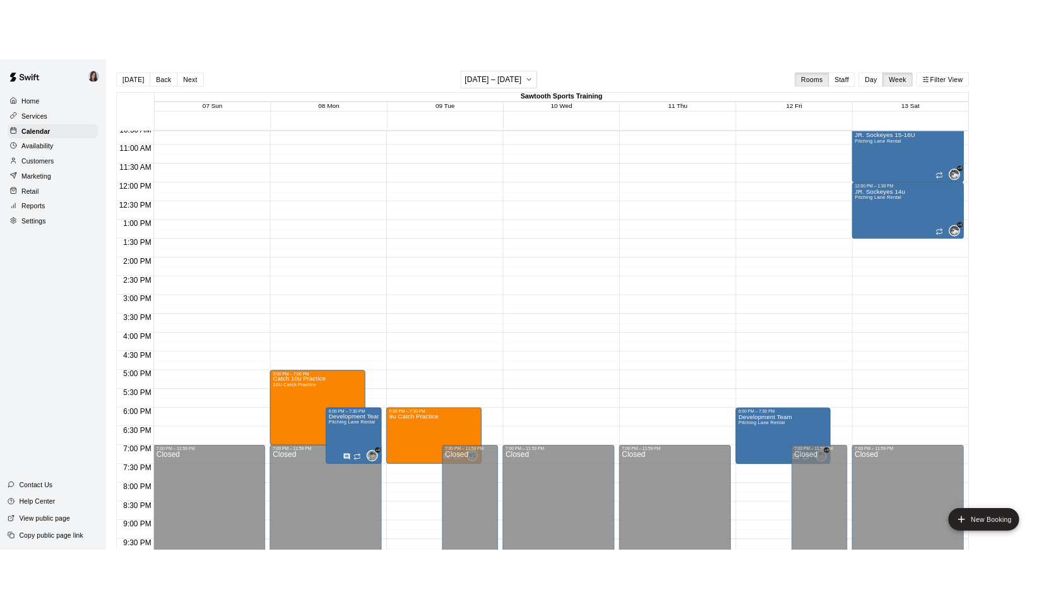
scroll to position [535, 0]
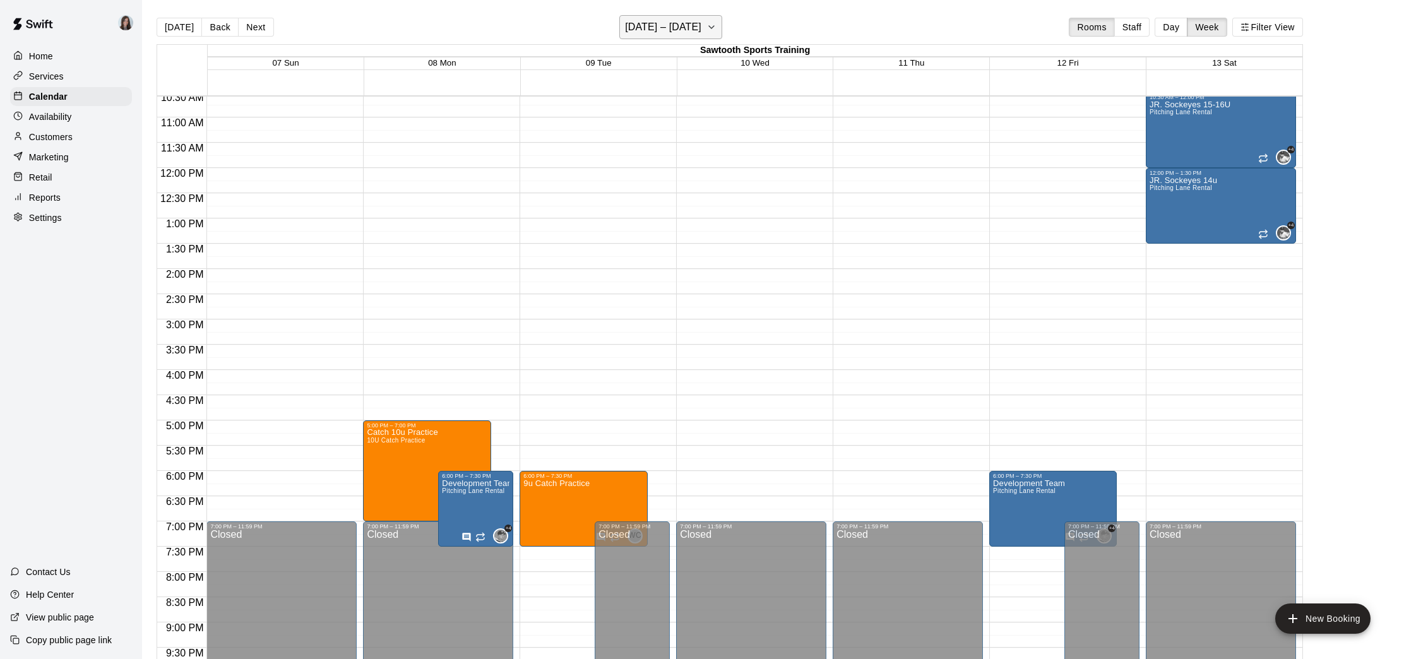
click at [675, 27] on h6 "[DATE] – [DATE]" at bounding box center [663, 27] width 76 height 18
click at [624, 110] on button "1" at bounding box center [623, 111] width 23 height 23
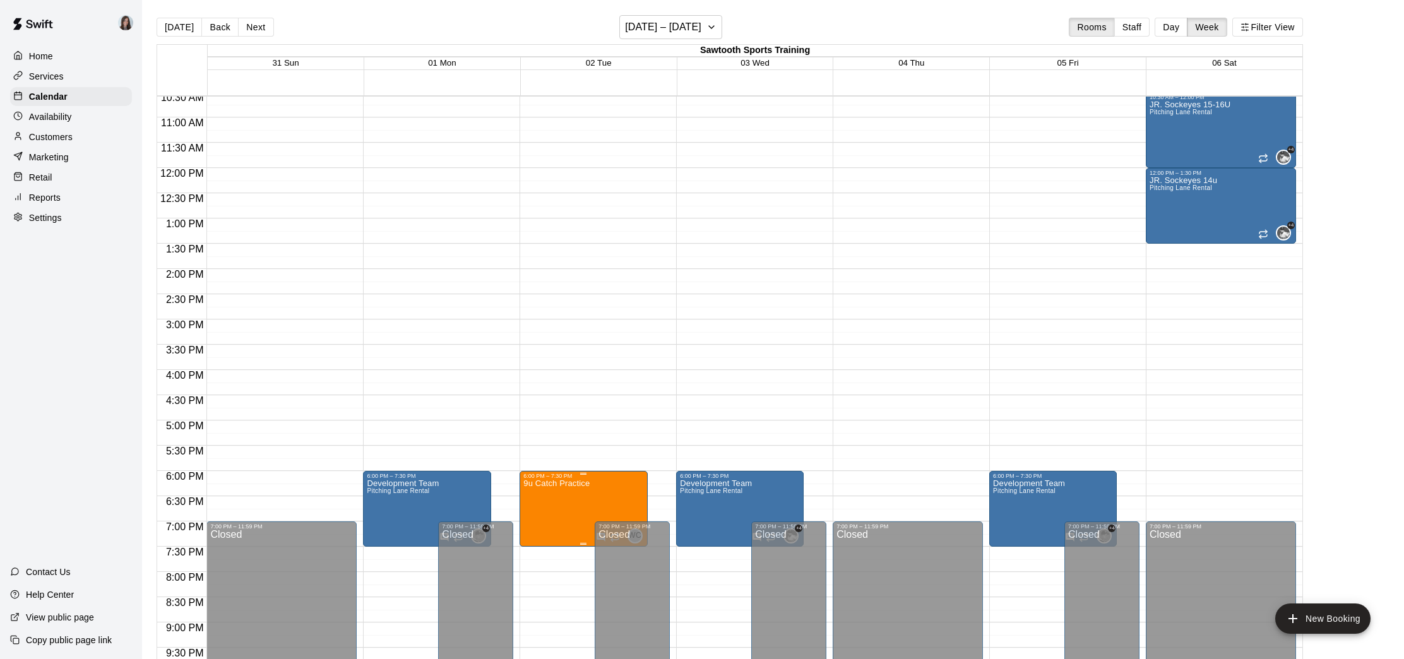
click at [534, 494] on icon "edit" at bounding box center [536, 492] width 11 height 11
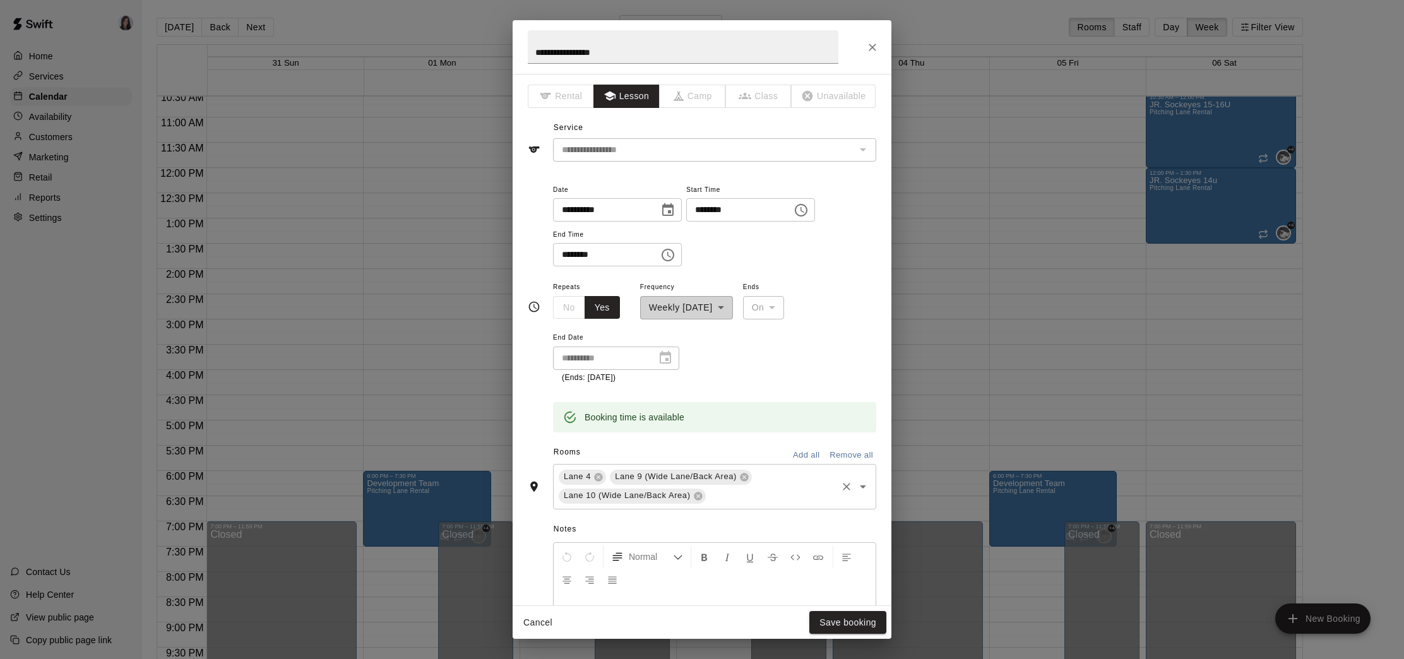
click at [597, 477] on icon at bounding box center [598, 477] width 8 height 8
click at [840, 623] on button "Save booking" at bounding box center [847, 622] width 77 height 23
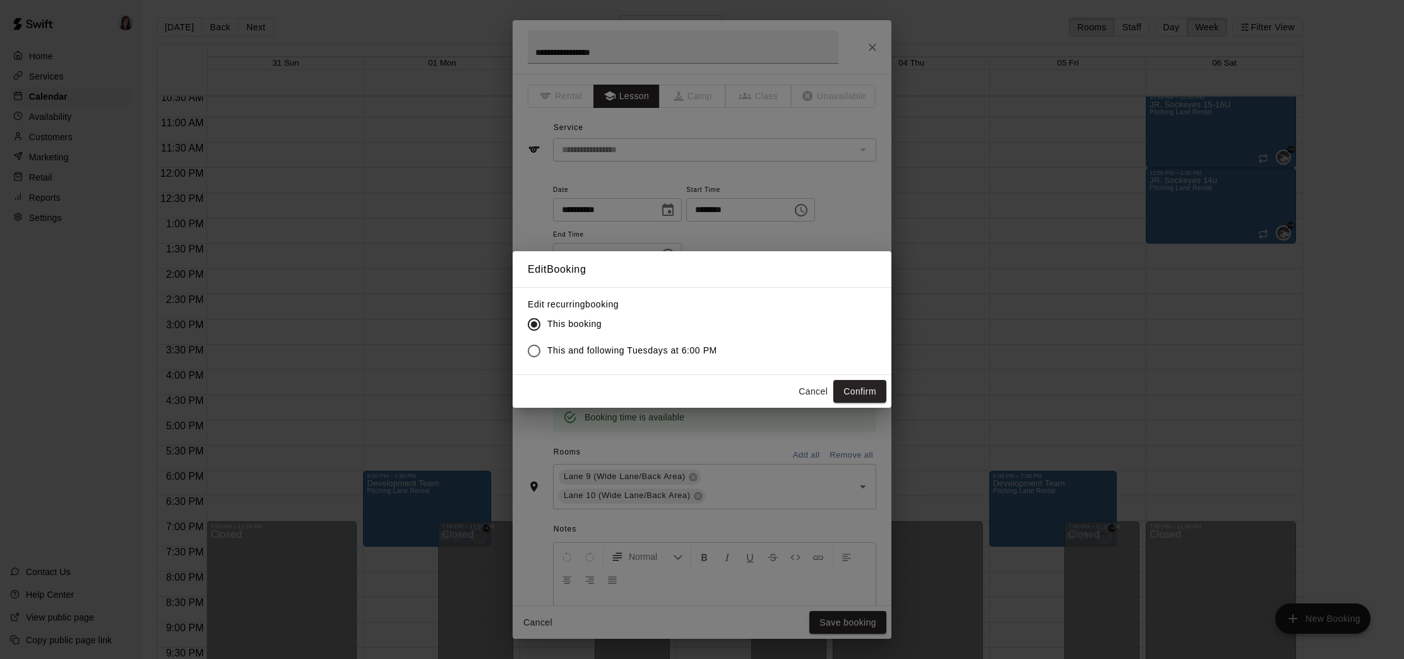
click at [667, 352] on span "This and following Tuesdays at 6:00 PM" at bounding box center [632, 350] width 170 height 13
click at [856, 394] on button "Confirm" at bounding box center [859, 391] width 53 height 23
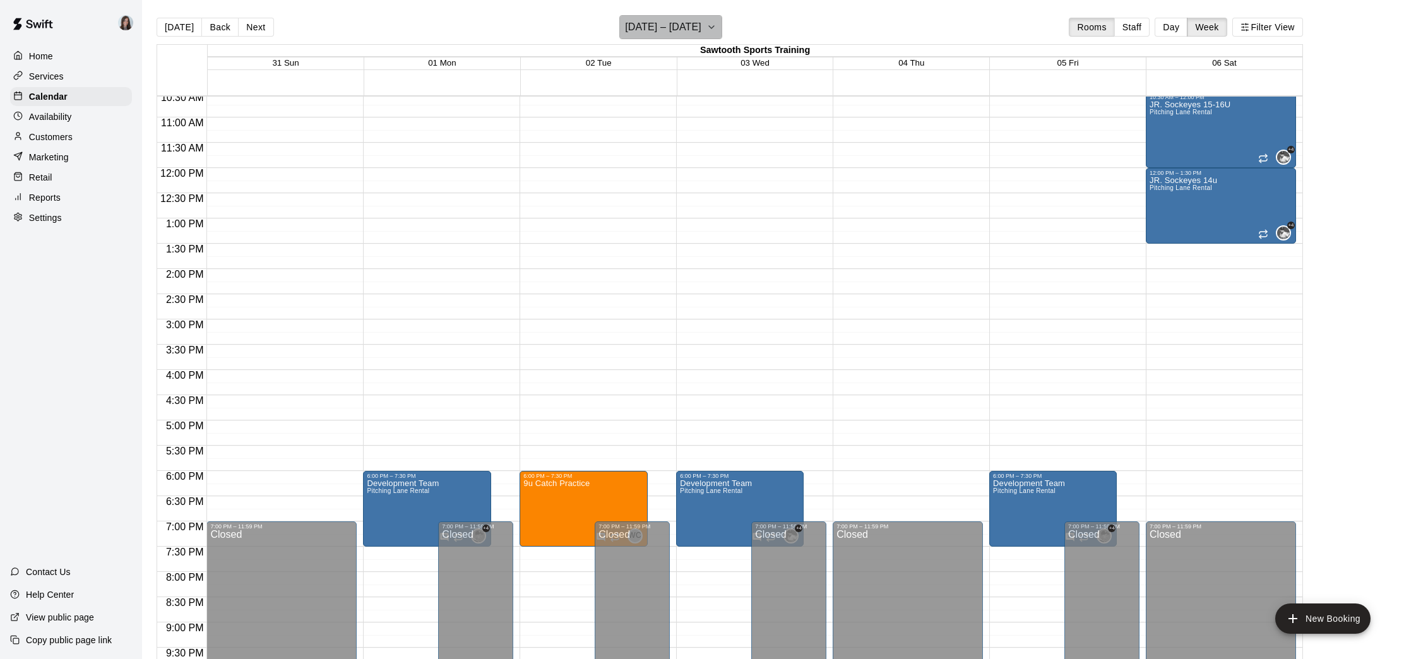
click at [716, 31] on icon "button" at bounding box center [711, 27] width 10 height 15
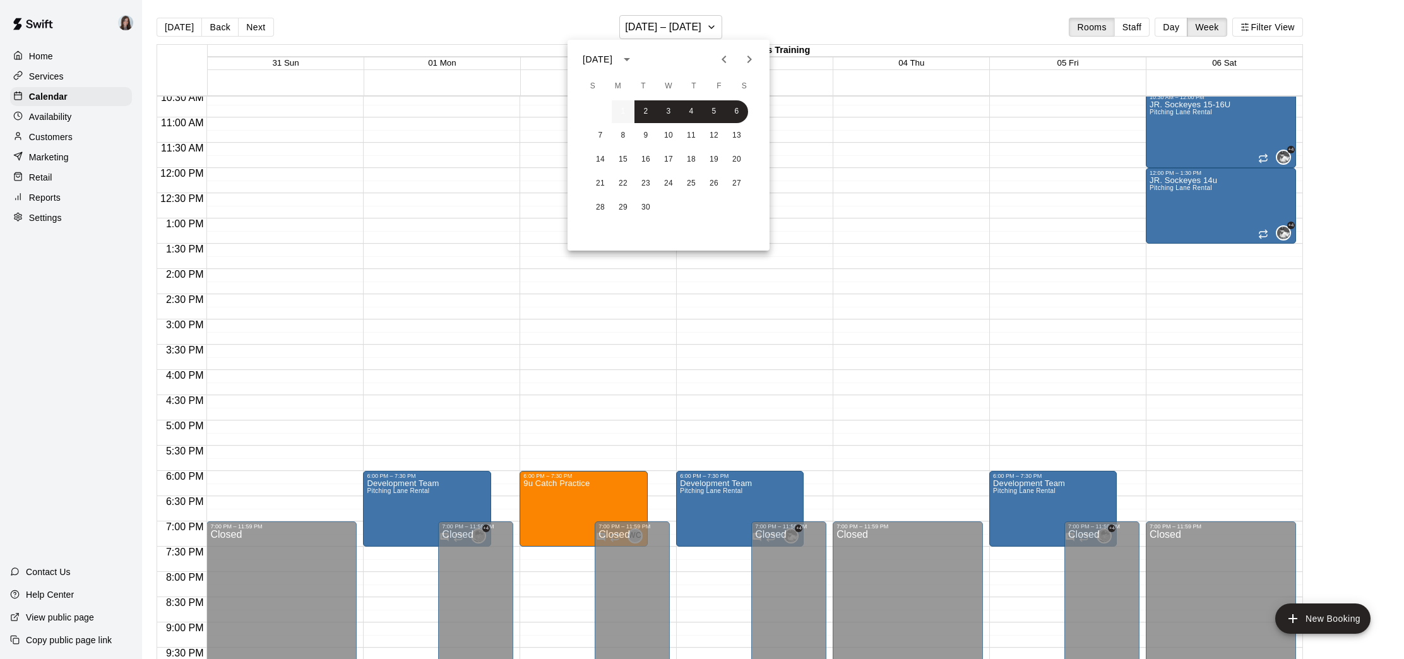
click at [624, 109] on button "1" at bounding box center [623, 111] width 23 height 23
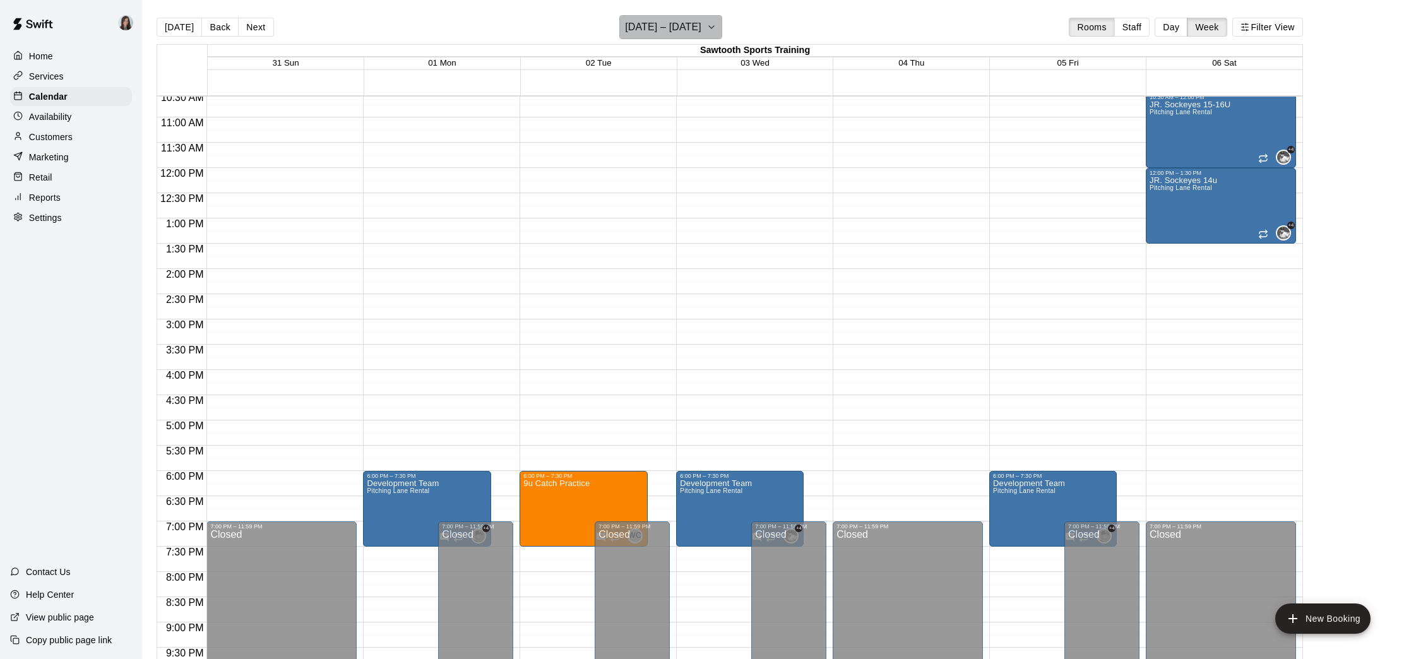
click at [716, 30] on icon "button" at bounding box center [711, 27] width 10 height 15
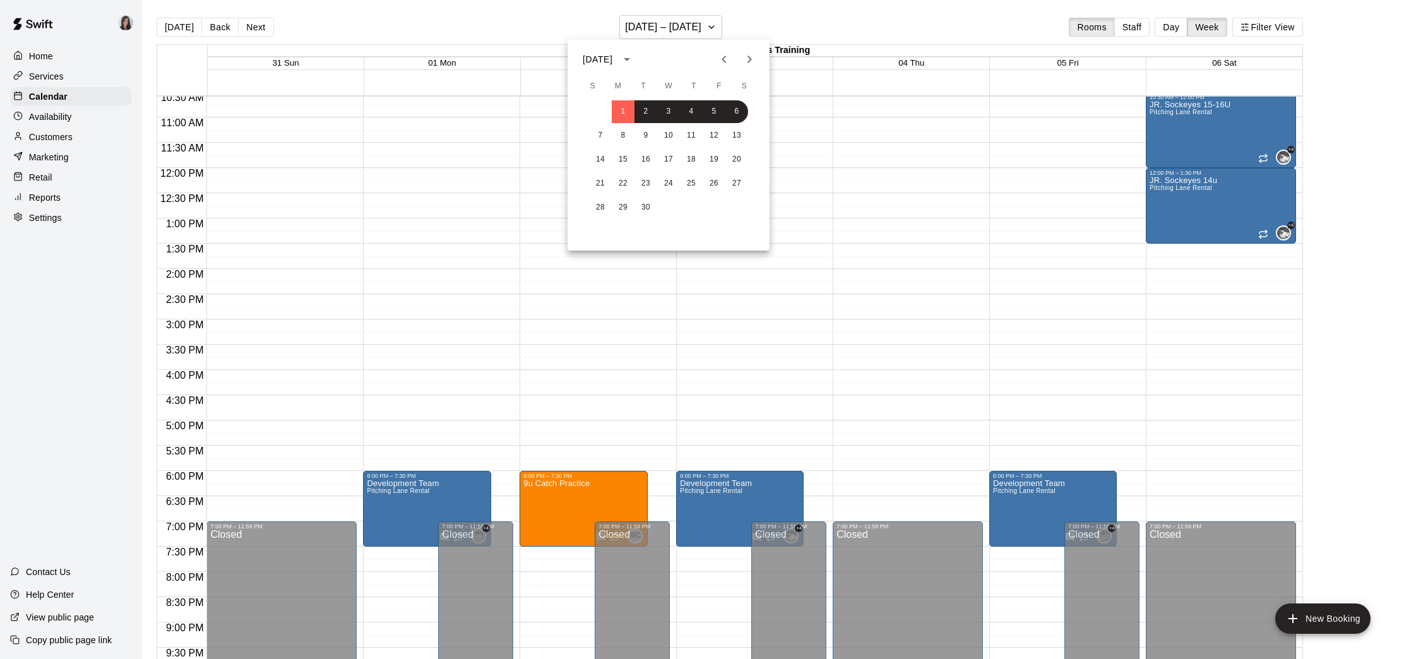
click at [427, 278] on div at bounding box center [702, 329] width 1404 height 659
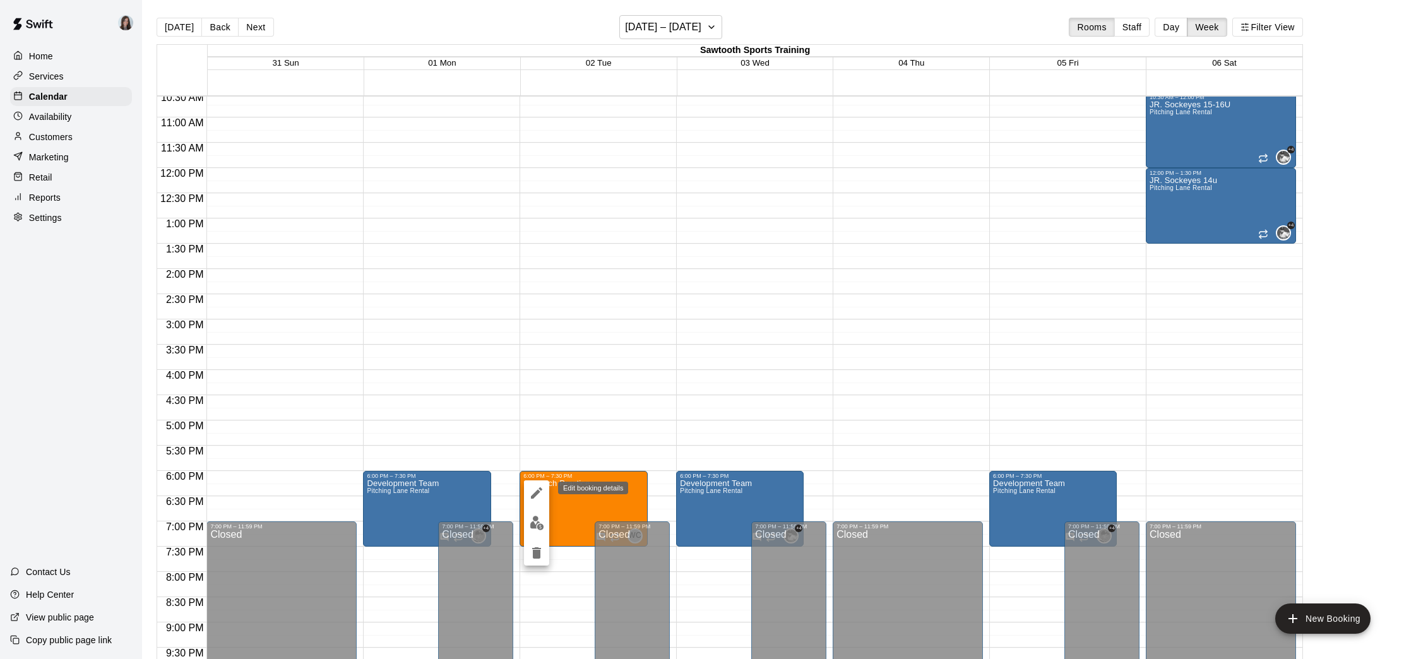
click at [535, 491] on icon "edit" at bounding box center [536, 492] width 15 height 15
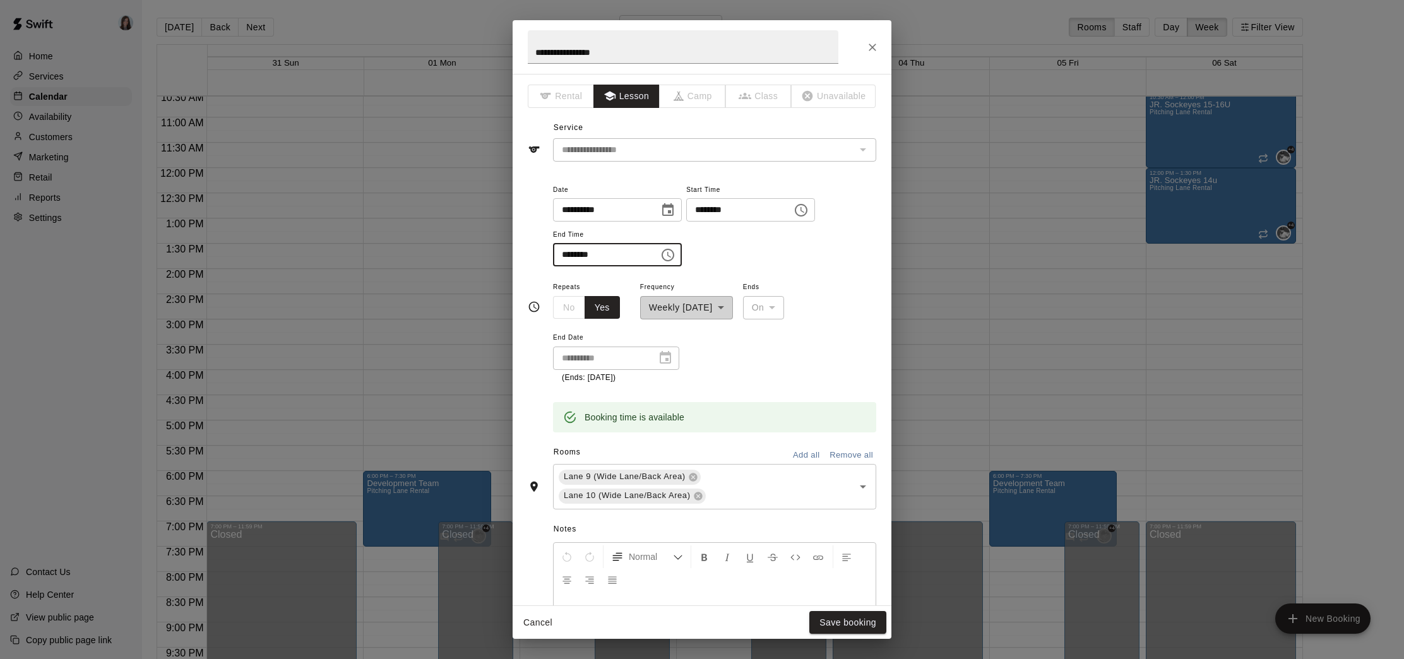
click at [566, 254] on input "********" at bounding box center [601, 254] width 97 height 23
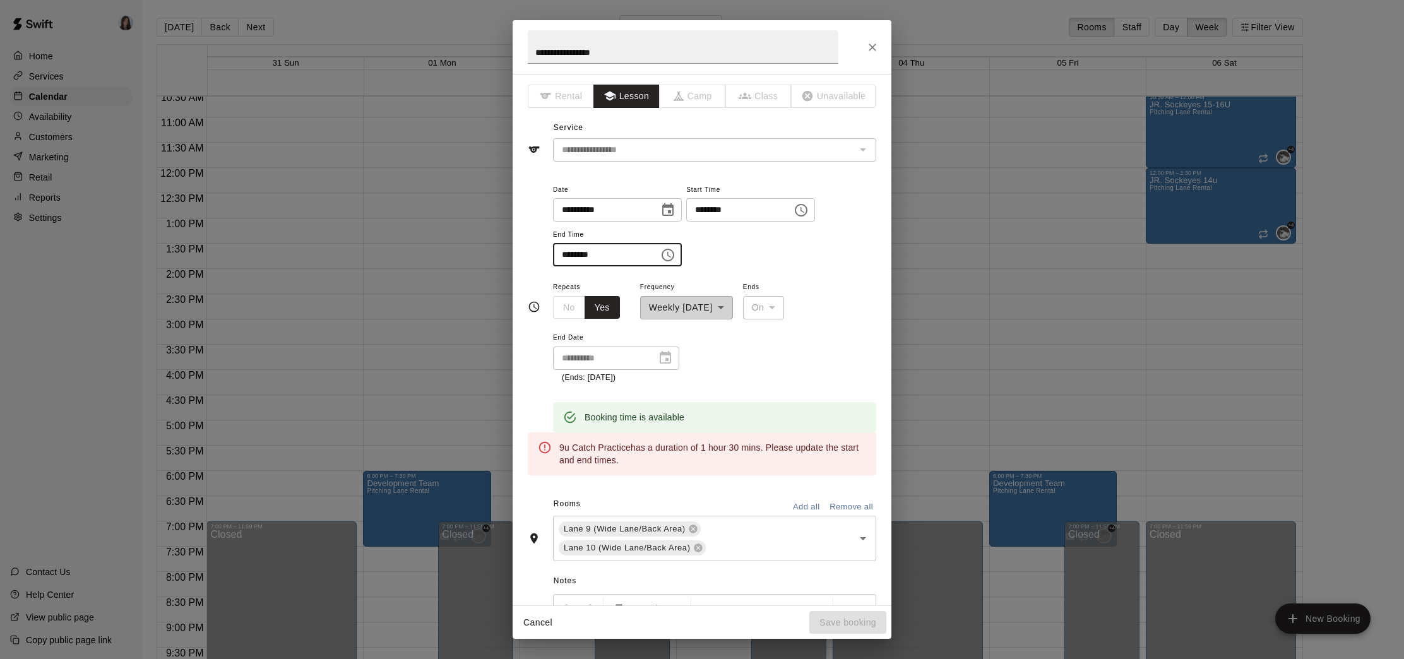
click at [569, 254] on input "********" at bounding box center [601, 254] width 97 height 23
type input "********"
click at [537, 628] on button "Cancel" at bounding box center [538, 622] width 40 height 23
